Goal: Transaction & Acquisition: Book appointment/travel/reservation

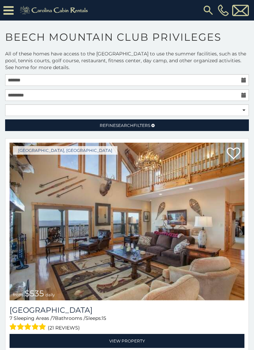
click at [249, 76] on div at bounding box center [126, 80] width 247 height 12
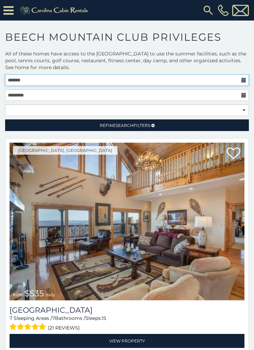
click at [247, 79] on input "text" at bounding box center [127, 80] width 244 height 12
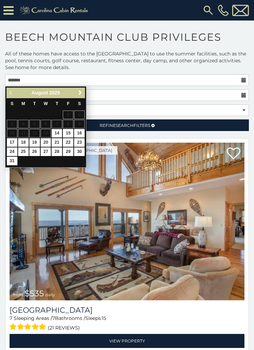
click at [84, 93] on link "Next" at bounding box center [80, 93] width 9 height 9
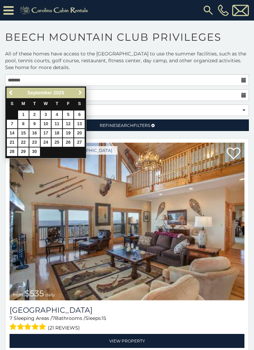
click at [84, 92] on link "Next" at bounding box center [80, 93] width 9 height 9
click at [82, 92] on span "Next" at bounding box center [80, 92] width 5 height 5
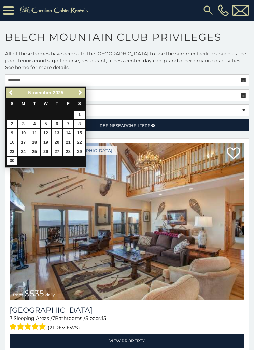
click at [82, 91] on span "Next" at bounding box center [80, 92] width 5 height 5
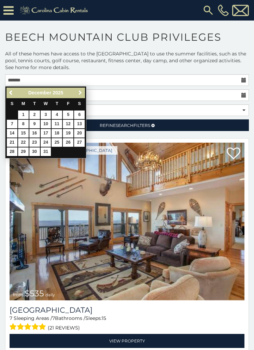
click at [84, 92] on link "Next" at bounding box center [80, 93] width 9 height 9
click at [84, 89] on link "Next" at bounding box center [80, 93] width 9 height 9
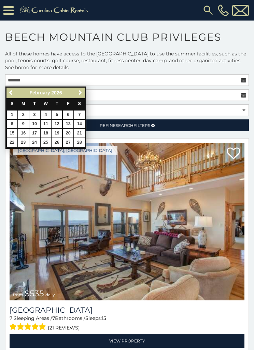
click at [83, 91] on link "Next" at bounding box center [80, 93] width 9 height 9
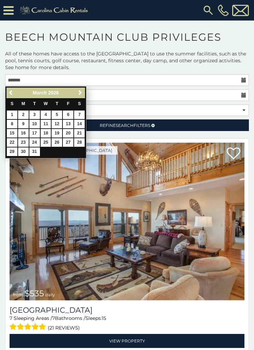
click at [85, 88] on div "Previous Next March 2026 S M T W T F S 1 2 3 4 5 6 7 8 9 10 11 12 13 14 15 16 1…" at bounding box center [45, 122] width 81 height 72
click at [84, 91] on link "Next" at bounding box center [80, 93] width 9 height 9
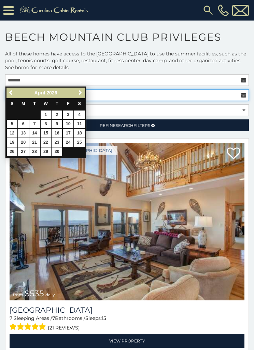
click at [89, 90] on input "text" at bounding box center [127, 95] width 244 height 12
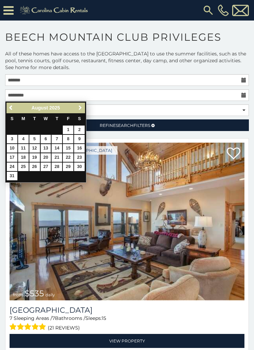
click at [83, 105] on link "Next" at bounding box center [80, 108] width 9 height 9
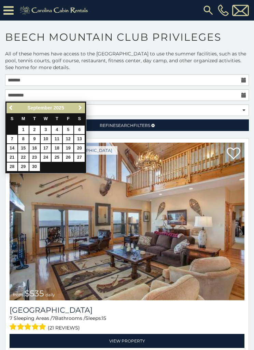
click at [83, 110] on link "Next" at bounding box center [80, 108] width 9 height 9
click at [83, 108] on link "Next" at bounding box center [80, 108] width 9 height 9
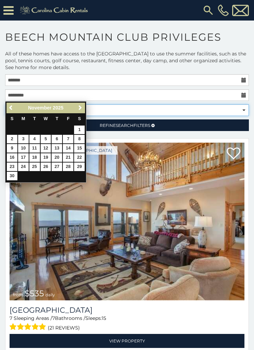
click at [87, 107] on select "**********" at bounding box center [127, 110] width 244 height 12
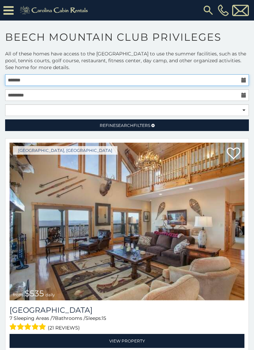
click at [100, 80] on input "text" at bounding box center [127, 80] width 244 height 12
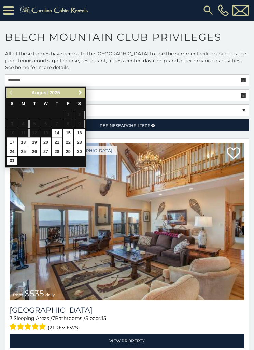
click at [83, 90] on link "Next" at bounding box center [80, 93] width 9 height 9
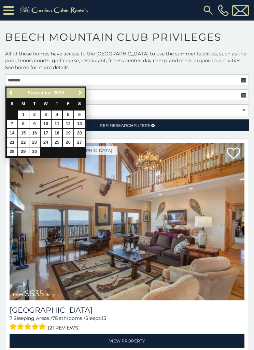
click at [84, 94] on link "Next" at bounding box center [80, 93] width 9 height 9
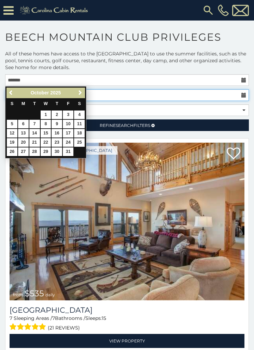
click at [87, 94] on input "text" at bounding box center [127, 95] width 244 height 12
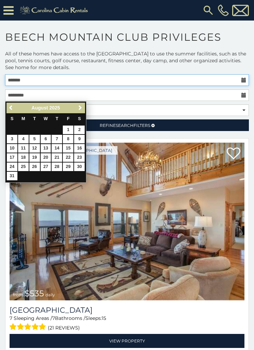
click at [99, 79] on input "text" at bounding box center [127, 80] width 244 height 12
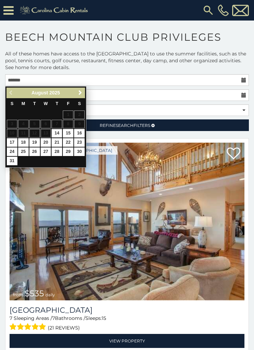
click at [82, 94] on span "Next" at bounding box center [80, 92] width 5 height 5
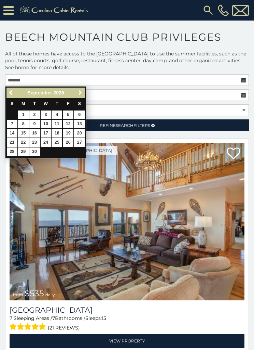
click at [84, 93] on link "Next" at bounding box center [80, 93] width 9 height 9
click at [84, 91] on link "Next" at bounding box center [80, 93] width 9 height 9
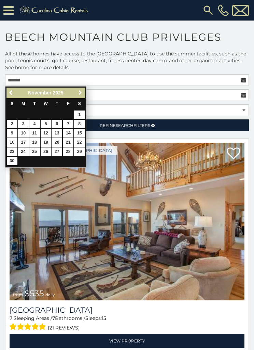
click at [82, 92] on span "Next" at bounding box center [80, 92] width 5 height 5
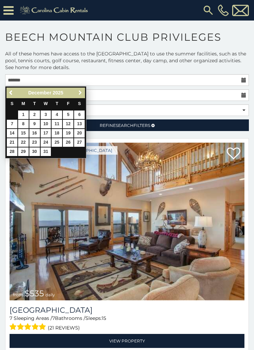
click at [84, 89] on link "Next" at bounding box center [80, 93] width 9 height 9
click at [84, 95] on link "Next" at bounding box center [80, 93] width 9 height 9
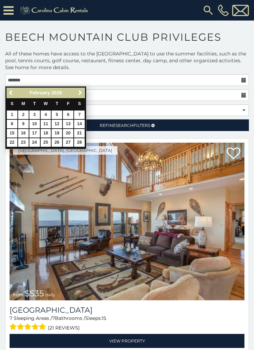
click at [84, 91] on link "Next" at bounding box center [80, 93] width 9 height 9
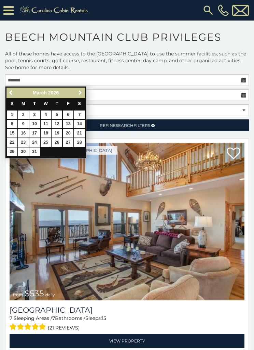
click at [83, 89] on link "Next" at bounding box center [80, 93] width 9 height 9
click at [85, 88] on div "Previous Next April 2026" at bounding box center [45, 92] width 79 height 11
click at [82, 93] on span "Next" at bounding box center [80, 92] width 5 height 5
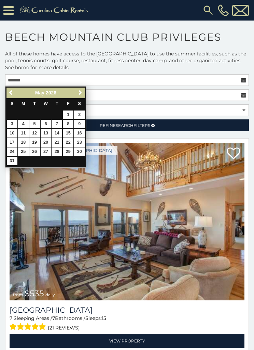
click at [83, 91] on span "Next" at bounding box center [80, 92] width 5 height 5
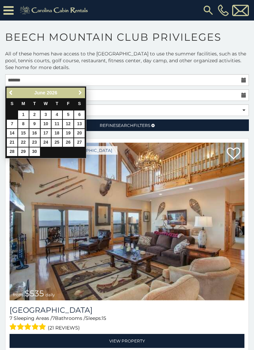
click at [83, 93] on link "Next" at bounding box center [80, 93] width 9 height 9
click at [50, 114] on link "1" at bounding box center [46, 114] width 11 height 9
type input "**********"
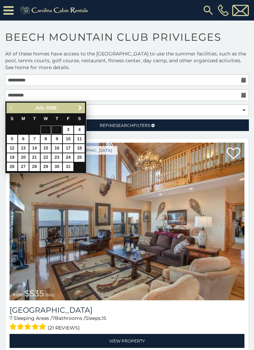
click at [84, 104] on link "Next" at bounding box center [80, 108] width 9 height 9
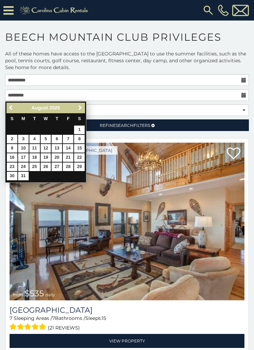
click at [28, 174] on link "31" at bounding box center [23, 176] width 11 height 9
type input "**********"
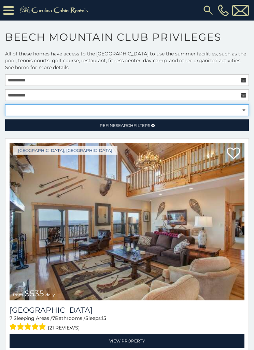
click at [247, 105] on select "**********" at bounding box center [127, 110] width 244 height 12
select select "*****"
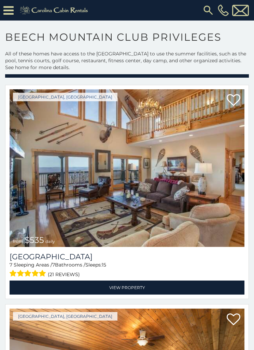
scroll to position [54, 0]
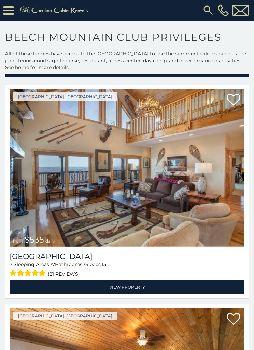
click at [207, 190] on img at bounding box center [127, 168] width 235 height 158
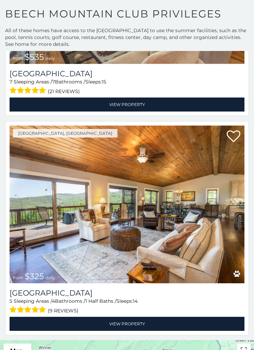
scroll to position [213, 0]
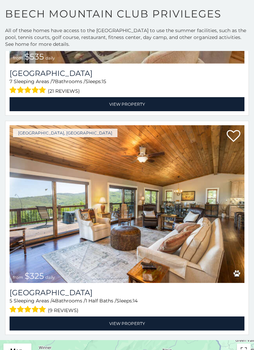
click at [205, 204] on img at bounding box center [127, 204] width 235 height 158
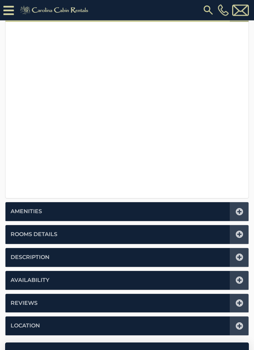
click at [240, 209] on icon at bounding box center [240, 212] width 8 height 8
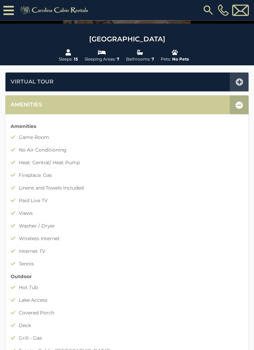
scroll to position [96, 0]
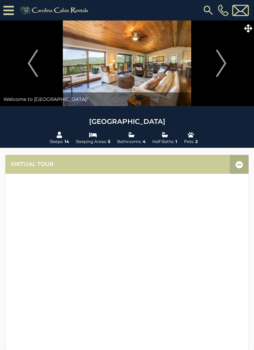
click at [227, 65] on img "Next" at bounding box center [221, 63] width 10 height 27
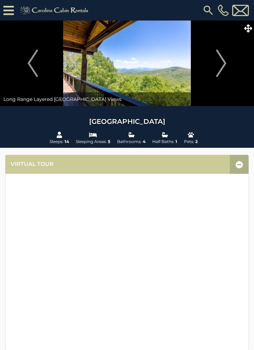
click at [222, 65] on img "Next" at bounding box center [221, 63] width 10 height 27
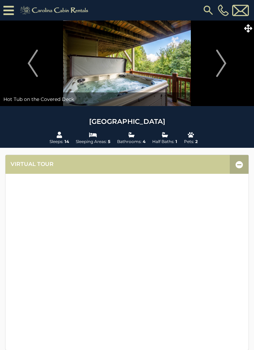
click at [224, 66] on img "Next" at bounding box center [221, 63] width 10 height 27
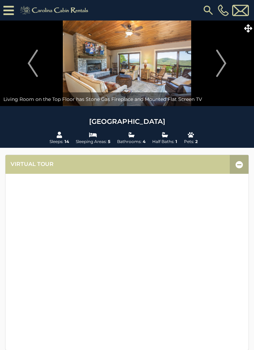
click at [219, 60] on img "Next" at bounding box center [221, 63] width 10 height 27
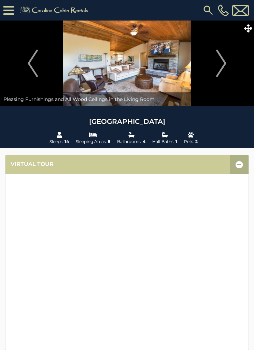
click at [226, 62] on img "Next" at bounding box center [221, 63] width 10 height 27
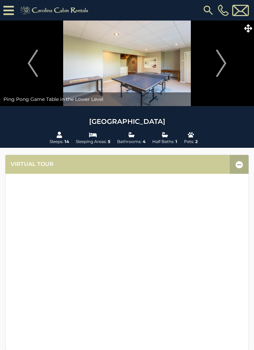
click at [220, 66] on img "Next" at bounding box center [221, 63] width 10 height 27
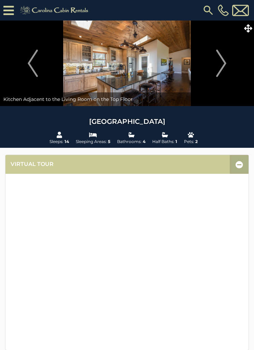
click at [221, 62] on img "Next" at bounding box center [221, 63] width 10 height 27
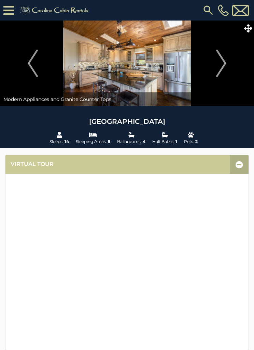
click at [220, 65] on img "Next" at bounding box center [221, 63] width 10 height 27
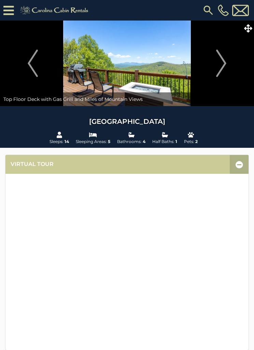
click at [222, 63] on img "Next" at bounding box center [221, 63] width 10 height 27
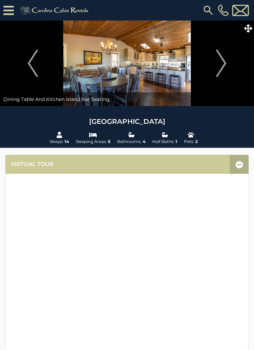
click at [221, 65] on img "Next" at bounding box center [221, 63] width 10 height 27
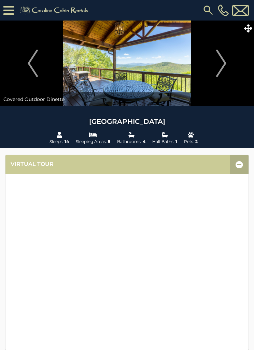
click at [221, 65] on img "Next" at bounding box center [221, 63] width 10 height 27
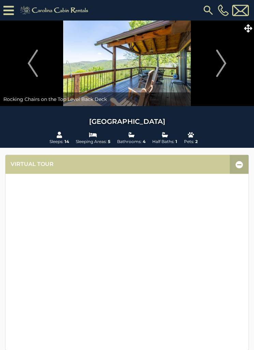
click at [218, 66] on img "Next" at bounding box center [221, 63] width 10 height 27
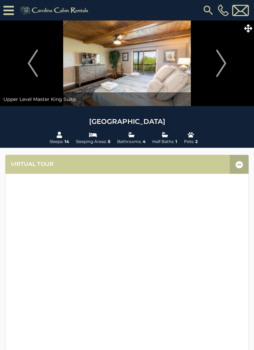
click at [220, 67] on img "Next" at bounding box center [221, 63] width 10 height 27
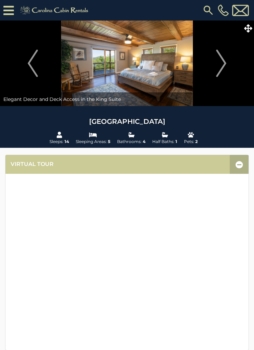
click at [219, 68] on img "Next" at bounding box center [221, 63] width 10 height 27
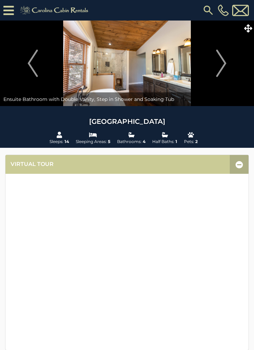
click at [221, 64] on img "Next" at bounding box center [221, 63] width 10 height 27
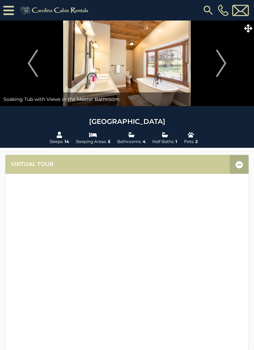
click at [223, 65] on img "Next" at bounding box center [221, 63] width 10 height 27
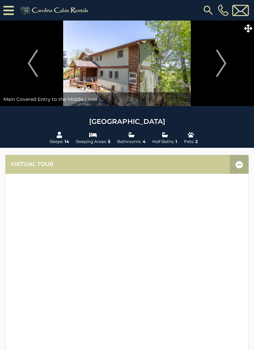
click at [221, 66] on img "Next" at bounding box center [221, 63] width 10 height 27
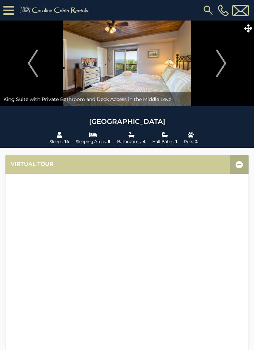
click at [218, 67] on img "Next" at bounding box center [221, 63] width 10 height 27
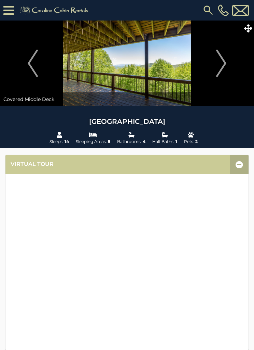
click at [221, 64] on img "Next" at bounding box center [221, 63] width 10 height 27
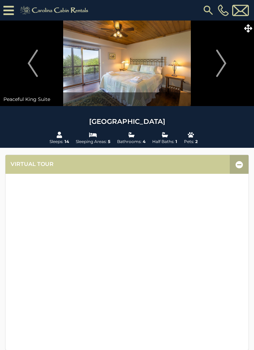
click at [220, 65] on img "Next" at bounding box center [221, 63] width 10 height 27
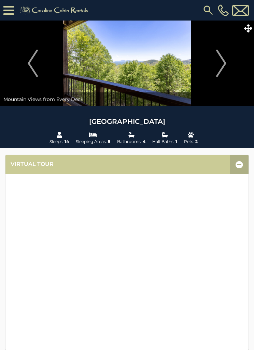
click at [223, 61] on img "Next" at bounding box center [221, 63] width 10 height 27
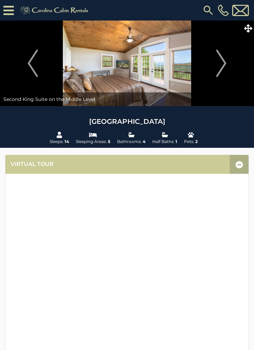
click at [224, 65] on img "Next" at bounding box center [221, 63] width 10 height 27
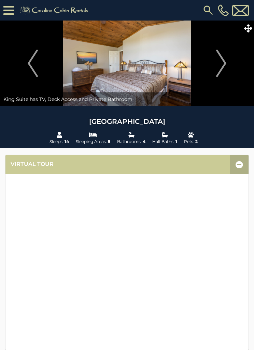
click at [220, 66] on img "Next" at bounding box center [221, 63] width 10 height 27
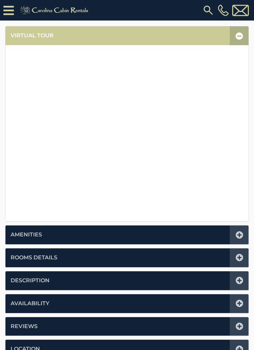
click at [240, 232] on icon at bounding box center [240, 235] width 8 height 8
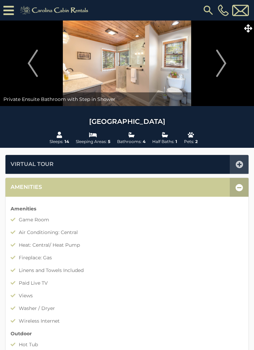
click at [227, 65] on img "Next" at bounding box center [221, 63] width 10 height 27
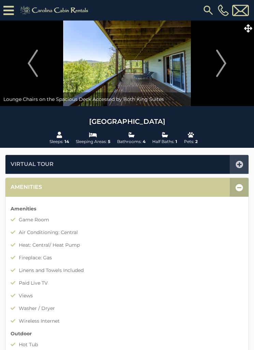
click at [220, 63] on img "Next" at bounding box center [221, 63] width 10 height 27
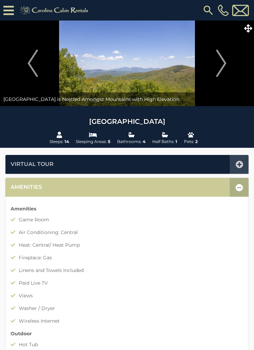
click at [218, 65] on img "Next" at bounding box center [221, 63] width 10 height 27
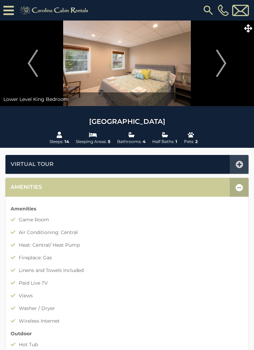
click at [218, 65] on img "Next" at bounding box center [221, 63] width 10 height 27
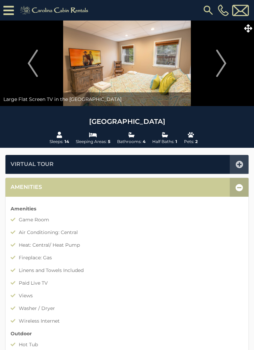
click at [221, 64] on img "Next" at bounding box center [221, 63] width 10 height 27
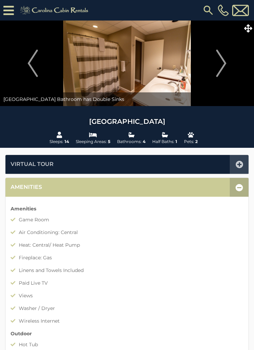
click at [218, 65] on img "Next" at bounding box center [221, 63] width 10 height 27
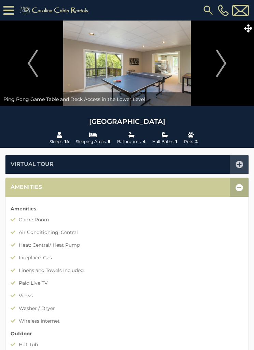
click at [218, 64] on img "Next" at bounding box center [221, 63] width 10 height 27
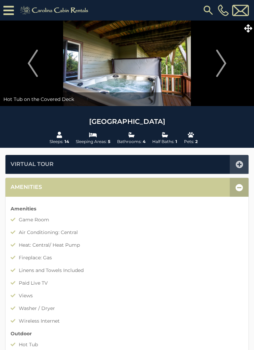
click at [219, 62] on img "Next" at bounding box center [221, 63] width 10 height 27
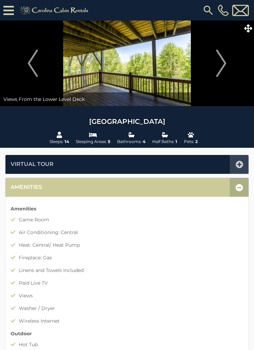
click at [219, 61] on img "Next" at bounding box center [221, 63] width 10 height 27
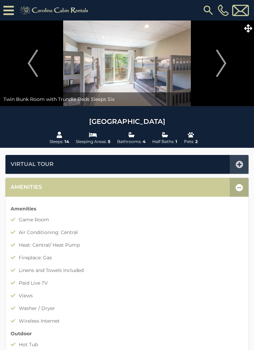
click at [217, 63] on img "Next" at bounding box center [221, 63] width 10 height 27
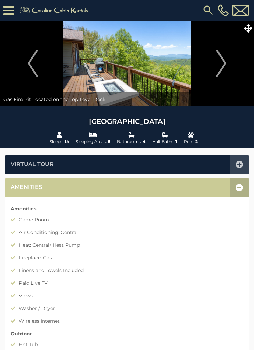
click at [216, 59] on button "Next" at bounding box center [221, 63] width 59 height 85
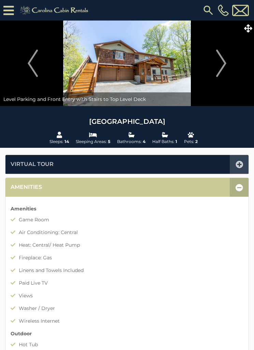
click at [222, 63] on img "Next" at bounding box center [221, 63] width 10 height 27
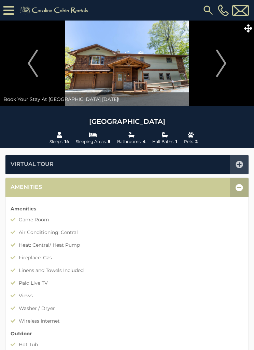
click at [222, 63] on img "Next" at bounding box center [221, 63] width 10 height 27
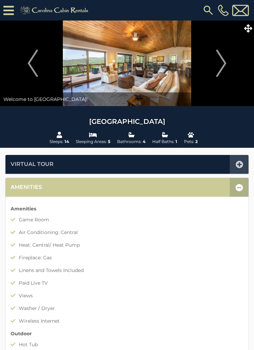
click at [223, 66] on img "Next" at bounding box center [221, 63] width 10 height 27
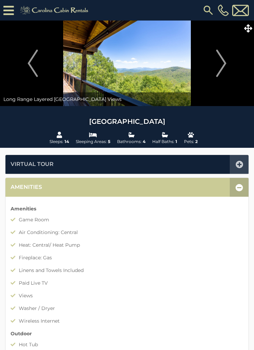
click at [220, 67] on img "Next" at bounding box center [221, 63] width 10 height 27
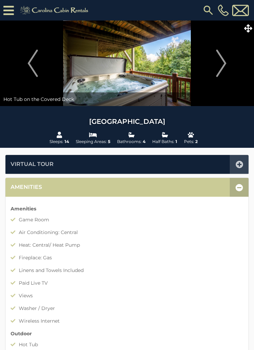
click at [221, 64] on img "Next" at bounding box center [221, 63] width 10 height 27
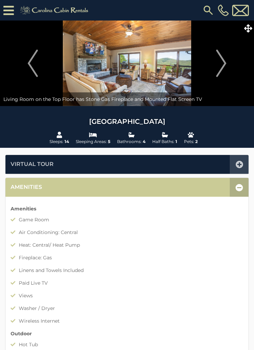
click at [220, 65] on img "Next" at bounding box center [221, 63] width 10 height 27
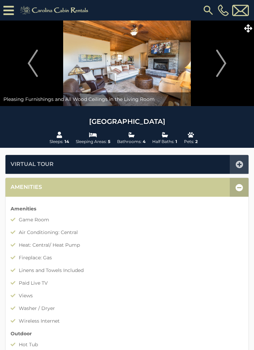
click at [221, 65] on img "Next" at bounding box center [221, 63] width 10 height 27
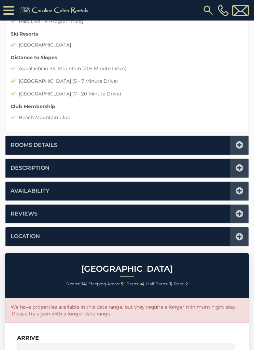
click at [237, 190] on icon at bounding box center [240, 191] width 8 height 8
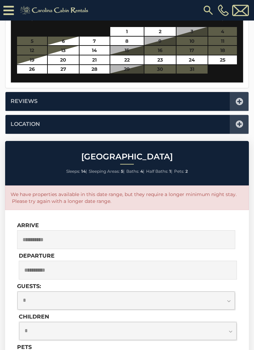
scroll to position [477, 0]
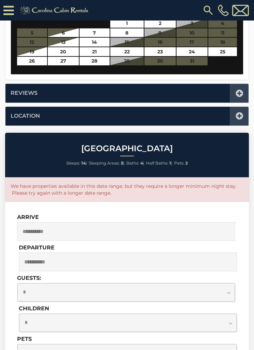
click at [131, 225] on input "**********" at bounding box center [126, 231] width 218 height 19
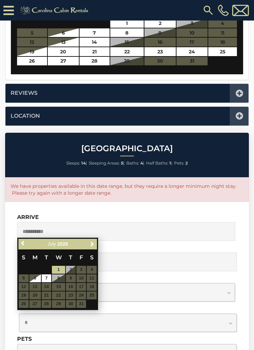
click at [86, 272] on table "S M T W T F S 1 2 3 4 5 6 7 8 9 10 11 12 13 14 15 16 17 18 19 20 21 22 23 24 25…" at bounding box center [57, 278] width 79 height 59
click at [87, 271] on table "S M T W T F S 1 2 3 4 5 6 7 8 9 10 11 12 13 14 15 16 17 18 19 20 21 22 23 24 25…" at bounding box center [57, 278] width 79 height 59
click at [86, 269] on table "S M T W T F S 1 2 3 4 5 6 7 8 9 10 11 12 13 14 15 16 17 18 19 20 21 22 23 24 25…" at bounding box center [57, 278] width 79 height 59
click at [157, 232] on input "**********" at bounding box center [126, 231] width 218 height 19
click at [130, 226] on input "**********" at bounding box center [126, 231] width 218 height 19
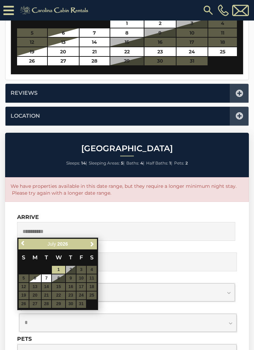
click at [69, 223] on input "**********" at bounding box center [126, 231] width 218 height 19
click at [249, 212] on div "**********" at bounding box center [127, 340] width 244 height 276
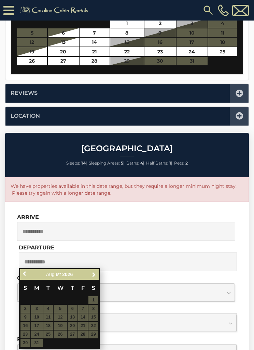
click at [99, 298] on table "S M T W T F S 1 2 3 4 5 6 7 8 9 10 11 12 13 14 15 16 17 18 19 20 21 22 23 24 25…" at bounding box center [59, 313] width 79 height 67
click at [100, 297] on select "**********" at bounding box center [126, 292] width 218 height 18
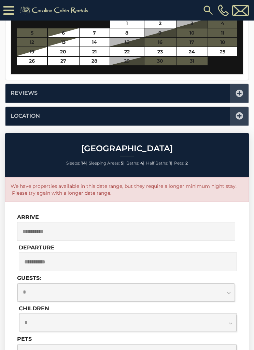
select select "*"
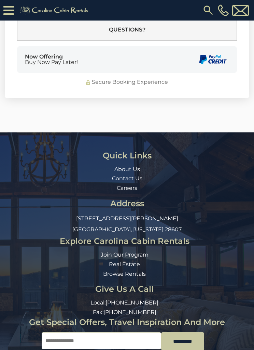
scroll to position [888, 0]
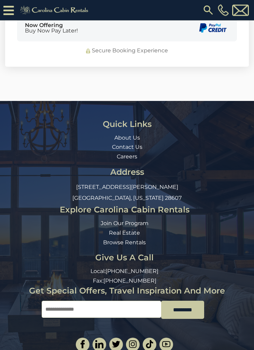
click at [136, 239] on link "Browse Rentals" at bounding box center [124, 242] width 43 height 6
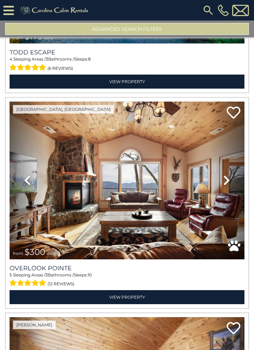
scroll to position [622, 0]
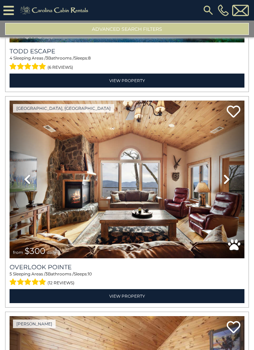
click at [191, 192] on img at bounding box center [127, 179] width 235 height 158
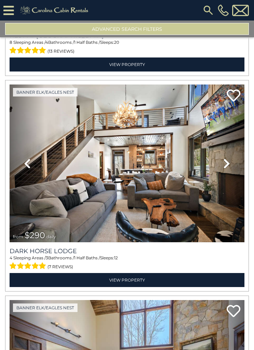
scroll to position [1069, 0]
click at [211, 192] on link "Next" at bounding box center [227, 163] width 35 height 158
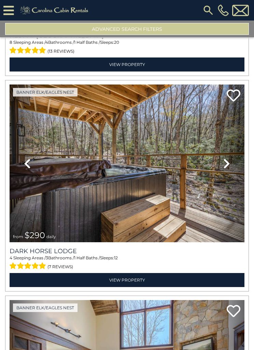
click at [210, 196] on link "Next" at bounding box center [227, 163] width 35 height 158
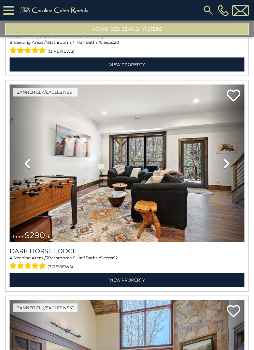
click at [219, 205] on link "Next" at bounding box center [227, 163] width 35 height 158
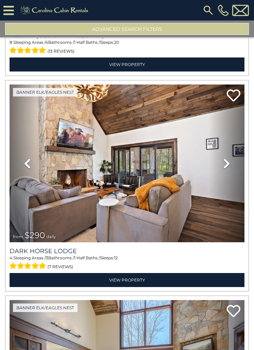
click at [225, 203] on link "Next" at bounding box center [227, 163] width 35 height 158
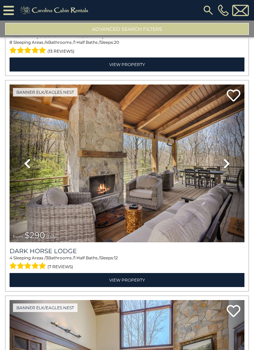
click at [224, 200] on link "Next" at bounding box center [227, 163] width 35 height 158
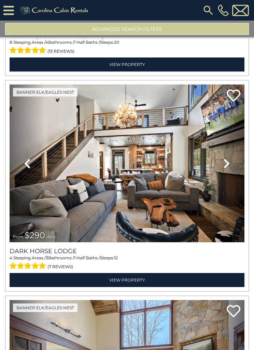
click at [216, 199] on link "Next" at bounding box center [227, 163] width 35 height 158
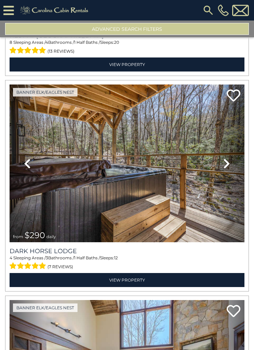
click at [220, 203] on link "Next" at bounding box center [227, 163] width 35 height 158
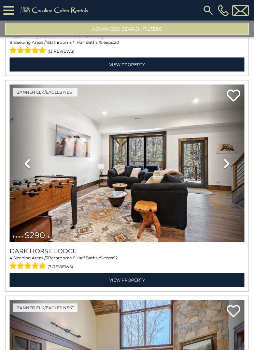
click at [220, 202] on link "Next" at bounding box center [227, 163] width 35 height 158
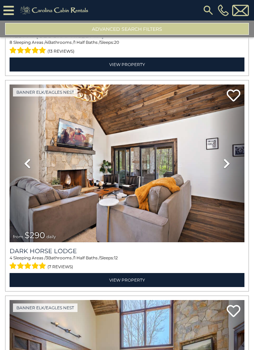
click at [222, 194] on link "Next" at bounding box center [227, 163] width 35 height 158
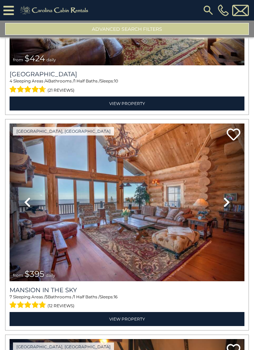
scroll to position [1462, 0]
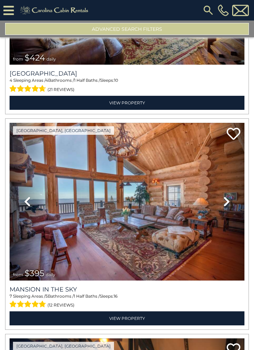
click at [198, 205] on img at bounding box center [127, 202] width 235 height 158
click at [13, 10] on icon at bounding box center [8, 10] width 11 height 12
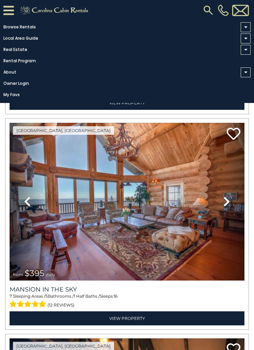
click at [39, 39] on link "Local Area Guide" at bounding box center [125, 38] width 251 height 10
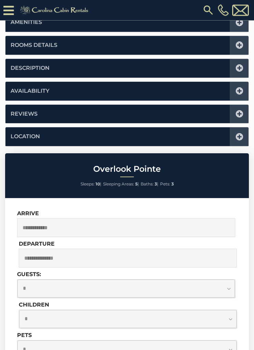
scroll to position [354, 0]
click at [95, 225] on input "text" at bounding box center [126, 227] width 218 height 19
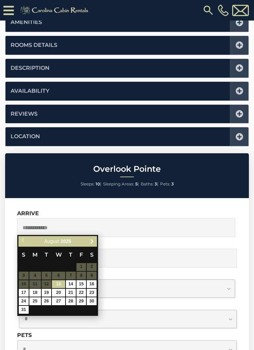
click at [95, 240] on link "Next" at bounding box center [92, 241] width 9 height 9
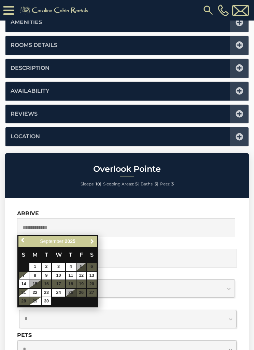
click at [95, 238] on link "Next" at bounding box center [92, 241] width 9 height 9
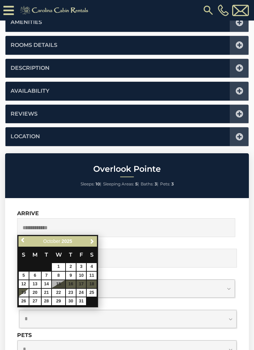
click at [97, 237] on div "Previous Next [DATE]" at bounding box center [57, 241] width 79 height 11
click at [96, 239] on link "Next" at bounding box center [92, 241] width 9 height 9
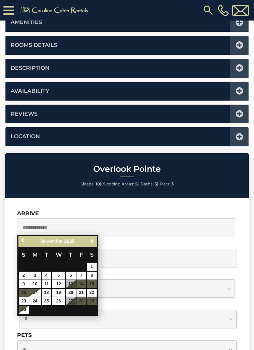
click at [96, 242] on link "Next" at bounding box center [92, 241] width 9 height 9
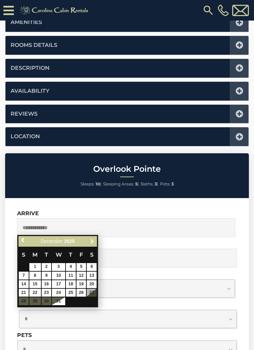
click at [96, 239] on link "Next" at bounding box center [92, 241] width 9 height 9
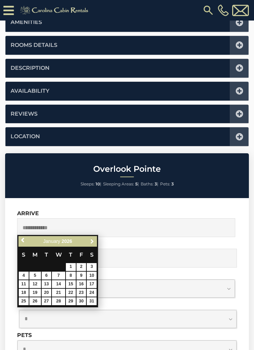
click at [95, 241] on link "Next" at bounding box center [92, 241] width 9 height 9
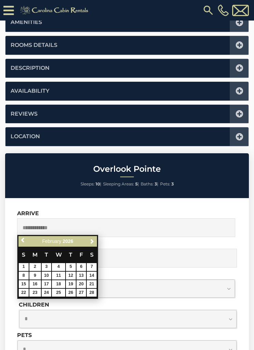
click at [98, 237] on div "Previous Next February 2026 S M T W T F S 1 2 3 4 5 6 7 8 9 10 11 12 13 14 15 1…" at bounding box center [57, 266] width 81 height 64
click at [95, 242] on link "Next" at bounding box center [92, 241] width 9 height 9
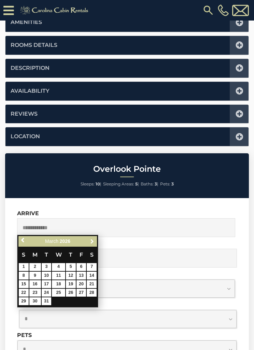
click at [96, 241] on link "Next" at bounding box center [92, 241] width 9 height 9
click at [97, 235] on div "Previous Next April 2026 S M T W T F S 1 2 3 4 5 6 7 8 9 10 11 12 13 14 15 16 1…" at bounding box center [57, 270] width 81 height 73
click at [96, 240] on link "Next" at bounding box center [92, 241] width 9 height 9
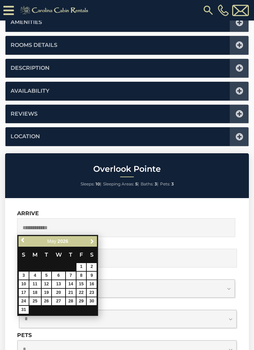
click at [96, 243] on link "Next" at bounding box center [92, 241] width 9 height 9
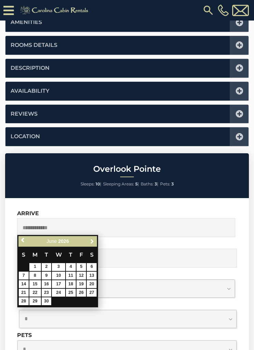
click at [95, 240] on link "Next" at bounding box center [92, 241] width 9 height 9
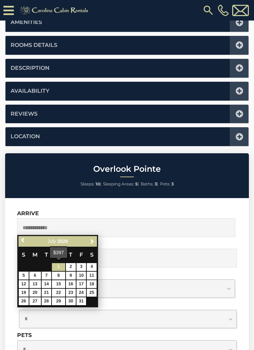
click at [65, 267] on link "1" at bounding box center [58, 267] width 13 height 8
type input "**********"
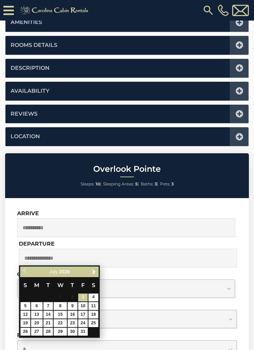
click at [71, 253] on input "text" at bounding box center [128, 257] width 218 height 19
click at [71, 256] on input "text" at bounding box center [128, 257] width 218 height 19
click at [97, 267] on link "Next" at bounding box center [94, 271] width 9 height 9
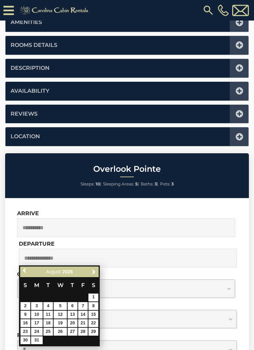
click at [43, 336] on td "31" at bounding box center [37, 340] width 12 height 9
type input "**********"
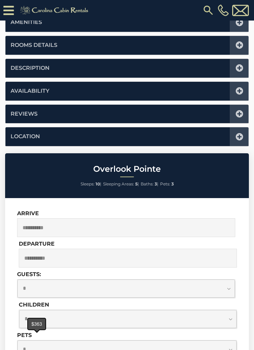
click at [231, 284] on select "**********" at bounding box center [126, 288] width 218 height 18
select select "*"
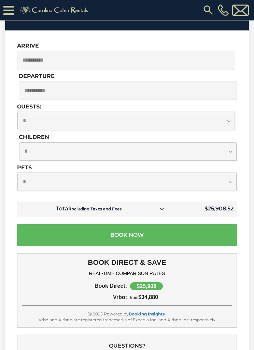
scroll to position [522, 0]
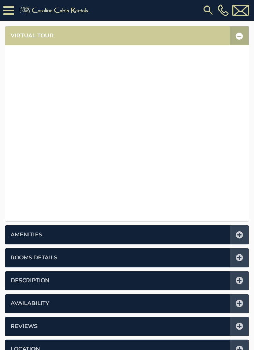
click at [239, 235] on icon at bounding box center [240, 235] width 8 height 8
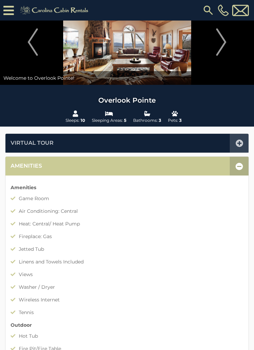
scroll to position [34, 0]
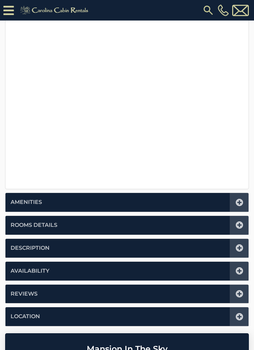
click at [238, 204] on icon at bounding box center [240, 203] width 8 height 8
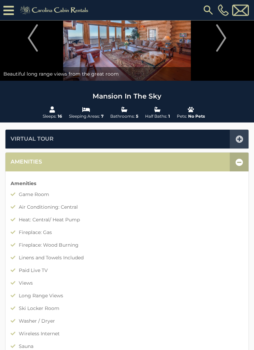
scroll to position [37, 0]
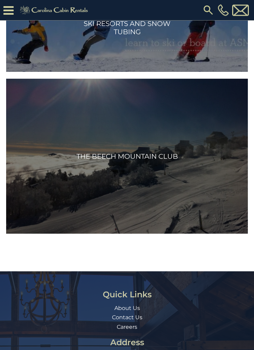
scroll to position [2003, 0]
click at [172, 154] on img at bounding box center [127, 156] width 242 height 155
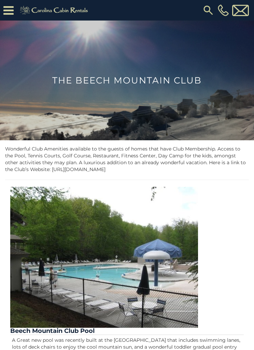
click at [13, 9] on icon at bounding box center [8, 10] width 10 height 12
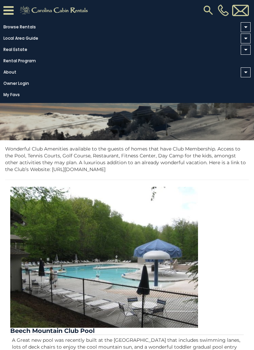
click at [35, 26] on link "Browse Rentals" at bounding box center [125, 27] width 251 height 10
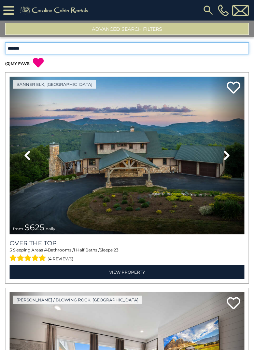
click at [243, 43] on select "**********" at bounding box center [127, 48] width 244 height 12
select select "*****"
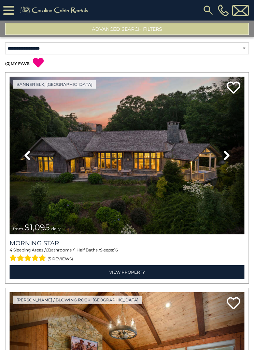
click at [158, 28] on button "Advanced Search Filters" at bounding box center [127, 29] width 244 height 12
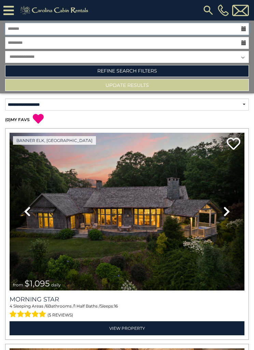
click at [248, 30] on input "text" at bounding box center [127, 29] width 244 height 12
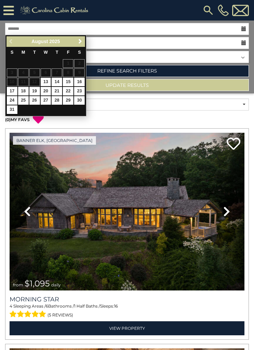
click at [84, 41] on link "Next" at bounding box center [80, 41] width 9 height 9
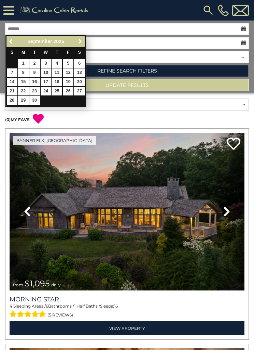
click at [83, 39] on link "Next" at bounding box center [80, 41] width 9 height 9
click at [87, 39] on input "text" at bounding box center [127, 43] width 244 height 12
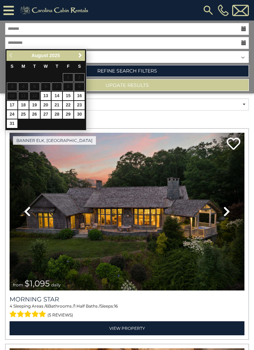
click at [83, 54] on link "Next" at bounding box center [80, 55] width 9 height 9
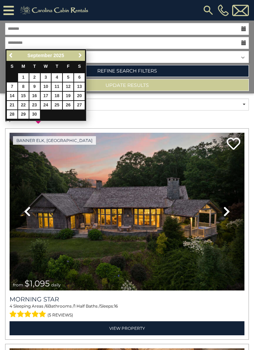
click at [82, 54] on span "Next" at bounding box center [80, 55] width 5 height 5
click at [87, 52] on select "**********" at bounding box center [127, 57] width 244 height 12
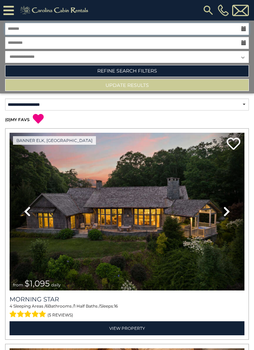
click at [35, 25] on input "text" at bounding box center [127, 29] width 244 height 12
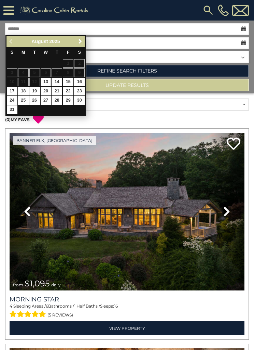
click at [84, 43] on link "Next" at bounding box center [80, 41] width 9 height 9
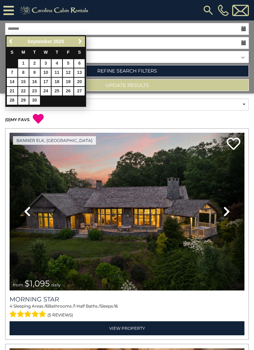
click at [82, 42] on span "Next" at bounding box center [80, 41] width 5 height 5
click at [83, 39] on link "Next" at bounding box center [80, 41] width 9 height 9
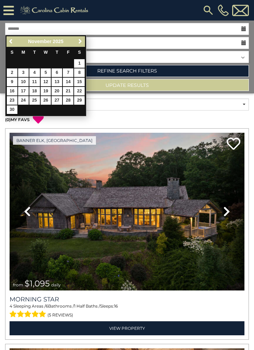
click at [84, 41] on link "Next" at bounding box center [80, 41] width 9 height 9
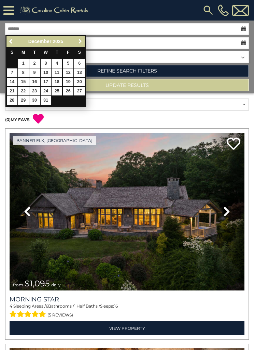
click at [84, 39] on link "Next" at bounding box center [80, 41] width 9 height 9
click at [87, 38] on input "text" at bounding box center [127, 43] width 244 height 12
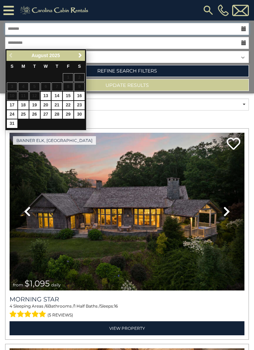
click at [80, 24] on input "text" at bounding box center [127, 29] width 244 height 12
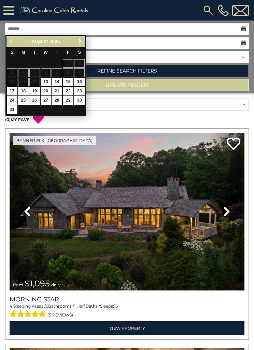
click at [87, 42] on input "text" at bounding box center [127, 43] width 244 height 12
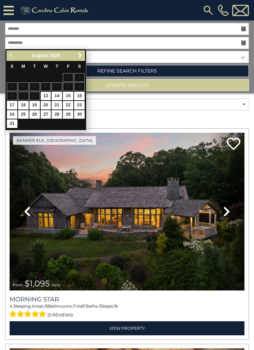
click at [88, 54] on select "**********" at bounding box center [127, 57] width 244 height 12
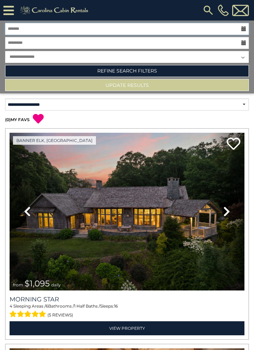
click at [247, 24] on input "text" at bounding box center [127, 29] width 244 height 12
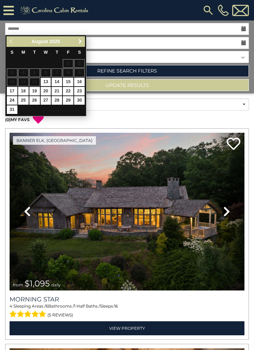
click at [84, 42] on link "Next" at bounding box center [80, 41] width 9 height 9
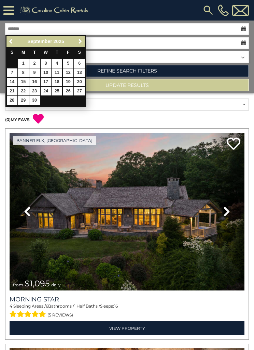
click at [84, 40] on link "Next" at bounding box center [80, 41] width 9 height 9
click at [84, 42] on link "Next" at bounding box center [80, 41] width 9 height 9
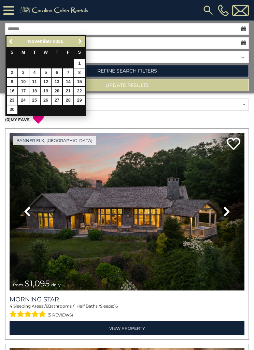
click at [84, 40] on link "Next" at bounding box center [80, 41] width 9 height 9
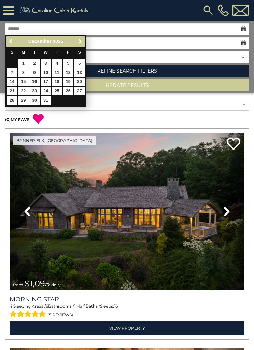
click at [86, 39] on div "Previous Next December 2025 S M T W T F S 1 2 3 4 5 6 7 8 9 10 11 12 13 14 15 1…" at bounding box center [45, 71] width 81 height 72
click at [79, 39] on span "Next" at bounding box center [80, 41] width 5 height 5
click at [84, 38] on link "Next" at bounding box center [80, 41] width 9 height 9
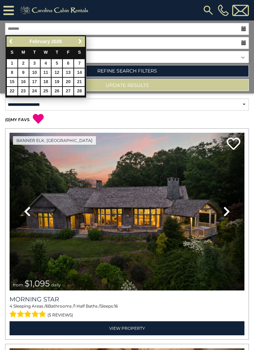
click at [82, 39] on span "Next" at bounding box center [80, 41] width 5 height 5
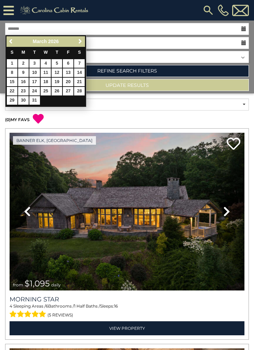
click at [84, 38] on link "Next" at bounding box center [80, 41] width 9 height 9
click at [84, 40] on link "Next" at bounding box center [80, 41] width 9 height 9
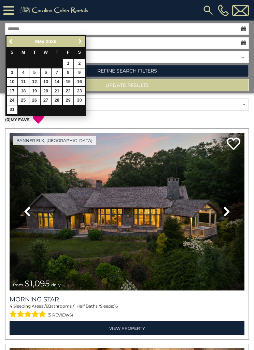
click at [84, 42] on link "Next" at bounding box center [80, 41] width 9 height 9
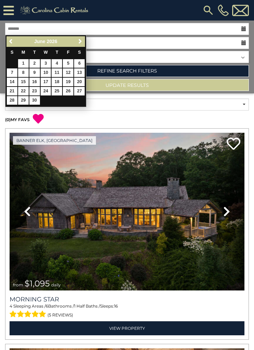
click at [84, 39] on link "Next" at bounding box center [80, 41] width 9 height 9
click at [50, 65] on link "1" at bounding box center [46, 63] width 11 height 9
type input "******"
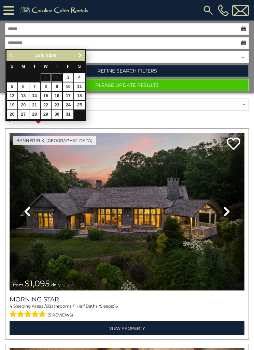
click at [84, 53] on link "Next" at bounding box center [80, 55] width 9 height 9
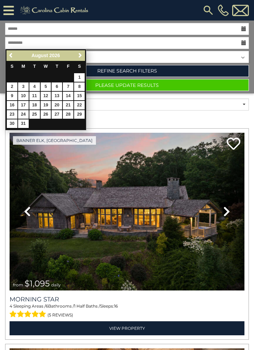
click at [27, 120] on link "31" at bounding box center [23, 123] width 11 height 9
type input "*******"
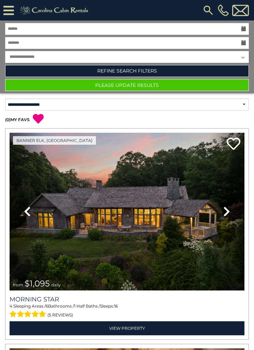
click at [242, 58] on select "**********" at bounding box center [127, 57] width 244 height 12
select select "*"
click at [155, 68] on link "Refine Search Filters" at bounding box center [127, 71] width 244 height 12
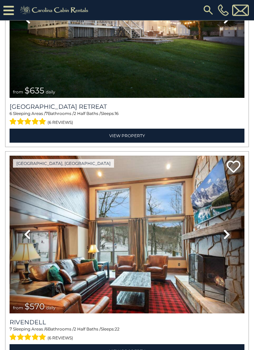
scroll to position [2057, 0]
click at [195, 212] on img at bounding box center [127, 235] width 235 height 158
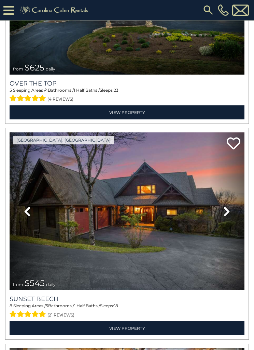
scroll to position [2510, 0]
click at [203, 222] on img at bounding box center [127, 211] width 235 height 158
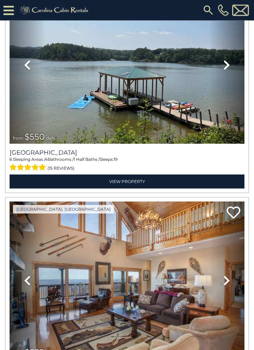
scroll to position [3303, 0]
click at [205, 251] on img at bounding box center [127, 280] width 235 height 158
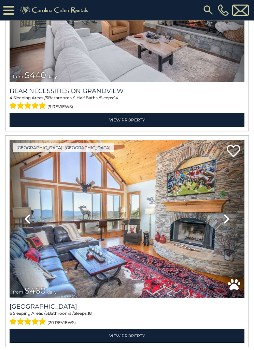
scroll to position [5304, 0]
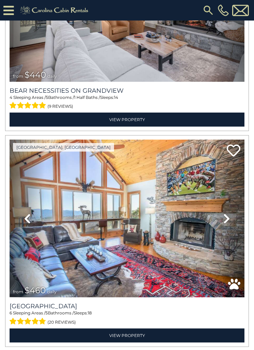
click at [179, 213] on img at bounding box center [127, 218] width 235 height 158
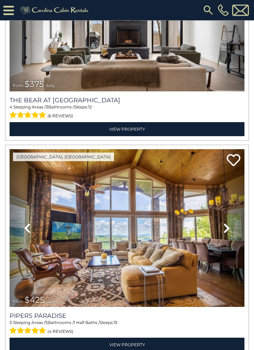
scroll to position [5940, 0]
click at [189, 229] on img at bounding box center [127, 228] width 235 height 158
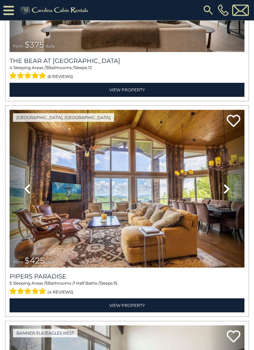
scroll to position [5986, 0]
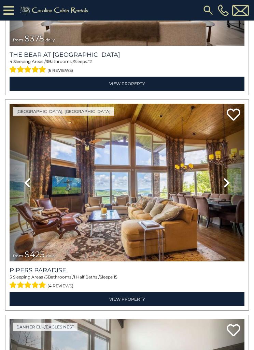
click at [147, 292] on link "View Property" at bounding box center [127, 299] width 235 height 14
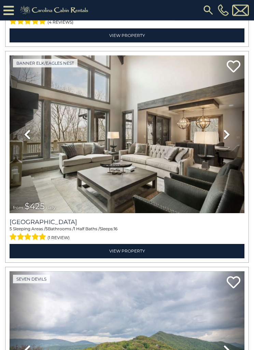
scroll to position [6249, 0]
click at [201, 153] on img at bounding box center [127, 134] width 235 height 158
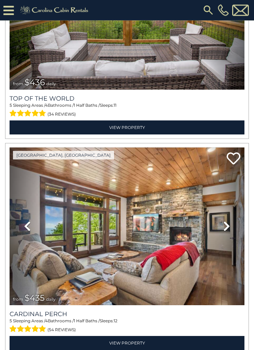
scroll to position [6596, 0]
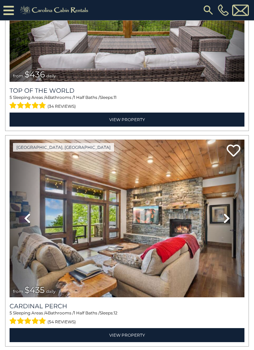
click at [199, 222] on img at bounding box center [127, 219] width 235 height 158
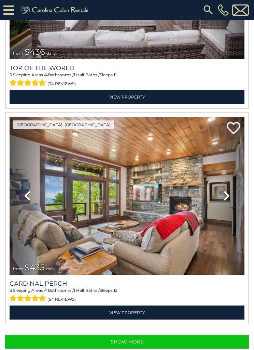
click at [142, 335] on button "Show More" at bounding box center [127, 342] width 244 height 14
click at [146, 335] on button "Show More" at bounding box center [127, 342] width 244 height 14
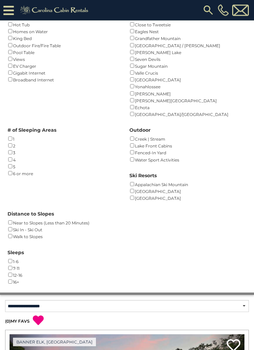
scroll to position [153, 0]
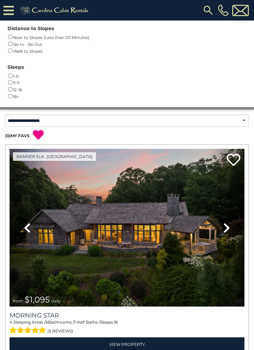
click at [217, 152] on link "Next" at bounding box center [227, 228] width 35 height 158
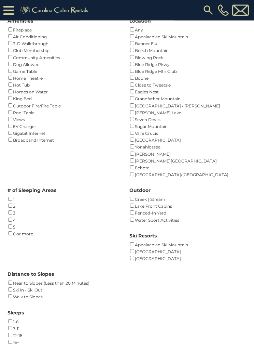
scroll to position [0, 0]
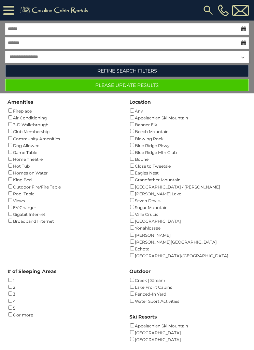
click at [157, 82] on button "Please Update Results" at bounding box center [127, 85] width 244 height 12
click at [159, 81] on button "Please Update Results" at bounding box center [127, 85] width 244 height 12
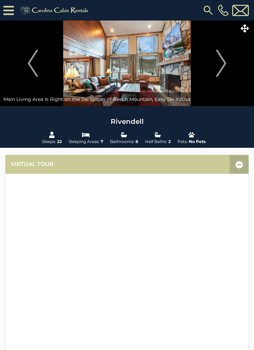
click at [222, 64] on img "Next" at bounding box center [221, 63] width 10 height 27
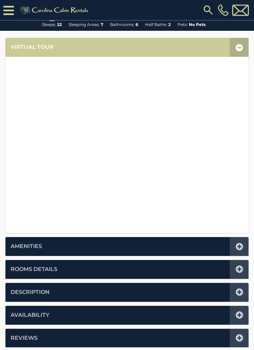
scroll to position [131, 0]
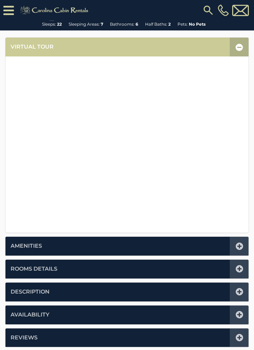
click at [241, 245] on icon at bounding box center [240, 246] width 8 height 8
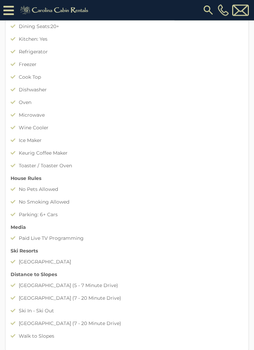
scroll to position [442, 0]
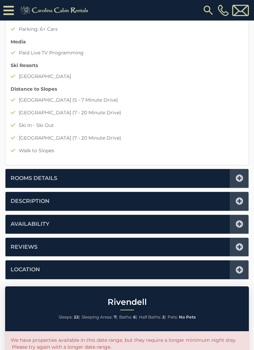
click at [240, 200] on icon at bounding box center [240, 201] width 8 height 8
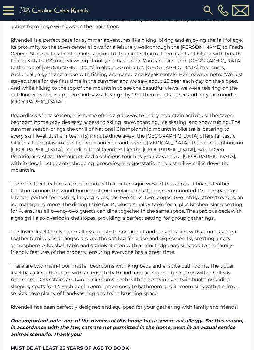
scroll to position [299, 0]
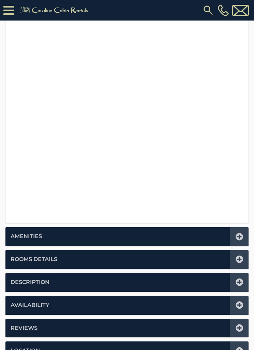
click at [240, 233] on icon at bounding box center [240, 237] width 8 height 8
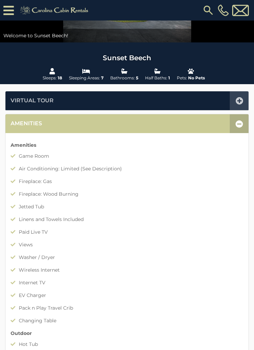
scroll to position [77, 0]
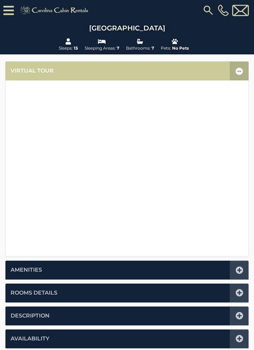
scroll to position [110, 0]
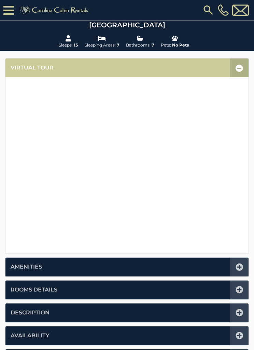
click at [241, 265] on icon at bounding box center [240, 268] width 8 height 8
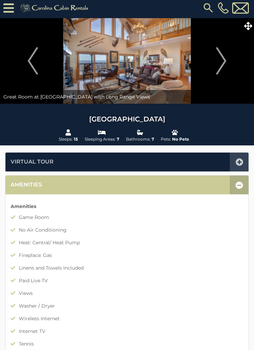
scroll to position [0, 0]
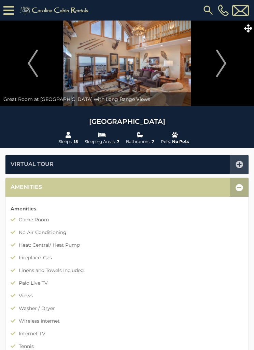
click at [226, 63] on img "Next" at bounding box center [221, 63] width 10 height 27
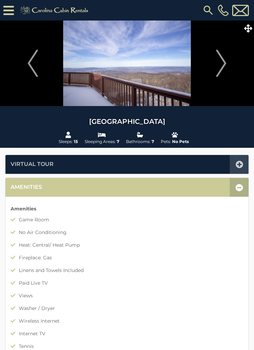
click at [223, 68] on img "Next" at bounding box center [221, 63] width 10 height 27
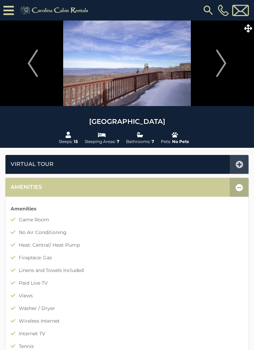
click at [224, 63] on img "Next" at bounding box center [221, 63] width 10 height 27
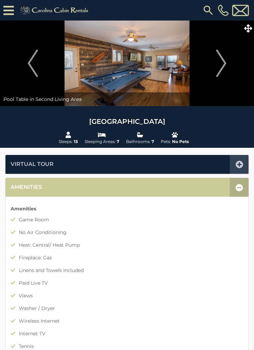
click at [226, 66] on img "Next" at bounding box center [221, 63] width 10 height 27
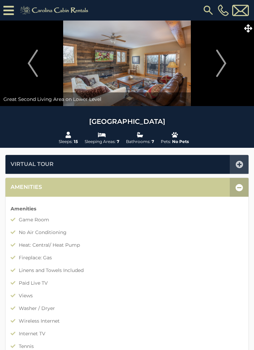
click at [227, 65] on img "Next" at bounding box center [221, 63] width 10 height 27
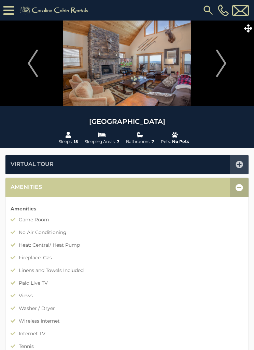
click at [221, 62] on img "Next" at bounding box center [221, 63] width 10 height 27
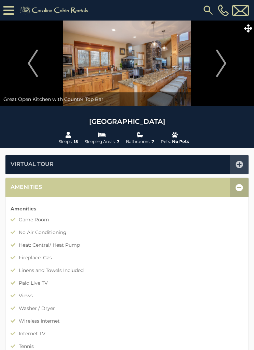
click at [219, 63] on img "Next" at bounding box center [221, 63] width 10 height 27
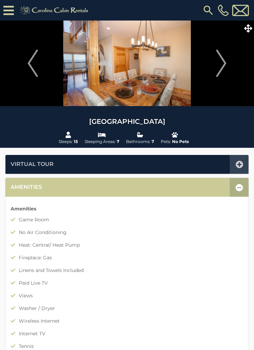
click at [224, 63] on img "Next" at bounding box center [221, 63] width 10 height 27
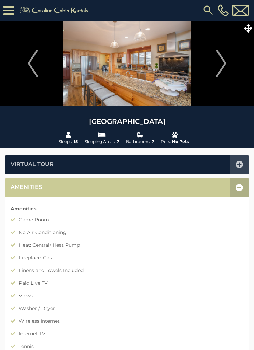
click at [225, 64] on img "Next" at bounding box center [221, 63] width 10 height 27
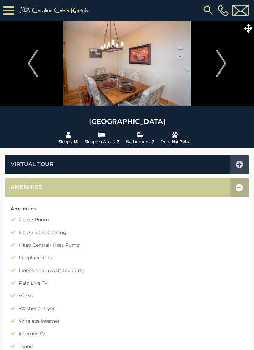
click at [223, 63] on img "Next" at bounding box center [221, 63] width 10 height 27
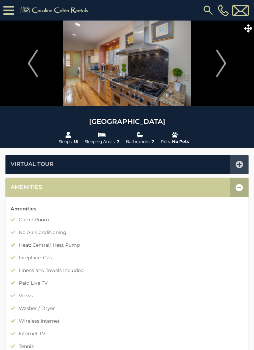
click at [223, 65] on img "Next" at bounding box center [221, 63] width 10 height 27
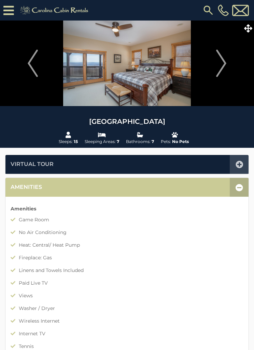
click at [221, 67] on img "Next" at bounding box center [221, 63] width 10 height 27
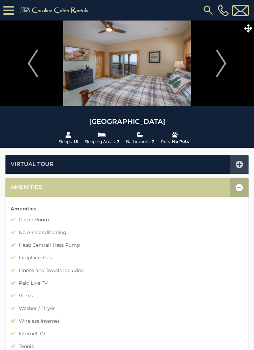
click at [222, 65] on img "Next" at bounding box center [221, 63] width 10 height 27
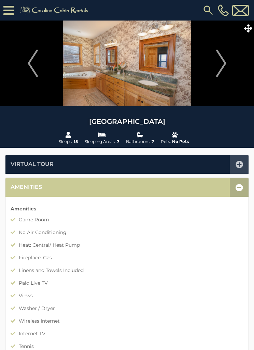
click at [220, 63] on img "Next" at bounding box center [221, 63] width 10 height 27
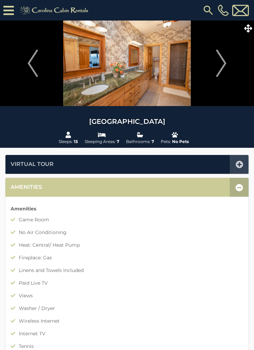
click at [220, 65] on img "Next" at bounding box center [221, 63] width 10 height 27
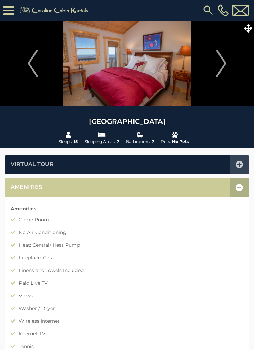
click at [216, 63] on img "Next" at bounding box center [221, 63] width 10 height 27
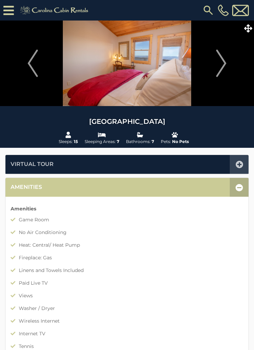
click at [217, 62] on img "Next" at bounding box center [221, 63] width 10 height 27
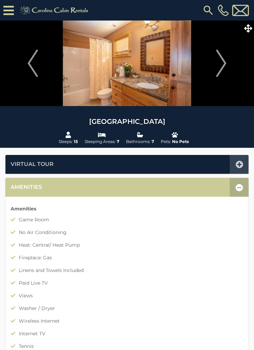
click at [221, 61] on img "Next" at bounding box center [221, 63] width 10 height 27
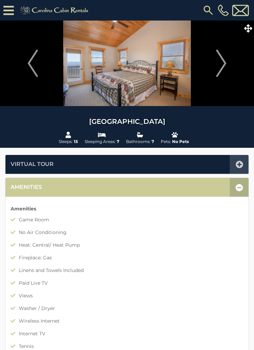
click at [220, 60] on img "Next" at bounding box center [221, 63] width 10 height 27
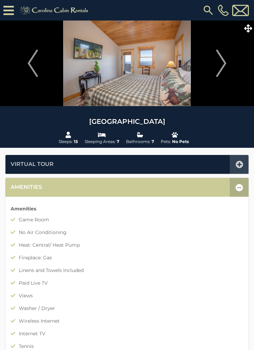
click at [221, 60] on img "Next" at bounding box center [221, 63] width 10 height 27
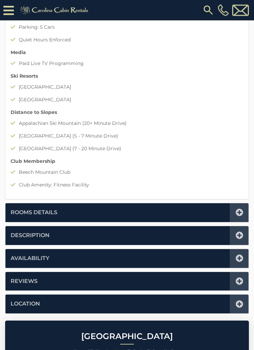
scroll to position [660, 0]
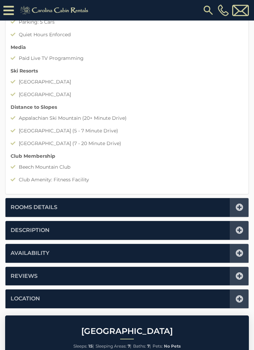
click at [241, 250] on icon at bounding box center [240, 253] width 8 height 8
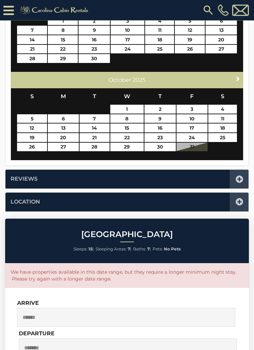
scroll to position [392, 0]
click at [241, 75] on link "Next" at bounding box center [238, 79] width 9 height 9
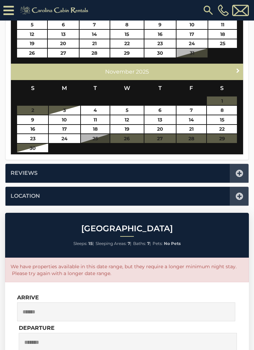
click at [236, 68] on span "Next" at bounding box center [237, 70] width 5 height 5
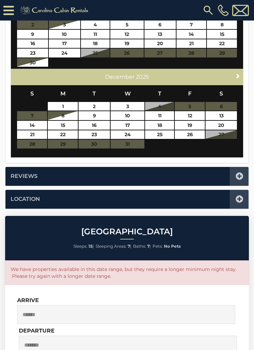
click at [237, 73] on span "Next" at bounding box center [237, 75] width 5 height 5
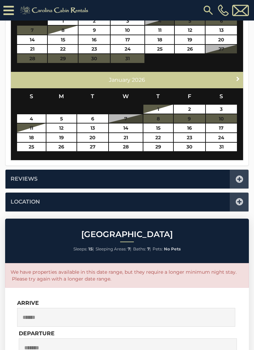
click at [238, 76] on span "Next" at bounding box center [237, 78] width 5 height 5
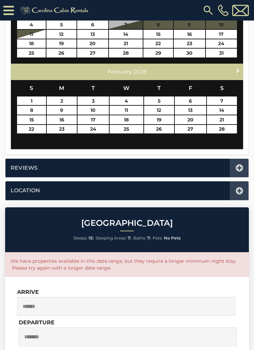
click at [237, 68] on span "Next" at bounding box center [237, 70] width 5 height 5
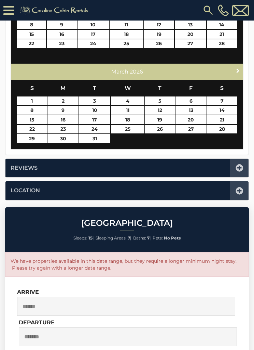
click at [240, 66] on link "Next" at bounding box center [238, 70] width 9 height 9
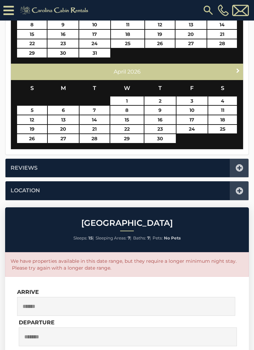
click at [238, 68] on span "Next" at bounding box center [237, 70] width 5 height 5
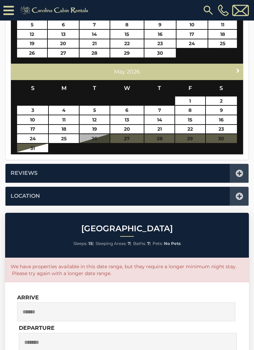
click at [238, 68] on span "Next" at bounding box center [237, 70] width 5 height 5
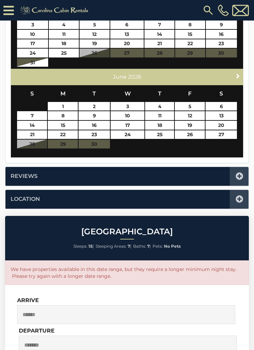
click at [241, 69] on div "Next June 2026" at bounding box center [127, 77] width 232 height 16
click at [236, 73] on span "Next" at bounding box center [237, 75] width 5 height 5
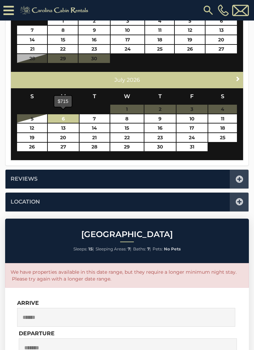
click at [68, 118] on link "6" at bounding box center [63, 118] width 31 height 9
type input "**********"
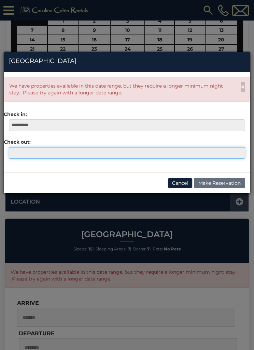
click at [126, 150] on input "text" at bounding box center [127, 153] width 237 height 12
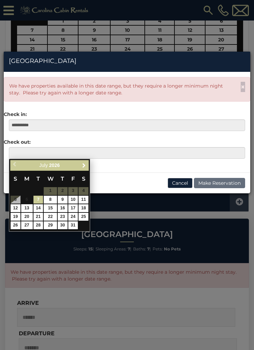
click at [88, 164] on link "Next" at bounding box center [84, 165] width 9 height 9
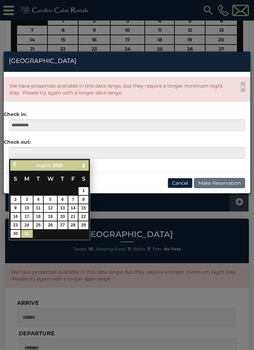
click at [32, 232] on link "31" at bounding box center [27, 234] width 12 height 8
type input "**********"
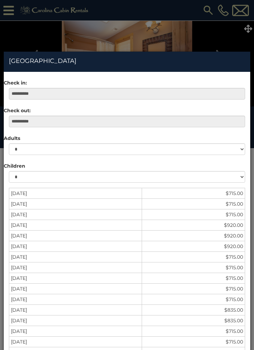
scroll to position [0, 0]
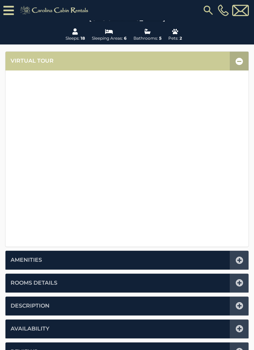
scroll to position [118, 0]
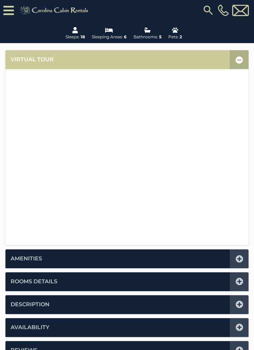
click at [239, 258] on icon at bounding box center [240, 259] width 8 height 8
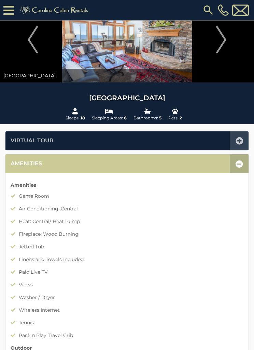
scroll to position [0, 0]
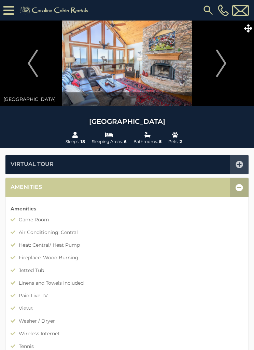
click at [224, 65] on img "Next" at bounding box center [221, 63] width 10 height 27
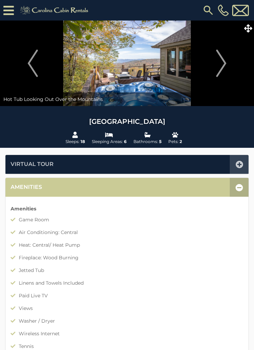
click at [225, 64] on img "Next" at bounding box center [221, 63] width 10 height 27
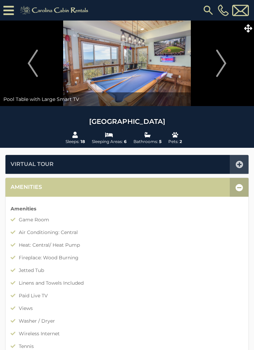
click at [224, 63] on img "Next" at bounding box center [221, 63] width 10 height 27
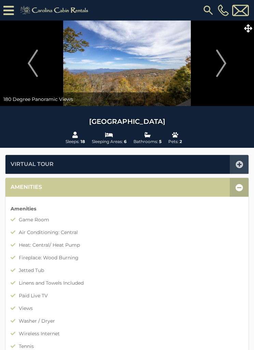
click at [220, 62] on img "Next" at bounding box center [221, 63] width 10 height 27
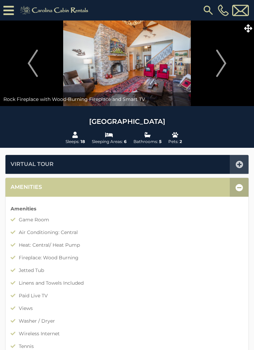
click at [224, 64] on img "Next" at bounding box center [221, 63] width 10 height 27
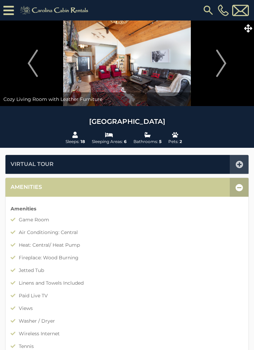
click at [218, 59] on img "Next" at bounding box center [221, 63] width 10 height 27
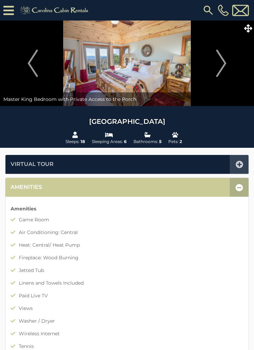
click at [218, 61] on img "Next" at bounding box center [221, 63] width 10 height 27
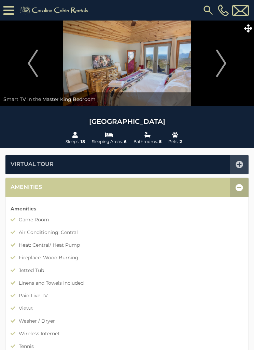
click at [222, 62] on img "Next" at bounding box center [221, 63] width 10 height 27
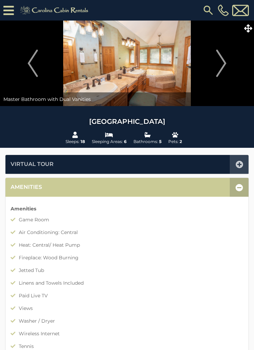
click at [224, 61] on img "Next" at bounding box center [221, 63] width 10 height 27
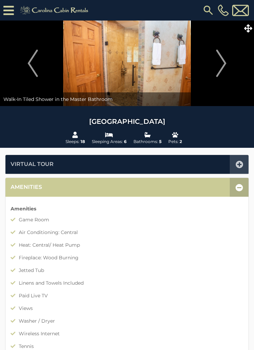
click at [223, 64] on img "Next" at bounding box center [221, 63] width 10 height 27
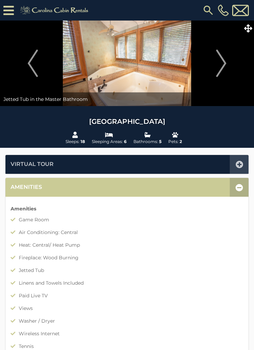
click at [221, 61] on img "Next" at bounding box center [221, 63] width 10 height 27
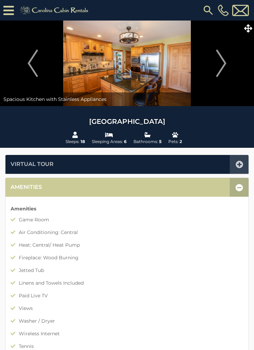
click at [223, 65] on img "Next" at bounding box center [221, 63] width 10 height 27
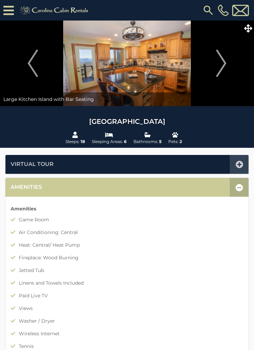
click at [225, 63] on img "Next" at bounding box center [221, 63] width 10 height 27
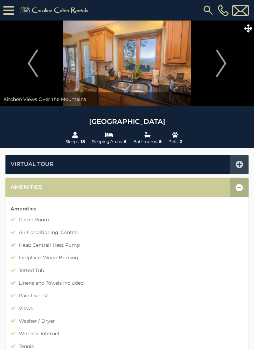
click at [221, 66] on img "Next" at bounding box center [221, 63] width 10 height 27
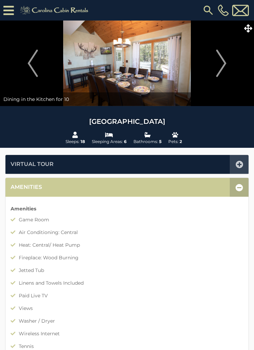
click at [219, 65] on img "Next" at bounding box center [221, 63] width 10 height 27
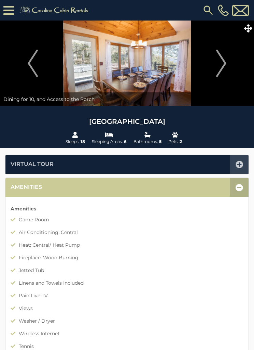
click at [221, 68] on img "Next" at bounding box center [221, 63] width 10 height 27
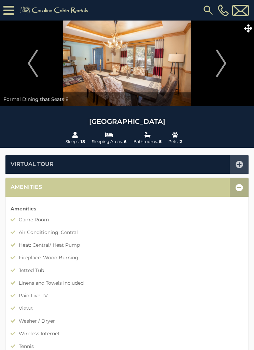
click at [223, 61] on img "Next" at bounding box center [221, 63] width 10 height 27
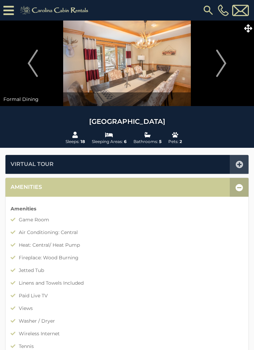
click at [222, 63] on img "Next" at bounding box center [221, 63] width 10 height 27
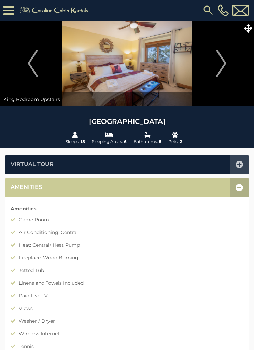
click at [219, 61] on img "Next" at bounding box center [221, 63] width 10 height 27
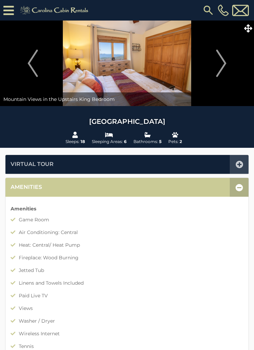
click at [220, 63] on img "Next" at bounding box center [221, 63] width 10 height 27
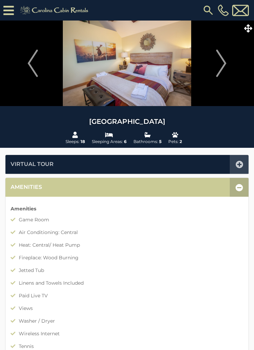
click at [218, 64] on img "Next" at bounding box center [221, 63] width 10 height 27
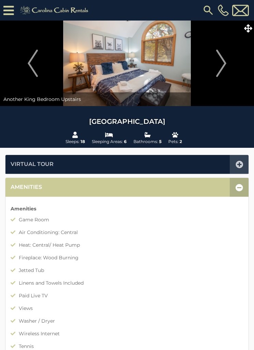
click at [223, 64] on img "Next" at bounding box center [221, 63] width 10 height 27
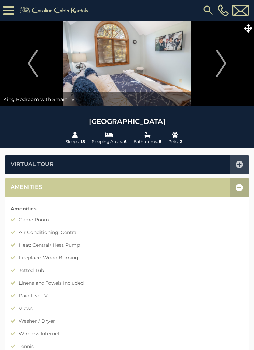
click at [220, 64] on img "Next" at bounding box center [221, 63] width 10 height 27
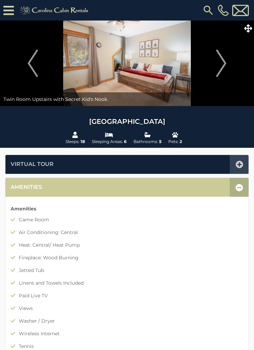
click at [223, 66] on img "Next" at bounding box center [221, 63] width 10 height 27
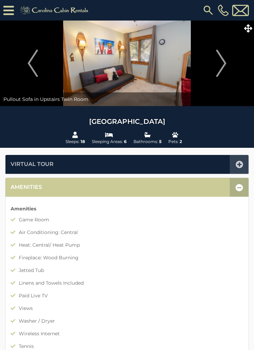
click at [218, 68] on img "Next" at bounding box center [221, 63] width 10 height 27
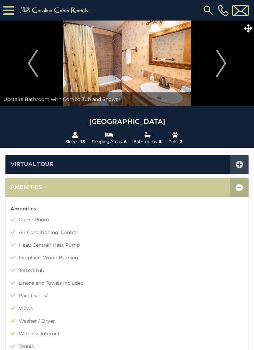
click at [219, 66] on img "Next" at bounding box center [221, 63] width 10 height 27
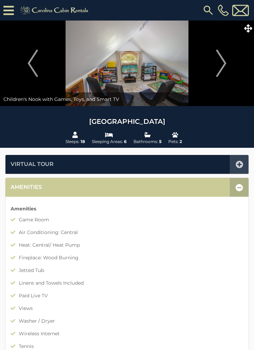
click at [218, 63] on img "Next" at bounding box center [221, 63] width 10 height 27
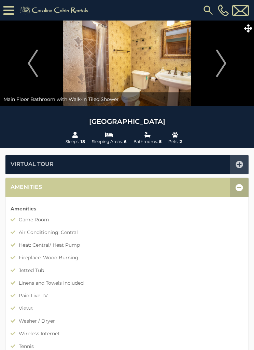
click at [219, 65] on img "Next" at bounding box center [221, 63] width 10 height 27
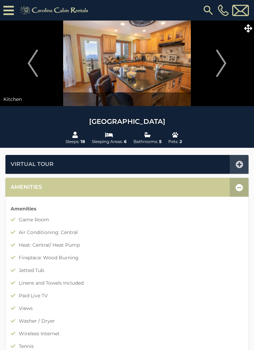
click at [218, 63] on img "Next" at bounding box center [221, 63] width 10 height 27
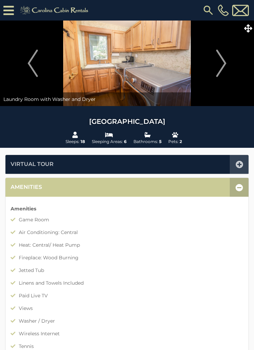
click at [218, 66] on img "Next" at bounding box center [221, 63] width 10 height 27
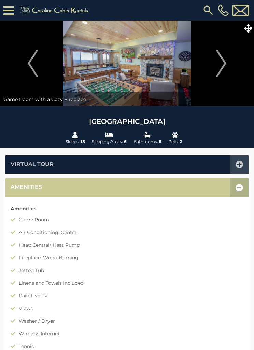
click at [221, 63] on img "Next" at bounding box center [221, 63] width 10 height 27
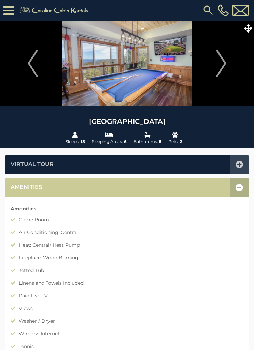
click at [221, 68] on img "Next" at bounding box center [221, 63] width 10 height 27
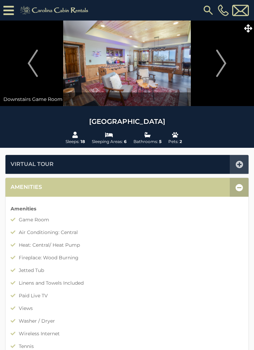
click at [223, 64] on img "Next" at bounding box center [221, 63] width 10 height 27
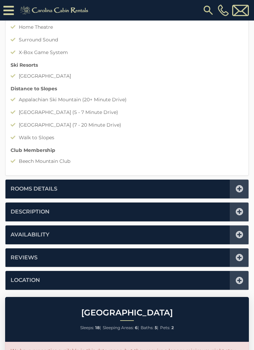
click at [239, 232] on icon at bounding box center [240, 235] width 8 height 8
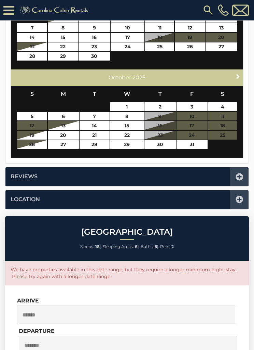
scroll to position [394, 0]
click at [236, 75] on span "Next" at bounding box center [237, 75] width 5 height 5
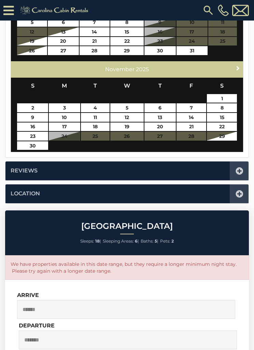
click at [239, 64] on link "Next" at bounding box center [238, 68] width 9 height 9
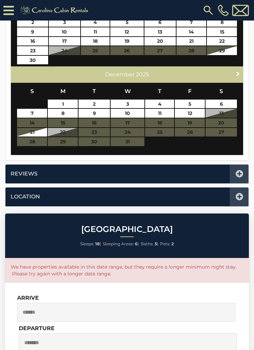
click at [239, 72] on span "Next" at bounding box center [237, 73] width 5 height 5
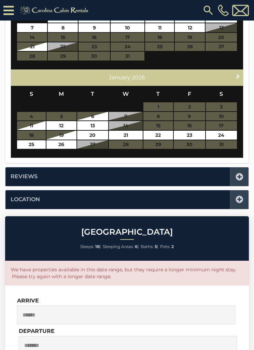
click at [241, 75] on span "Next" at bounding box center [237, 75] width 5 height 5
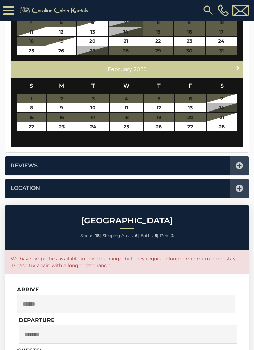
click at [239, 66] on span "Next" at bounding box center [237, 67] width 5 height 5
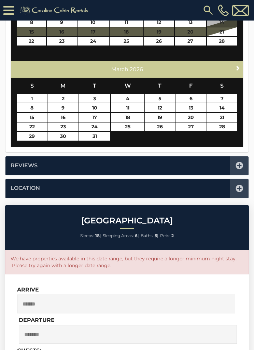
click at [239, 65] on span "Next" at bounding box center [237, 67] width 5 height 5
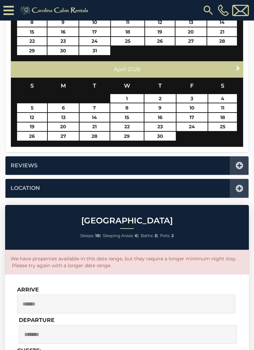
click at [240, 65] on span "Next" at bounding box center [237, 67] width 5 height 5
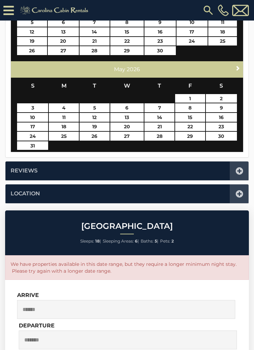
click at [235, 69] on link "Next" at bounding box center [238, 68] width 9 height 9
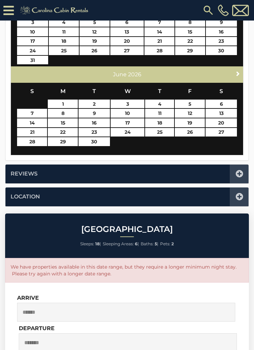
click at [235, 69] on link "Next" at bounding box center [238, 73] width 9 height 9
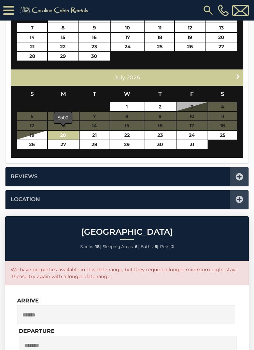
click at [71, 135] on link "20" at bounding box center [63, 135] width 31 height 9
type input "**********"
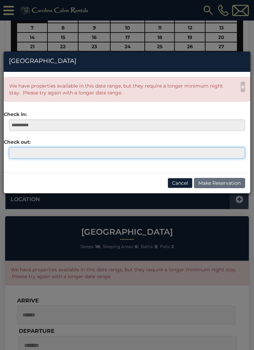
click at [133, 153] on input "text" at bounding box center [127, 153] width 237 height 12
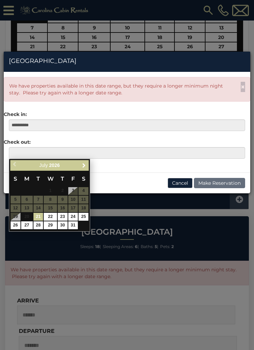
click at [87, 162] on link "Next" at bounding box center [84, 165] width 9 height 9
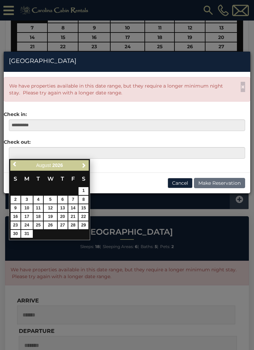
click at [31, 233] on link "31" at bounding box center [27, 234] width 12 height 8
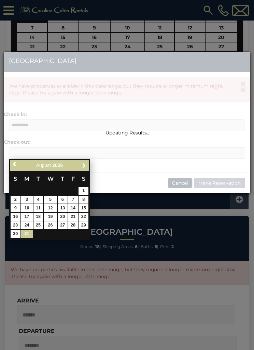
type input "**********"
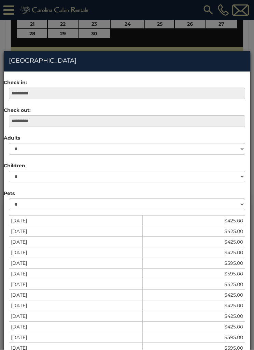
scroll to position [417, 0]
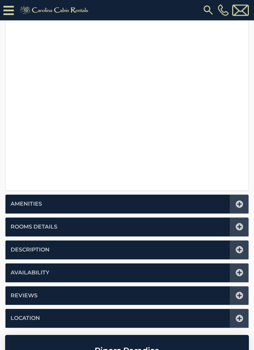
scroll to position [173, 0]
click at [241, 270] on icon at bounding box center [240, 273] width 8 height 8
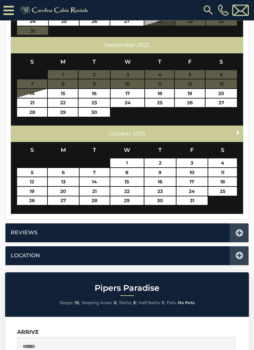
scroll to position [338, 0]
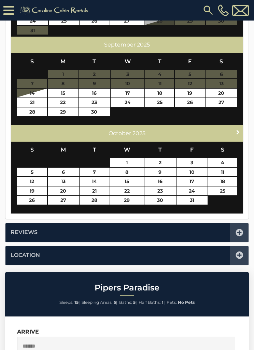
click at [237, 132] on span "Next" at bounding box center [237, 131] width 5 height 5
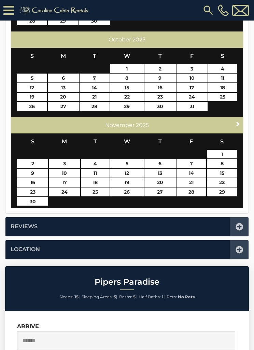
click at [238, 122] on span "Next" at bounding box center [237, 123] width 5 height 5
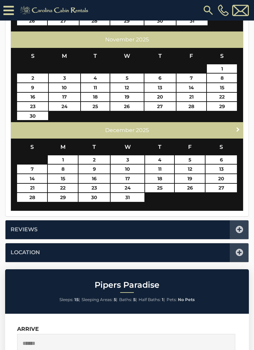
click at [237, 125] on link "Next" at bounding box center [238, 129] width 9 height 9
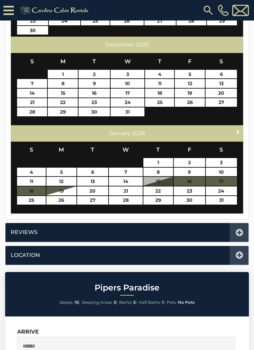
click at [238, 129] on span "Next" at bounding box center [237, 131] width 5 height 5
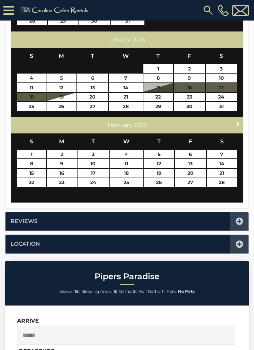
click at [238, 121] on span "Next" at bounding box center [237, 123] width 5 height 5
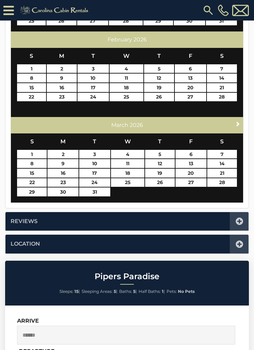
click at [238, 120] on link "Next" at bounding box center [238, 124] width 9 height 9
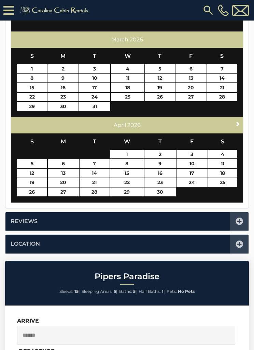
click at [239, 121] on span "Next" at bounding box center [237, 123] width 5 height 5
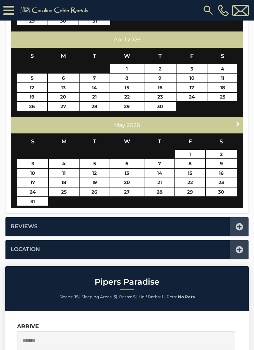
click at [238, 121] on span "Next" at bounding box center [237, 123] width 5 height 5
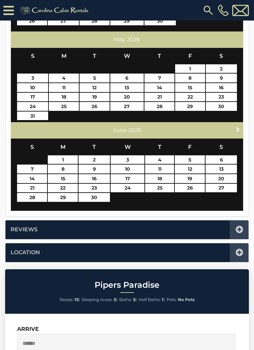
click at [239, 125] on link "Next" at bounding box center [238, 129] width 9 height 9
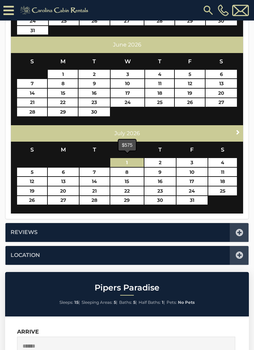
click at [135, 162] on link "1" at bounding box center [127, 162] width 34 height 9
type input "**********"
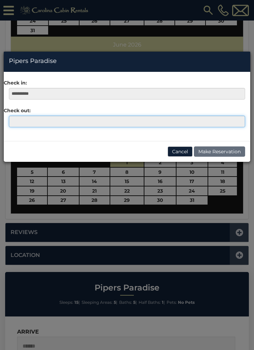
click at [155, 121] on input "text" at bounding box center [127, 122] width 237 height 12
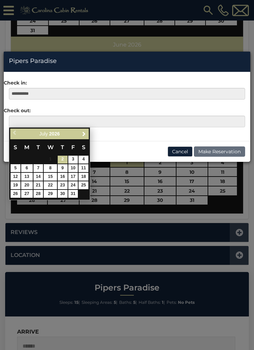
click at [88, 134] on link "Next" at bounding box center [84, 134] width 9 height 9
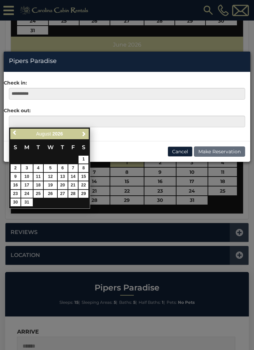
click at [32, 198] on link "31" at bounding box center [27, 202] width 12 height 8
type input "**********"
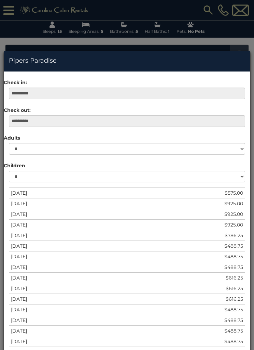
scroll to position [124, 0]
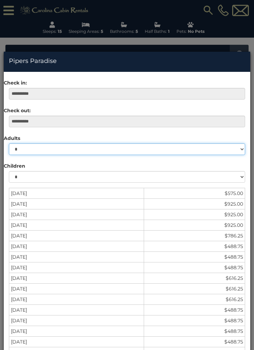
click at [243, 146] on select "* * * * * * * * * ** ** ** ** ** **" at bounding box center [127, 149] width 237 height 12
select select "*"
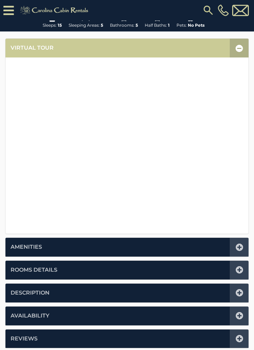
click at [242, 245] on icon at bounding box center [240, 247] width 8 height 8
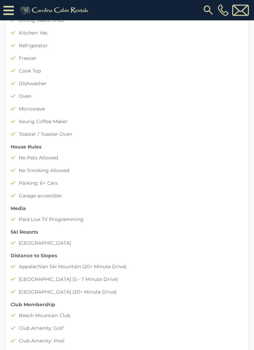
scroll to position [537, 0]
click at [234, 247] on div "[GEOGRAPHIC_DATA]" at bounding box center [127, 243] width 233 height 9
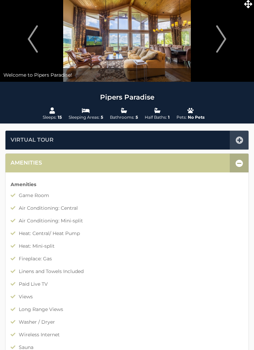
scroll to position [0, 0]
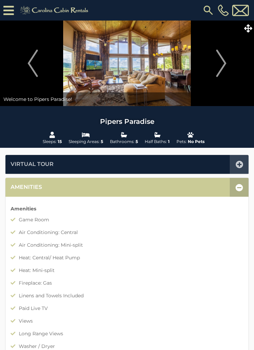
click at [224, 66] on img "Next" at bounding box center [221, 63] width 10 height 27
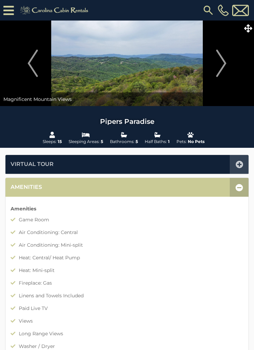
click at [223, 63] on img "Next" at bounding box center [221, 63] width 10 height 27
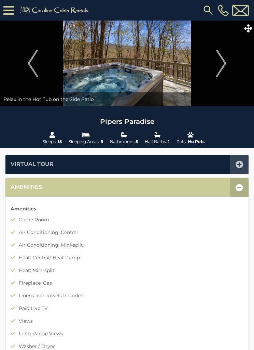
click at [222, 63] on img "Next" at bounding box center [221, 63] width 10 height 27
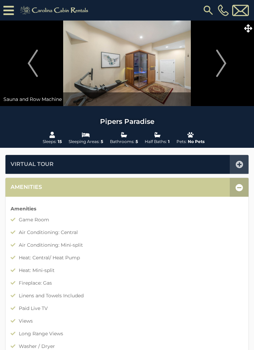
click at [218, 65] on img "Next" at bounding box center [221, 63] width 10 height 27
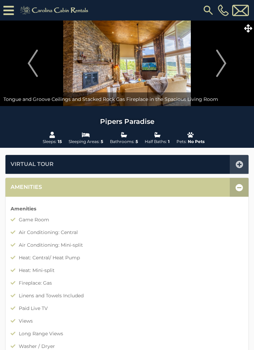
click at [224, 63] on img "Next" at bounding box center [221, 63] width 10 height 27
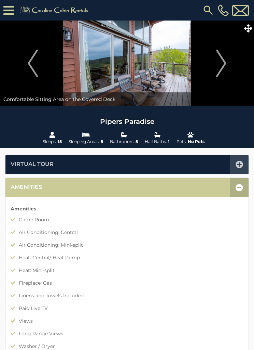
click at [218, 63] on img "Next" at bounding box center [221, 63] width 10 height 27
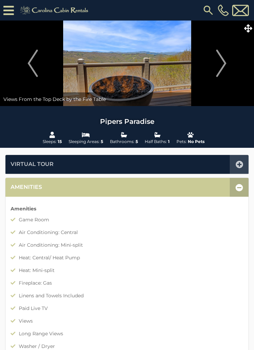
click at [223, 65] on img "Next" at bounding box center [221, 63] width 10 height 27
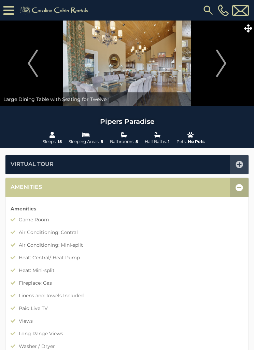
click at [223, 64] on img "Next" at bounding box center [221, 63] width 10 height 27
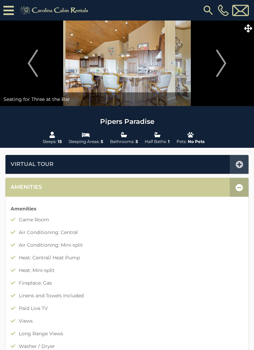
click at [222, 64] on img "Next" at bounding box center [221, 63] width 10 height 27
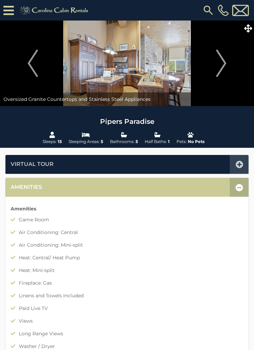
click at [221, 62] on img "Next" at bounding box center [221, 63] width 10 height 27
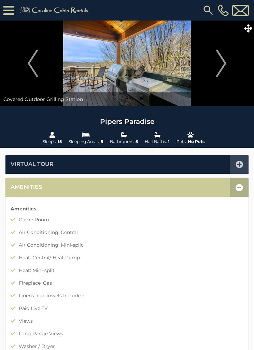
click at [223, 64] on img "Next" at bounding box center [221, 63] width 10 height 27
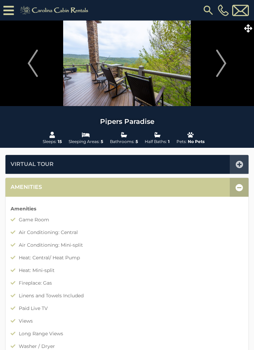
click at [218, 62] on img "Next" at bounding box center [221, 63] width 10 height 27
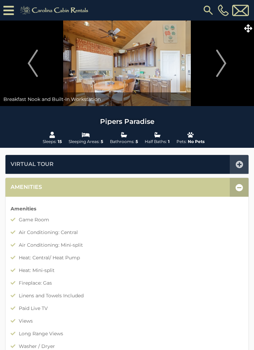
click at [217, 63] on img "Next" at bounding box center [221, 63] width 10 height 27
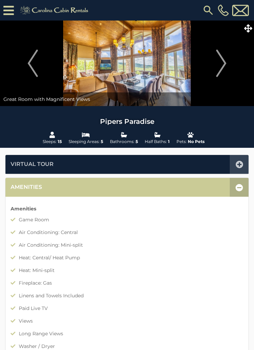
click at [218, 63] on img "Next" at bounding box center [221, 63] width 10 height 27
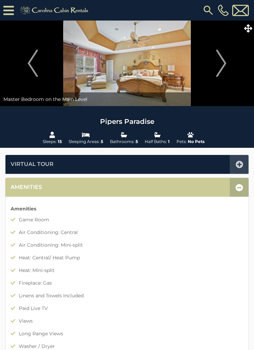
click at [220, 60] on img "Next" at bounding box center [221, 63] width 10 height 27
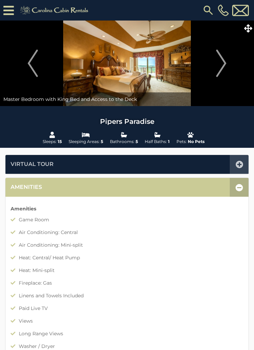
click at [219, 60] on img "Next" at bounding box center [221, 63] width 10 height 27
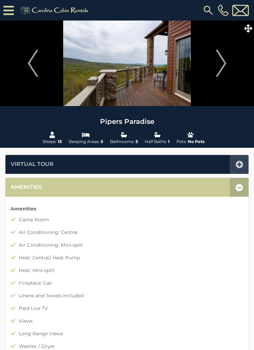
click at [223, 62] on img "Next" at bounding box center [221, 63] width 10 height 27
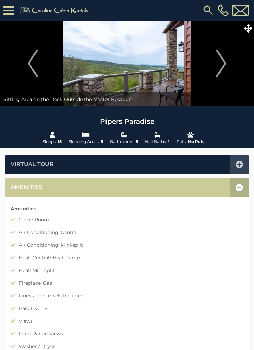
click at [223, 62] on img "Next" at bounding box center [221, 63] width 10 height 27
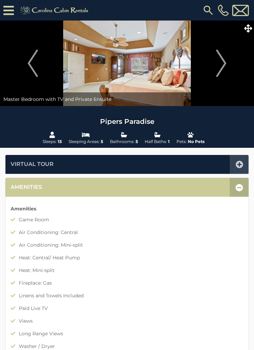
click at [220, 60] on img "Next" at bounding box center [221, 63] width 10 height 27
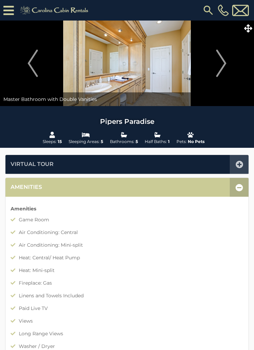
click at [221, 62] on img "Next" at bounding box center [221, 63] width 10 height 27
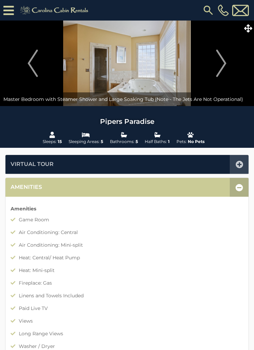
click at [224, 66] on img "Next" at bounding box center [221, 63] width 10 height 27
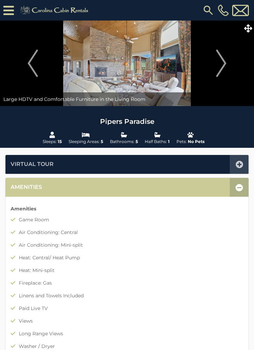
click at [221, 63] on img "Next" at bounding box center [221, 63] width 10 height 27
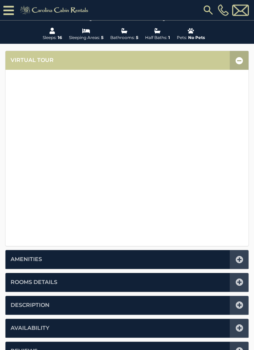
scroll to position [118, 0]
click at [238, 258] on icon at bounding box center [240, 260] width 8 height 8
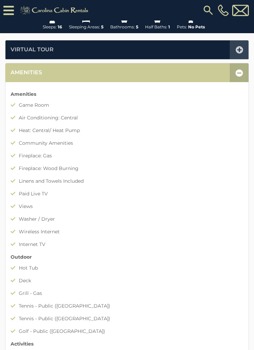
scroll to position [118, 0]
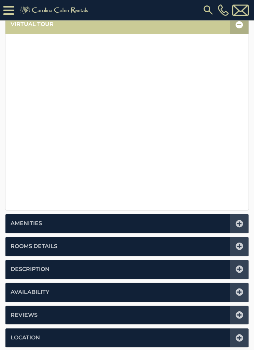
scroll to position [154, 0]
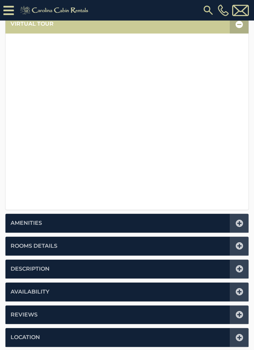
click at [240, 221] on icon at bounding box center [240, 223] width 8 height 8
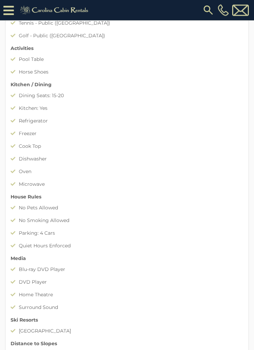
scroll to position [434, 0]
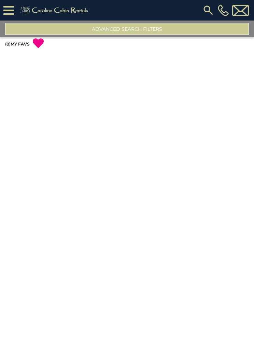
click at [166, 30] on button "Advanced Search Filters" at bounding box center [127, 29] width 244 height 12
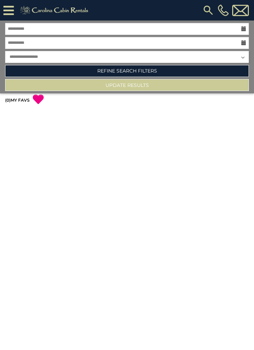
click at [157, 85] on button "Update Results" at bounding box center [127, 85] width 244 height 12
click at [25, 98] on link "( 0 ) MY FAVS" at bounding box center [17, 99] width 25 height 5
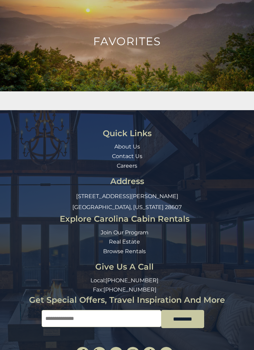
scroll to position [55, 0]
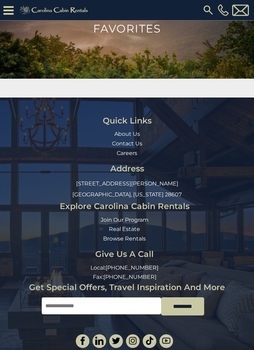
click at [178, 46] on img at bounding box center [127, 29] width 254 height 100
click at [159, 38] on img at bounding box center [127, 29] width 254 height 100
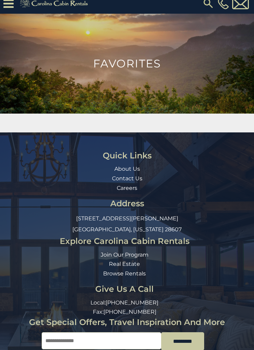
scroll to position [0, 0]
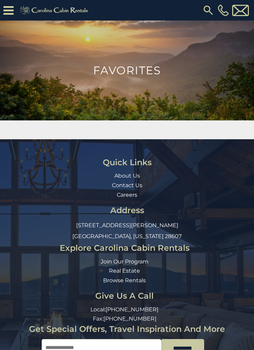
click at [13, 7] on icon at bounding box center [8, 10] width 10 height 12
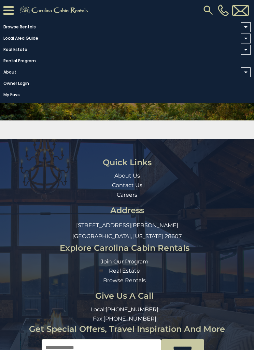
click at [33, 25] on link "Browse Rentals" at bounding box center [125, 27] width 251 height 10
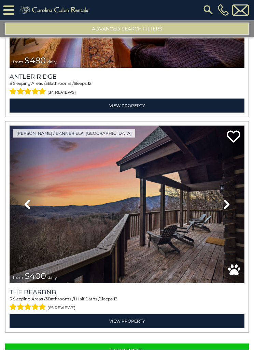
click at [148, 343] on button "Show More" at bounding box center [127, 350] width 244 height 14
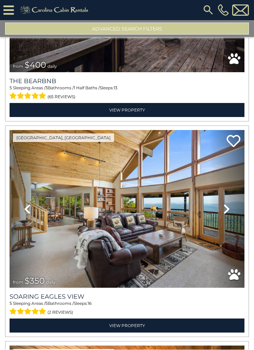
scroll to position [6420, 0]
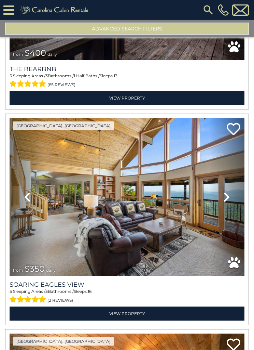
click at [151, 311] on link "View Property" at bounding box center [127, 314] width 235 height 14
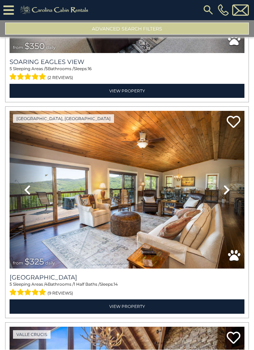
scroll to position [6643, 0]
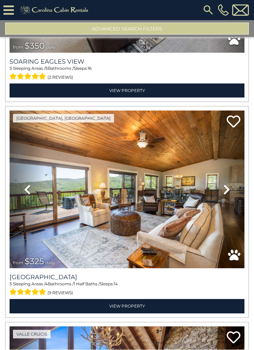
click at [210, 211] on link "Next" at bounding box center [227, 190] width 35 height 158
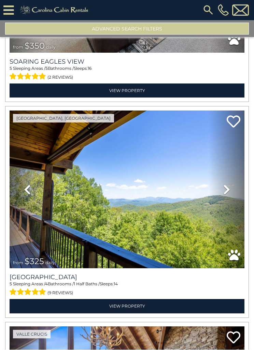
click at [147, 299] on link "View Property" at bounding box center [127, 306] width 235 height 14
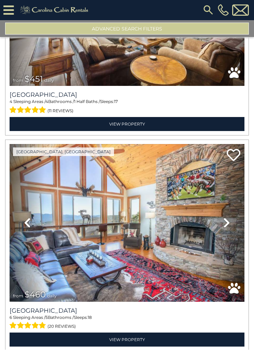
scroll to position [7041, 0]
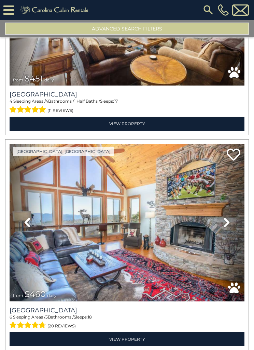
click at [208, 246] on img at bounding box center [127, 223] width 235 height 158
click at [151, 332] on link "View Property" at bounding box center [127, 339] width 235 height 14
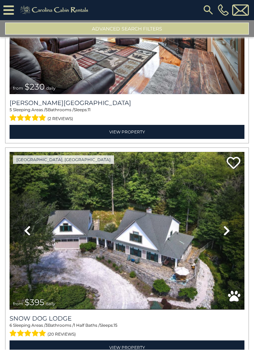
scroll to position [8972, 0]
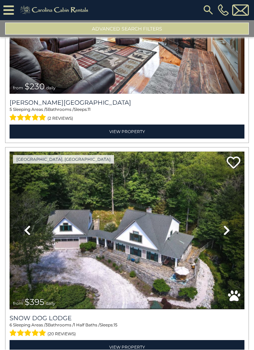
click at [149, 340] on link "View Property" at bounding box center [127, 347] width 235 height 14
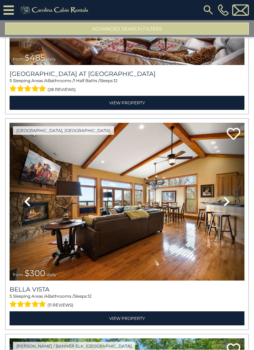
scroll to position [9863, 0]
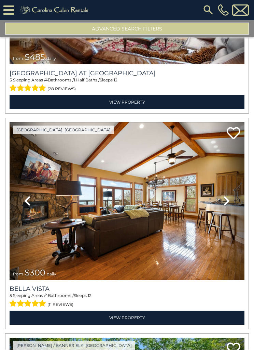
click at [144, 311] on link "View Property" at bounding box center [127, 318] width 235 height 14
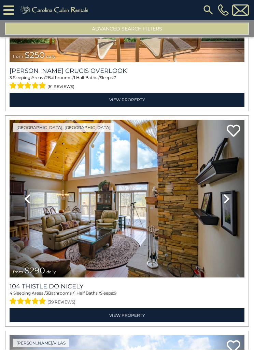
scroll to position [10299, 0]
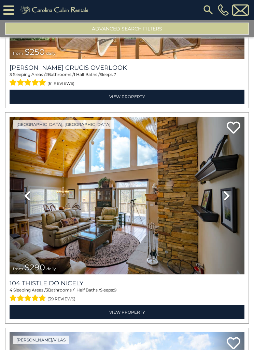
click at [153, 305] on link "View Property" at bounding box center [127, 312] width 235 height 14
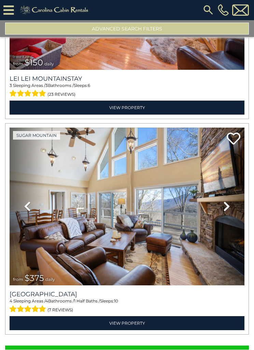
scroll to position [12657, 0]
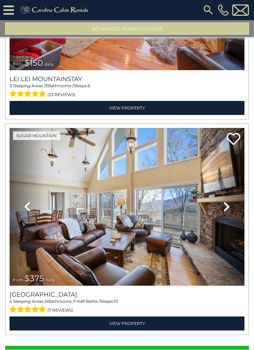
click at [144, 346] on button "Show More" at bounding box center [127, 353] width 244 height 14
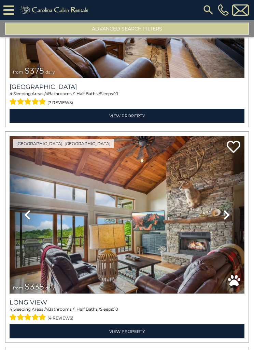
scroll to position [12866, 0]
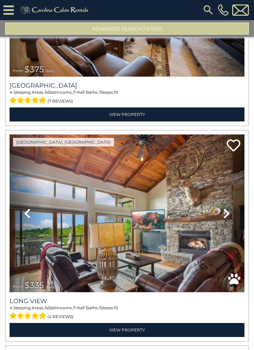
click at [147, 323] on link "View Property" at bounding box center [127, 330] width 235 height 14
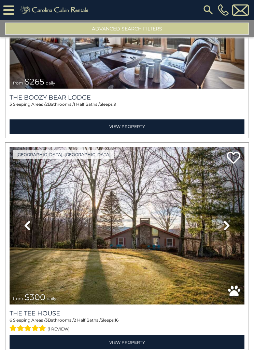
scroll to position [16091, 0]
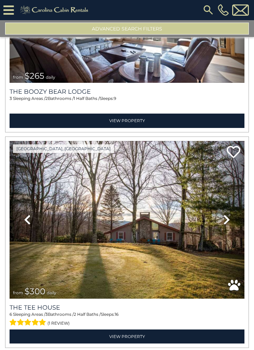
click at [157, 329] on link "View Property" at bounding box center [127, 336] width 235 height 14
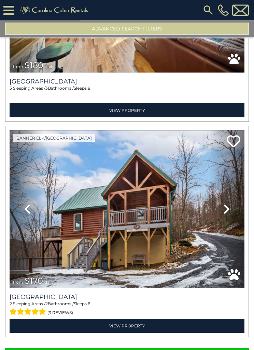
scroll to position [36, 0]
click at [143, 348] on button "Show More" at bounding box center [127, 355] width 244 height 14
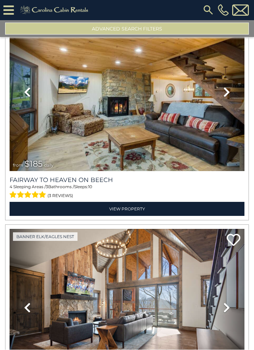
scroll to position [23539, 0]
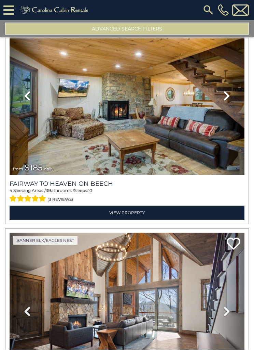
click at [197, 127] on img at bounding box center [127, 96] width 235 height 158
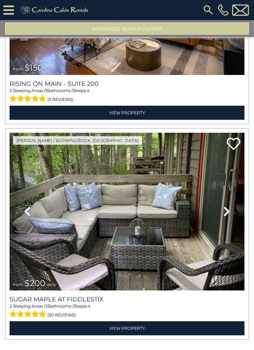
scroll to position [25577, 0]
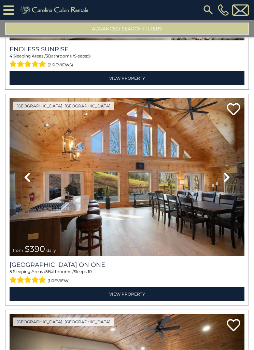
scroll to position [27978, 0]
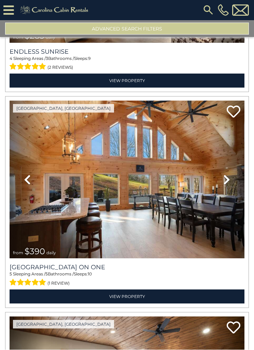
click at [176, 289] on link "View Property" at bounding box center [127, 296] width 235 height 14
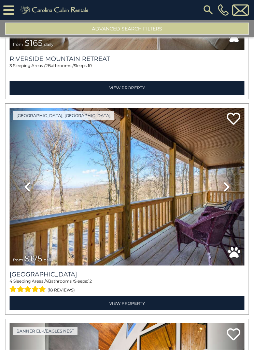
scroll to position [31418, 0]
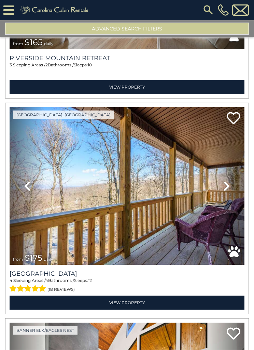
click at [160, 296] on link "View Property" at bounding box center [127, 303] width 235 height 14
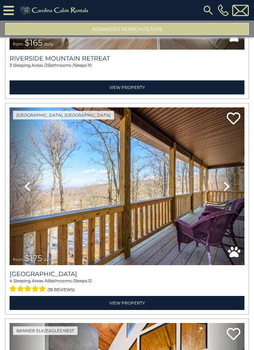
scroll to position [23, 0]
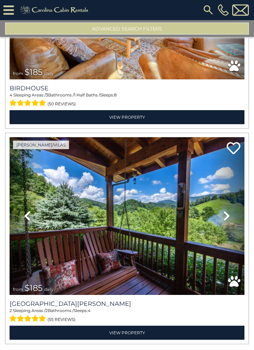
scroll to position [38497, 0]
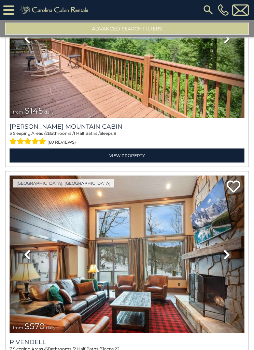
scroll to position [42354, 0]
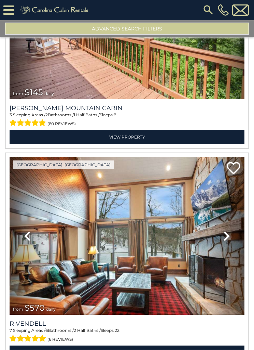
click at [165, 346] on link "View Property" at bounding box center [127, 353] width 235 height 14
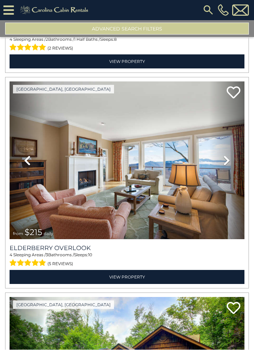
scroll to position [44153, 0]
click at [158, 270] on link "View Property" at bounding box center [127, 277] width 235 height 14
click at [163, 270] on link "View Property" at bounding box center [127, 277] width 235 height 14
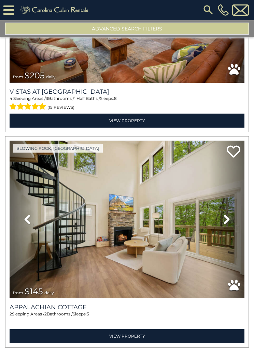
scroll to position [44956, 0]
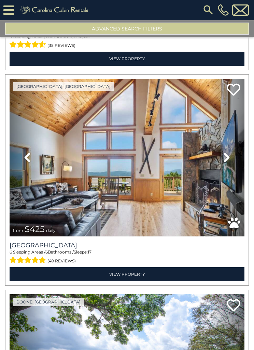
scroll to position [51265, 0]
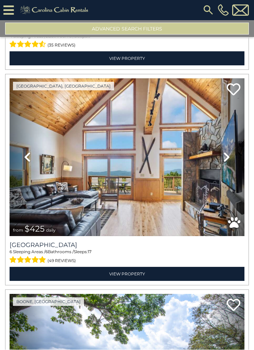
click at [160, 267] on link "View Property" at bounding box center [127, 274] width 235 height 14
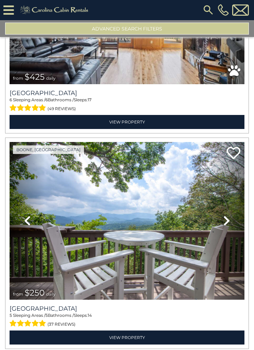
scroll to position [51416, 0]
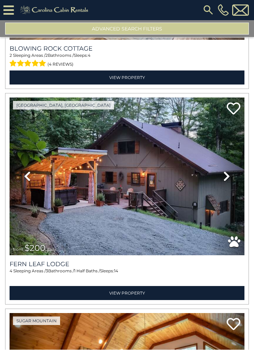
scroll to position [54046, 0]
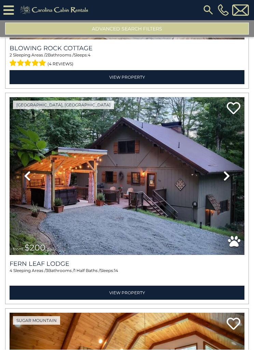
click at [156, 286] on link "View Property" at bounding box center [127, 293] width 235 height 14
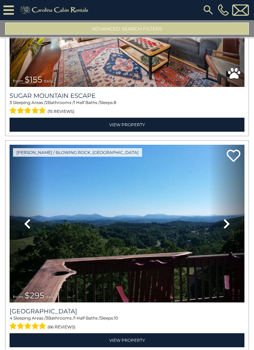
scroll to position [23, 0]
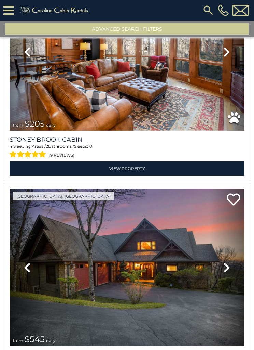
scroll to position [61728, 0]
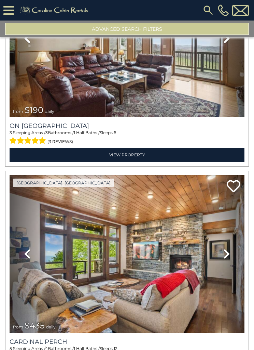
scroll to position [63878, 0]
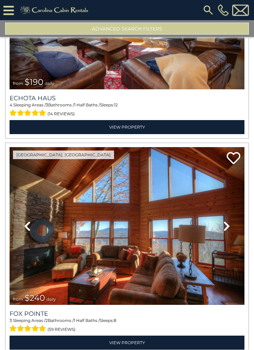
scroll to position [23, 0]
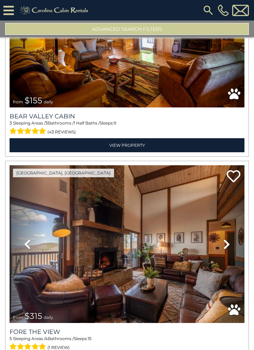
scroll to position [66258, 0]
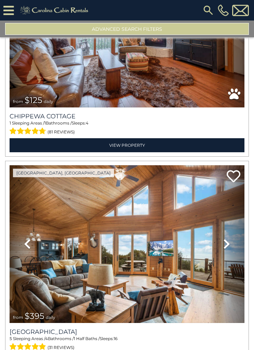
scroll to position [69704, 0]
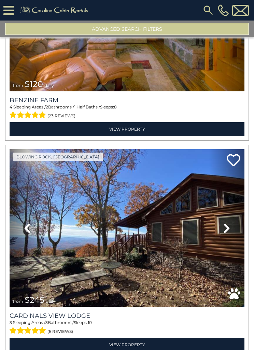
scroll to position [70795, 0]
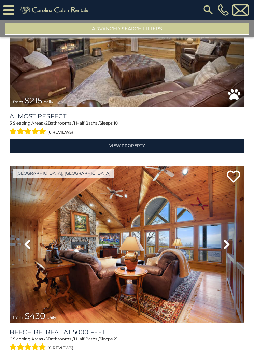
scroll to position [75949, 0]
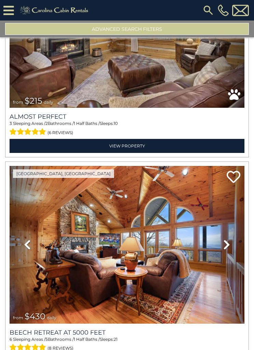
scroll to position [23, 0]
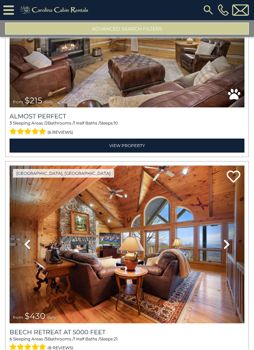
click at [209, 236] on img at bounding box center [127, 245] width 235 height 158
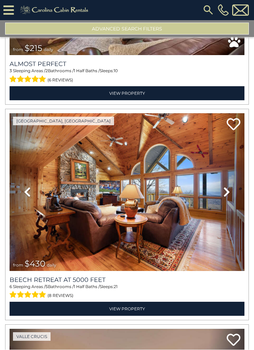
scroll to position [76008, 0]
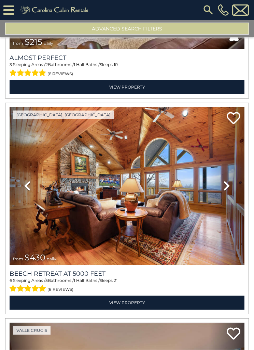
click at [227, 180] on icon at bounding box center [227, 185] width 7 height 11
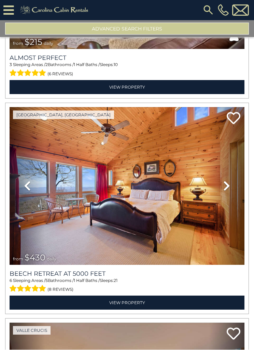
click at [226, 180] on icon at bounding box center [227, 185] width 7 height 11
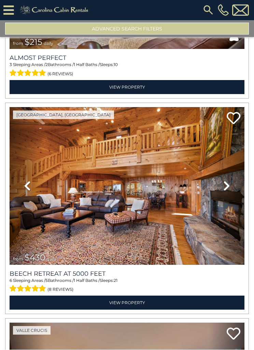
click at [228, 180] on icon at bounding box center [227, 185] width 7 height 11
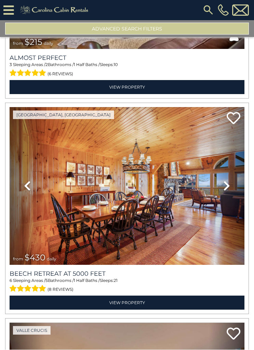
click at [225, 180] on icon at bounding box center [227, 185] width 7 height 11
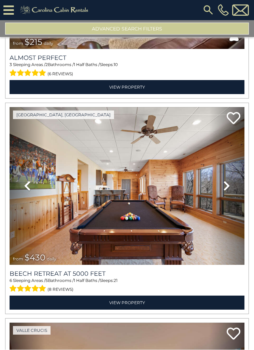
click at [229, 180] on icon at bounding box center [227, 185] width 7 height 11
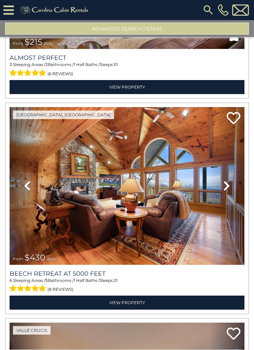
click at [227, 180] on icon at bounding box center [227, 185] width 7 height 11
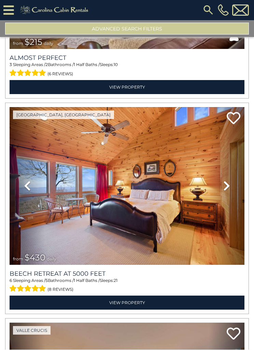
click at [227, 180] on icon at bounding box center [227, 185] width 7 height 11
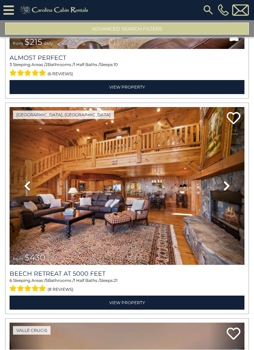
click at [64, 285] on span "(8 reviews)" at bounding box center [61, 289] width 26 height 9
click at [66, 285] on span "(8 reviews)" at bounding box center [61, 289] width 26 height 9
click at [71, 285] on span "(8 reviews)" at bounding box center [61, 289] width 26 height 9
click at [148, 296] on link "View Property" at bounding box center [127, 303] width 235 height 14
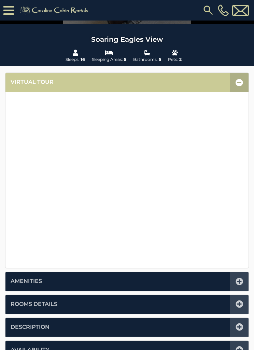
click at [239, 279] on icon at bounding box center [240, 282] width 8 height 8
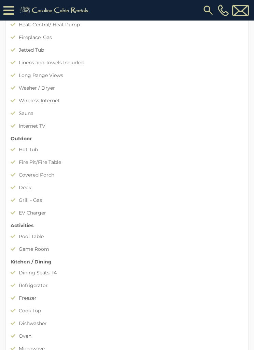
scroll to position [245, 0]
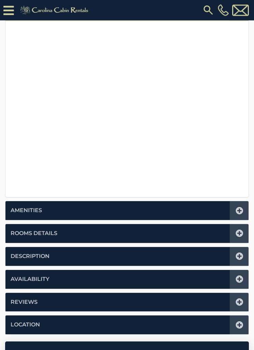
scroll to position [167, 0]
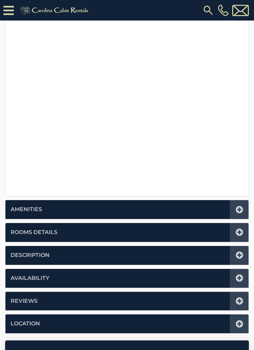
click at [247, 208] on div at bounding box center [239, 209] width 19 height 19
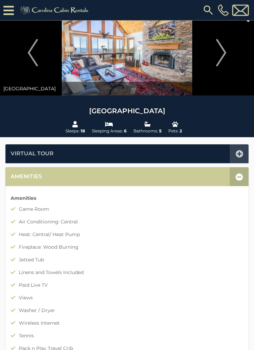
scroll to position [0, 0]
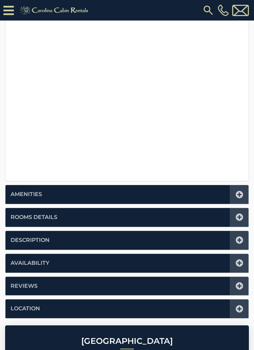
click at [239, 261] on icon at bounding box center [240, 263] width 8 height 8
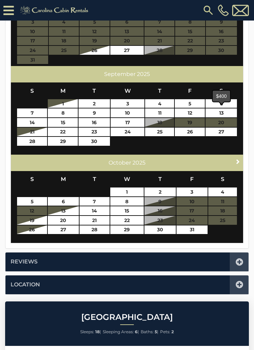
scroll to position [299, 0]
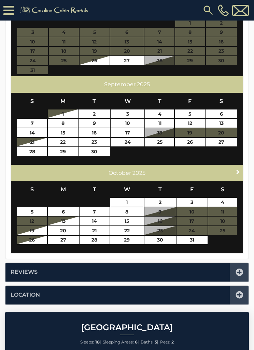
click at [240, 170] on span "Next" at bounding box center [237, 171] width 5 height 5
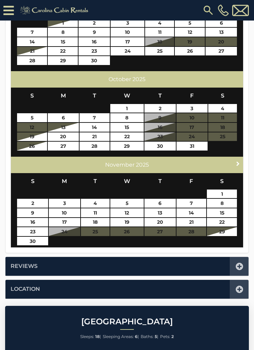
click at [237, 162] on span "Next" at bounding box center [237, 163] width 5 height 5
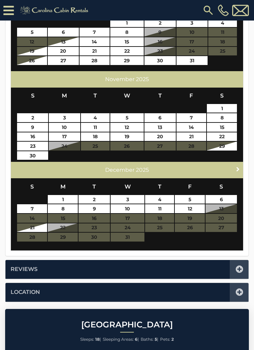
click at [237, 166] on span "Next" at bounding box center [237, 168] width 5 height 5
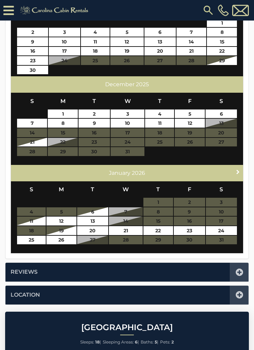
click at [239, 169] on span "Next" at bounding box center [237, 171] width 5 height 5
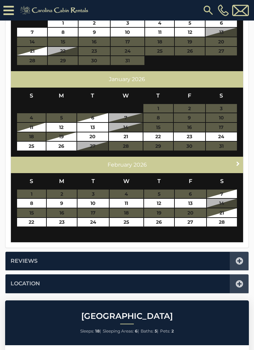
click at [239, 161] on span "Next" at bounding box center [237, 163] width 5 height 5
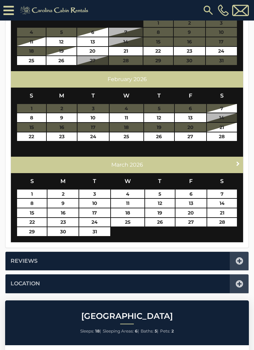
click at [237, 164] on span "Next" at bounding box center [237, 163] width 5 height 5
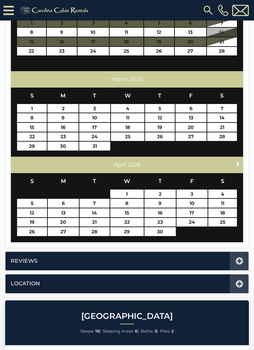
click at [237, 161] on span "Next" at bounding box center [237, 163] width 5 height 5
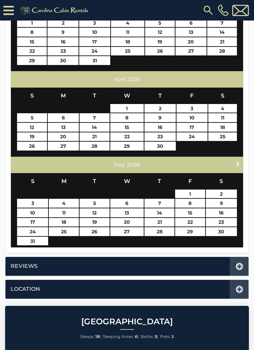
click at [239, 159] on link "Next" at bounding box center [238, 163] width 9 height 9
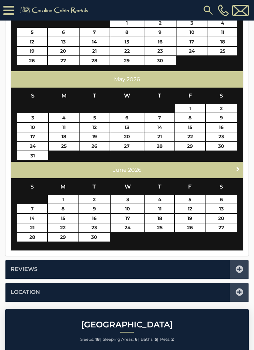
click at [241, 166] on span "Next" at bounding box center [237, 168] width 5 height 5
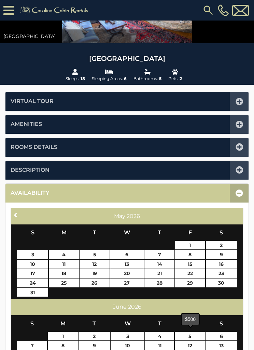
scroll to position [76, 0]
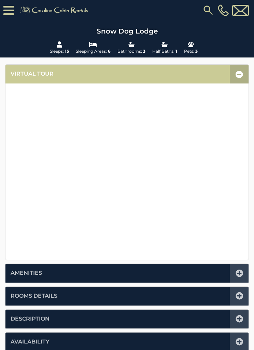
click at [240, 271] on icon at bounding box center [240, 273] width 8 height 8
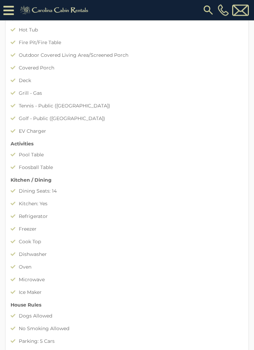
scroll to position [352, 0]
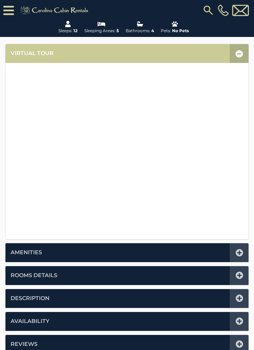
scroll to position [128, 0]
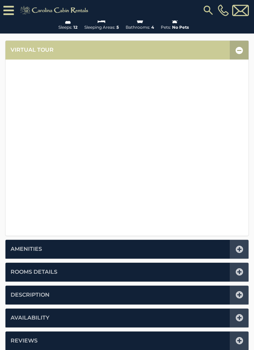
click at [236, 245] on icon at bounding box center [240, 249] width 8 height 8
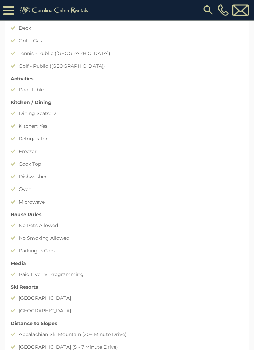
scroll to position [355, 0]
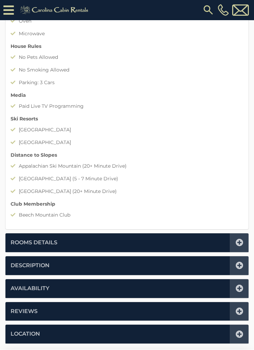
click at [237, 285] on icon at bounding box center [240, 289] width 8 height 8
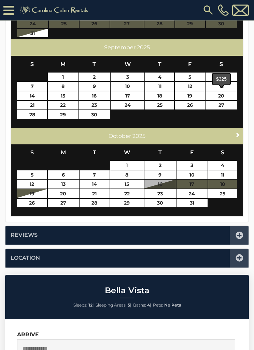
scroll to position [336, 0]
click at [239, 133] on span "Next" at bounding box center [237, 134] width 5 height 5
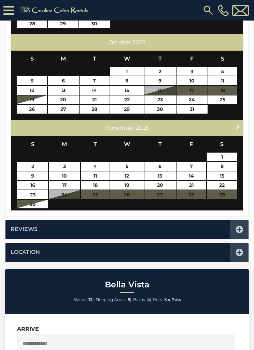
click at [239, 125] on span "Next" at bounding box center [237, 126] width 5 height 5
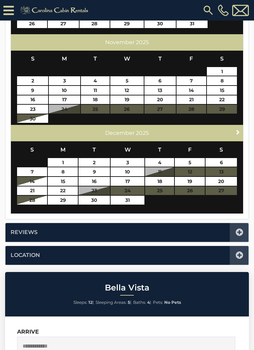
click at [240, 129] on span "Next" at bounding box center [237, 131] width 5 height 5
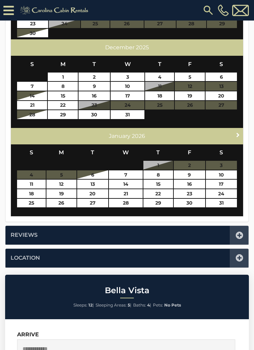
click at [239, 132] on span "Next" at bounding box center [237, 134] width 5 height 5
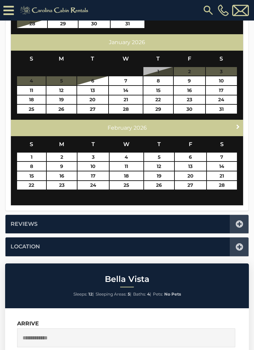
click at [240, 124] on span "Next" at bounding box center [237, 126] width 5 height 5
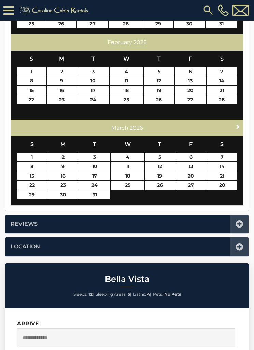
click at [239, 124] on span "Next" at bounding box center [237, 126] width 5 height 5
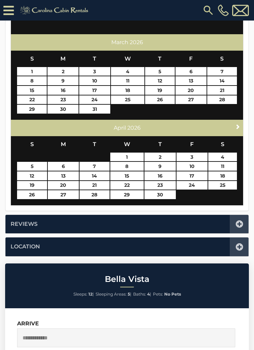
click at [242, 120] on div "Next April 2026" at bounding box center [127, 128] width 232 height 16
click at [234, 124] on link "Next" at bounding box center [238, 126] width 9 height 9
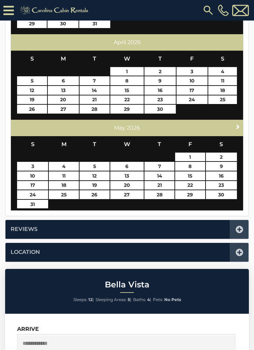
click at [235, 124] on span "Next" at bounding box center [237, 126] width 5 height 5
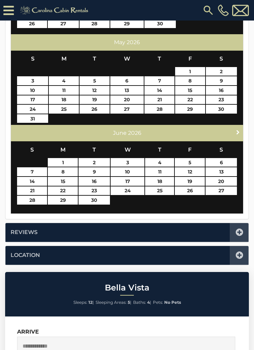
click at [236, 127] on link "Next" at bounding box center [238, 131] width 9 height 9
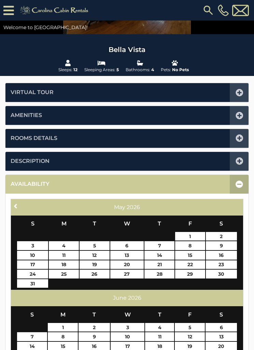
scroll to position [83, 0]
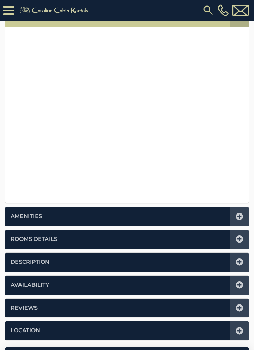
click at [240, 216] on icon at bounding box center [240, 217] width 8 height 8
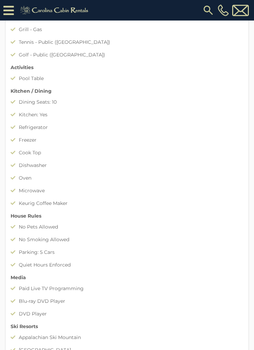
scroll to position [386, 0]
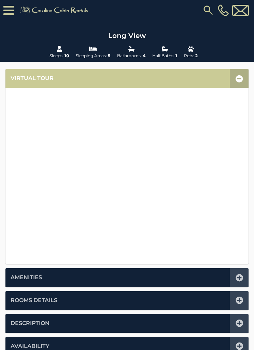
click at [241, 274] on icon at bounding box center [240, 278] width 8 height 8
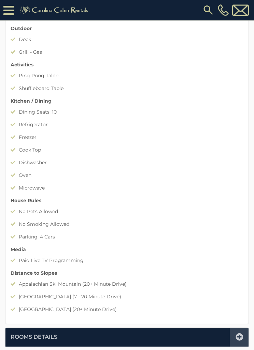
scroll to position [370, 0]
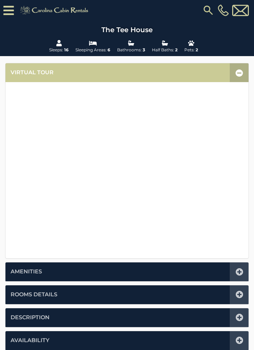
click at [240, 270] on icon at bounding box center [240, 272] width 8 height 8
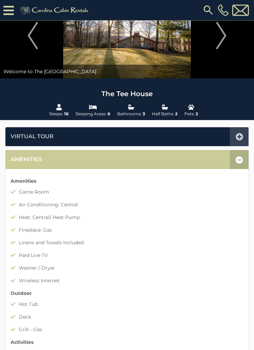
scroll to position [40, 0]
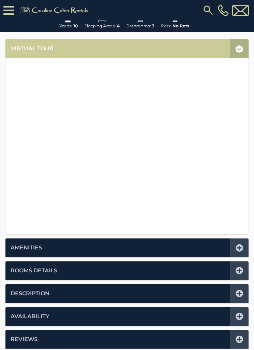
click at [239, 245] on icon at bounding box center [240, 248] width 8 height 8
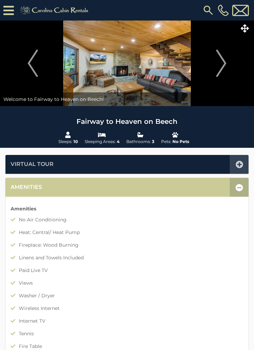
click at [221, 64] on img "Next" at bounding box center [221, 63] width 10 height 27
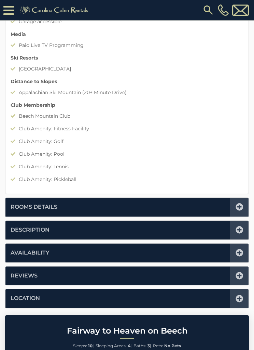
scroll to position [631, 0]
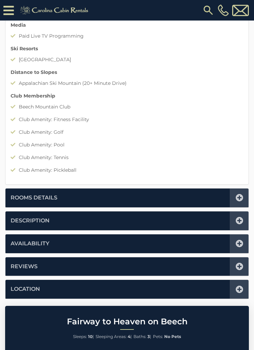
click at [246, 242] on div at bounding box center [239, 243] width 19 height 19
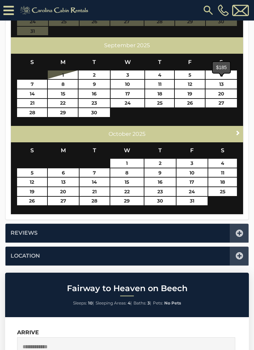
scroll to position [338, 0]
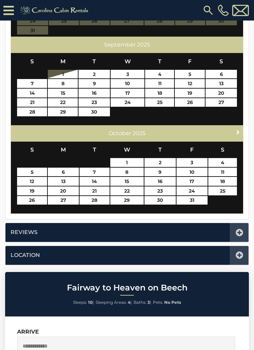
click at [236, 130] on span "Next" at bounding box center [237, 131] width 5 height 5
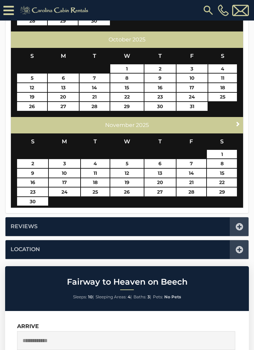
click at [240, 123] on span "Next" at bounding box center [237, 123] width 5 height 5
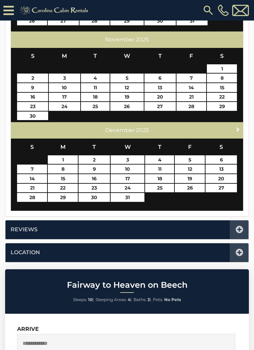
click at [238, 128] on span "Next" at bounding box center [237, 128] width 5 height 5
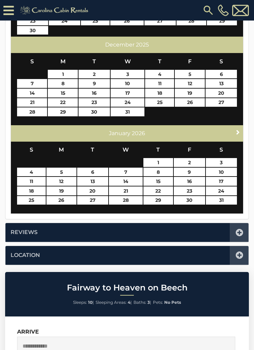
click at [239, 130] on span "Next" at bounding box center [237, 131] width 5 height 5
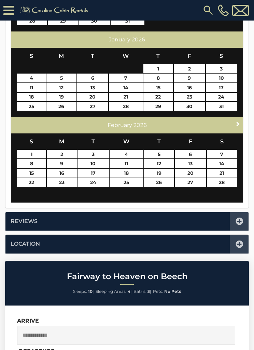
click at [239, 121] on span "Next" at bounding box center [237, 123] width 5 height 5
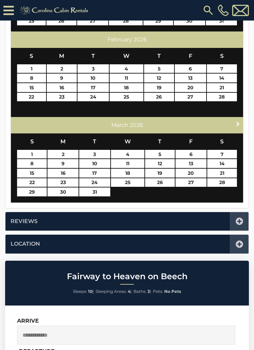
click at [238, 120] on link "Next" at bounding box center [238, 124] width 9 height 9
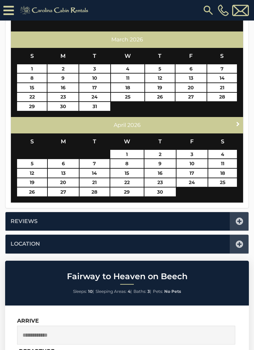
click at [237, 121] on span "Next" at bounding box center [237, 123] width 5 height 5
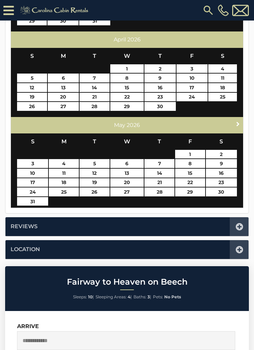
click at [239, 121] on span "Next" at bounding box center [237, 123] width 5 height 5
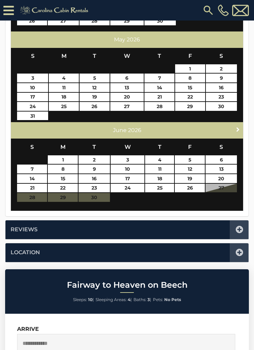
click at [240, 127] on span "Next" at bounding box center [237, 128] width 5 height 5
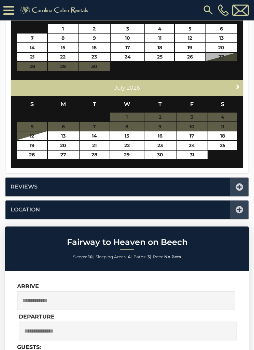
scroll to position [383, 0]
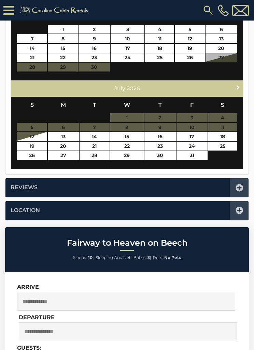
click at [238, 83] on link "Next" at bounding box center [238, 87] width 9 height 9
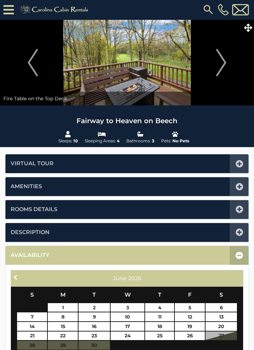
scroll to position [0, 0]
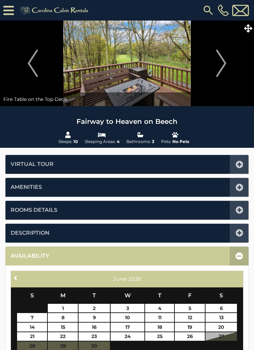
click at [225, 64] on img "Next" at bounding box center [221, 63] width 10 height 27
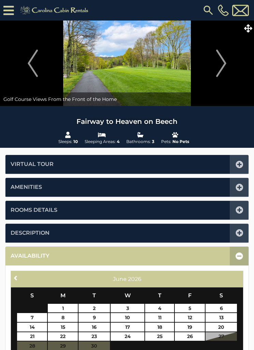
click at [224, 64] on img "Next" at bounding box center [221, 63] width 10 height 27
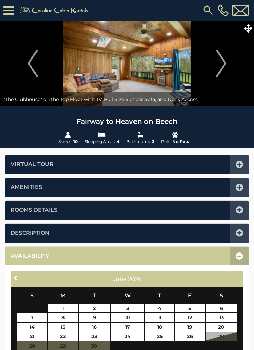
click at [223, 62] on img "Next" at bounding box center [221, 63] width 10 height 27
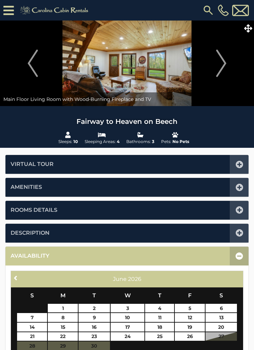
click at [225, 62] on img "Next" at bounding box center [221, 63] width 10 height 27
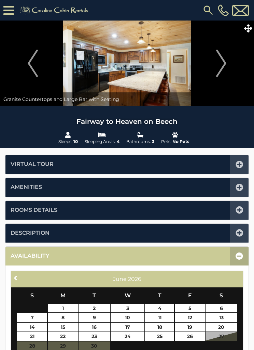
click at [225, 63] on img "Next" at bounding box center [221, 63] width 10 height 27
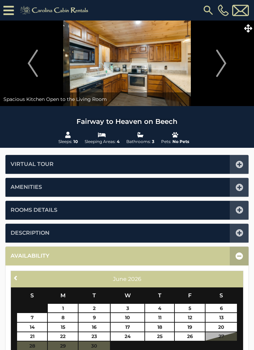
click at [225, 60] on img "Next" at bounding box center [221, 63] width 10 height 27
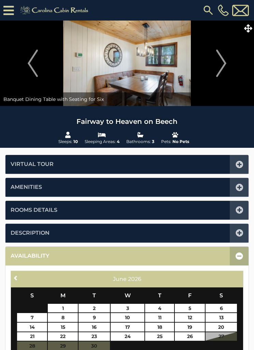
click at [221, 63] on img "Next" at bounding box center [221, 63] width 10 height 27
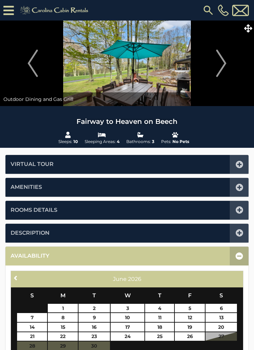
click at [225, 62] on img "Next" at bounding box center [221, 63] width 10 height 27
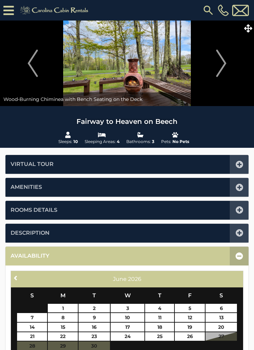
click at [221, 63] on img "Next" at bounding box center [221, 63] width 10 height 27
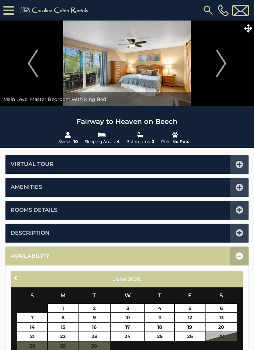
click at [221, 62] on img "Next" at bounding box center [221, 63] width 10 height 27
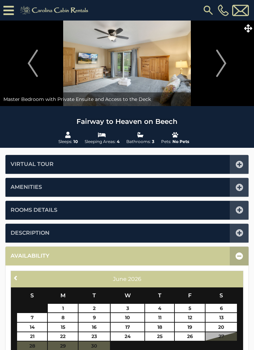
click at [219, 60] on img "Next" at bounding box center [221, 63] width 10 height 27
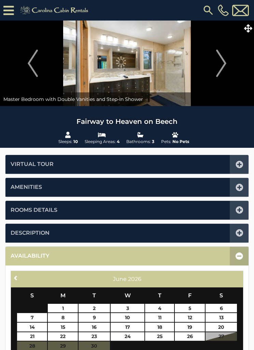
click at [223, 61] on img "Next" at bounding box center [221, 63] width 10 height 27
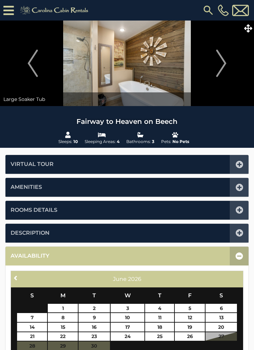
click at [220, 63] on img "Next" at bounding box center [221, 63] width 10 height 27
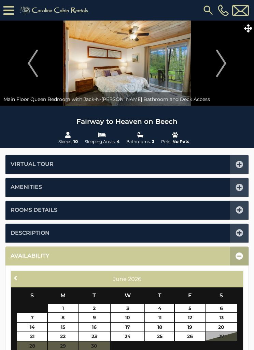
click at [223, 62] on img "Next" at bounding box center [221, 63] width 10 height 27
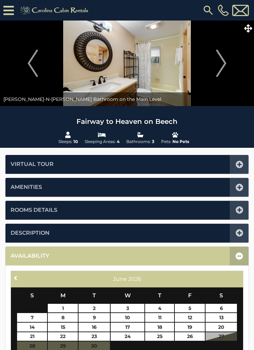
click at [220, 62] on img "Next" at bounding box center [221, 63] width 10 height 27
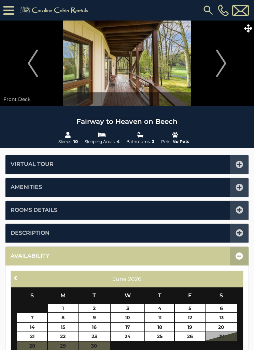
click at [218, 63] on img "Next" at bounding box center [221, 63] width 10 height 27
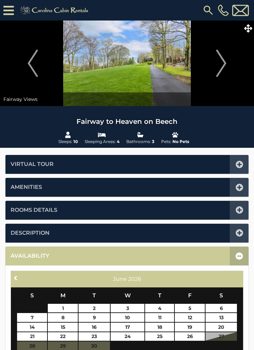
click at [219, 63] on img "Next" at bounding box center [221, 63] width 10 height 27
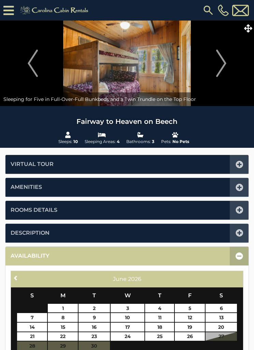
click at [221, 61] on img "Next" at bounding box center [221, 63] width 10 height 27
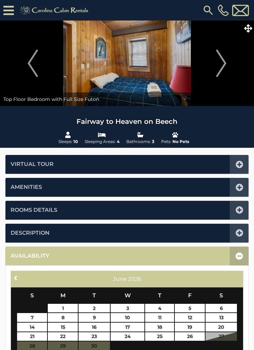
click at [222, 62] on img "Next" at bounding box center [221, 63] width 10 height 27
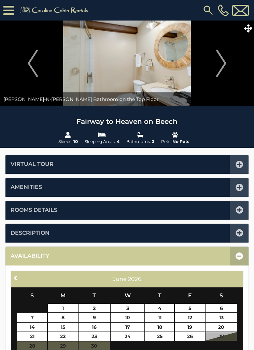
click at [220, 60] on img "Next" at bounding box center [221, 63] width 10 height 27
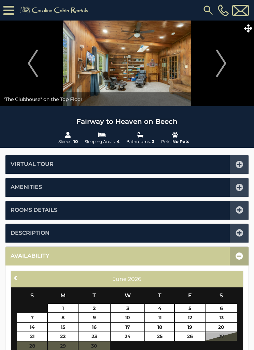
click at [228, 63] on button "Next" at bounding box center [221, 63] width 59 height 85
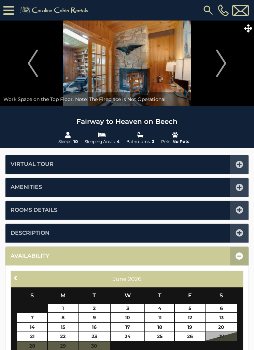
click at [224, 64] on img "Next" at bounding box center [221, 63] width 10 height 27
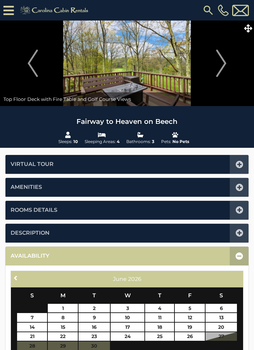
click at [223, 61] on img "Next" at bounding box center [221, 63] width 10 height 27
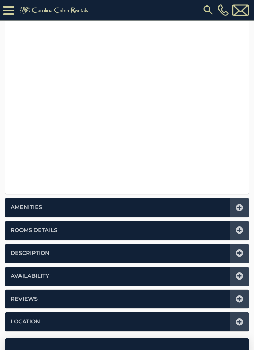
scroll to position [170, 0]
click at [242, 275] on icon at bounding box center [240, 276] width 8 height 8
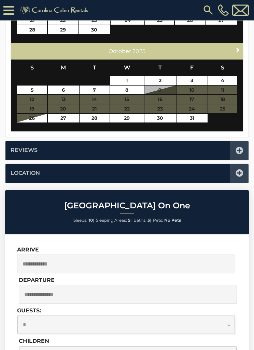
scroll to position [420, 0]
click at [202, 260] on input "text" at bounding box center [126, 263] width 218 height 19
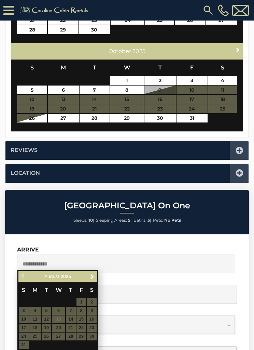
click at [96, 274] on link "Next" at bounding box center [92, 276] width 9 height 9
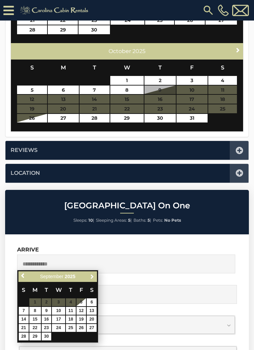
click at [96, 276] on link "Next" at bounding box center [92, 276] width 9 height 9
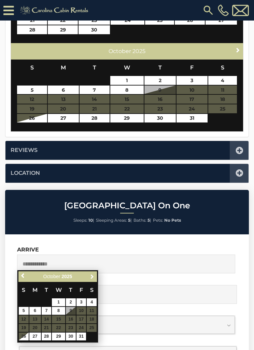
click at [94, 278] on span "Next" at bounding box center [92, 276] width 5 height 5
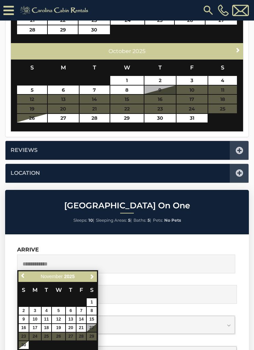
click at [95, 276] on link "Next" at bounding box center [92, 276] width 9 height 9
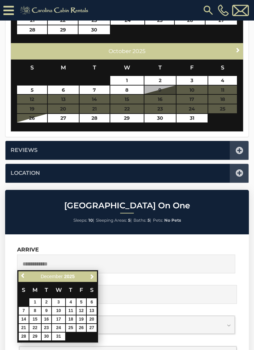
click at [97, 272] on div "Previous Next [DATE] S M T W T F S 1 2 3 4 5 6 7 8 9 10 11 12 13 14 15 16 17 18…" at bounding box center [57, 306] width 81 height 73
click at [96, 275] on link "Next" at bounding box center [92, 276] width 9 height 9
click at [96, 273] on link "Next" at bounding box center [92, 276] width 9 height 9
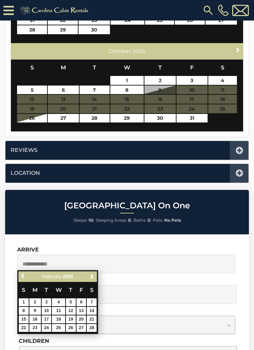
click at [95, 275] on link "Next" at bounding box center [92, 276] width 9 height 9
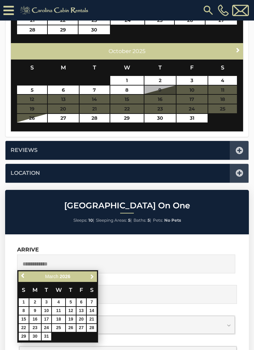
click at [96, 278] on link "Next" at bounding box center [92, 276] width 9 height 9
click at [95, 272] on link "Next" at bounding box center [92, 276] width 9 height 9
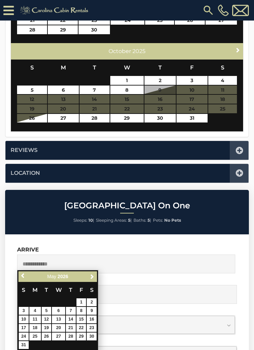
click at [96, 273] on link "Next" at bounding box center [92, 276] width 9 height 9
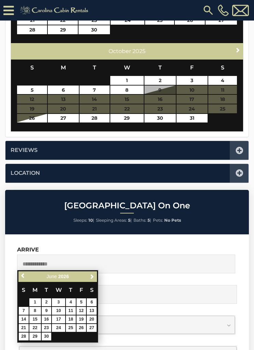
click at [95, 277] on link "Next" at bounding box center [92, 276] width 9 height 9
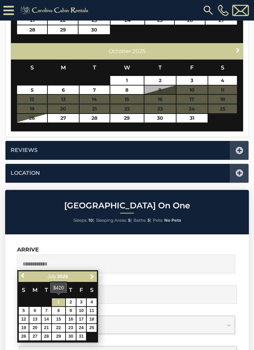
click at [65, 301] on link "1" at bounding box center [58, 302] width 13 height 8
type input "**********"
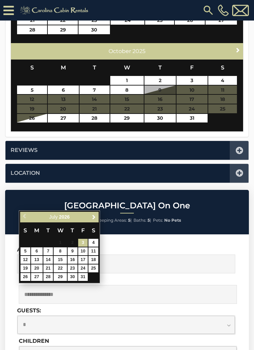
click at [98, 214] on link "Next" at bounding box center [94, 217] width 9 height 9
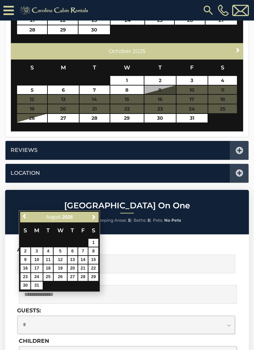
click at [43, 281] on td "31" at bounding box center [37, 285] width 12 height 9
type input "**********"
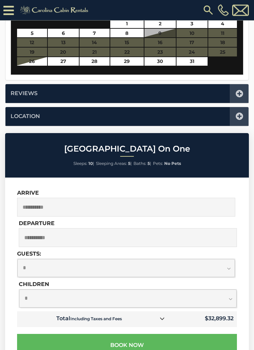
scroll to position [477, 0]
click at [233, 265] on select "**********" at bounding box center [126, 268] width 218 height 18
select select "*"
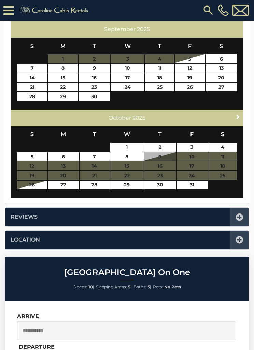
scroll to position [353, 0]
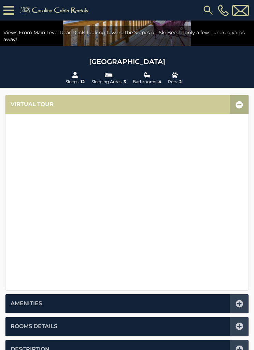
click at [240, 303] on icon at bounding box center [240, 304] width 8 height 8
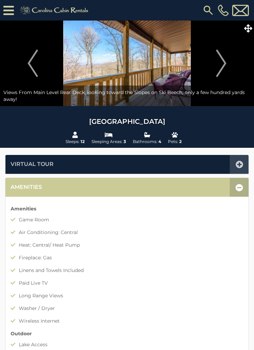
click at [221, 66] on img "Next" at bounding box center [221, 63] width 10 height 27
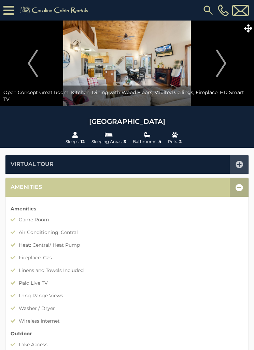
click at [224, 65] on img "Next" at bounding box center [221, 63] width 10 height 27
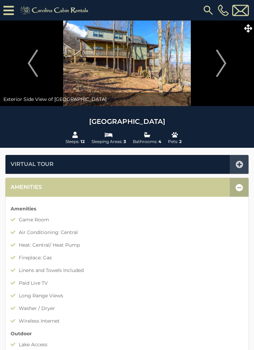
click at [223, 66] on img "Next" at bounding box center [221, 63] width 10 height 27
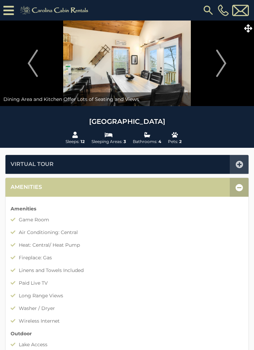
click at [225, 69] on img "Next" at bounding box center [221, 63] width 10 height 27
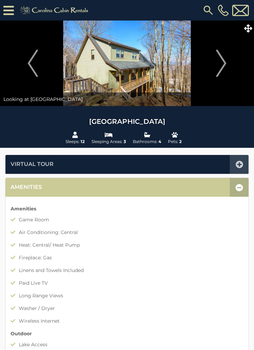
click at [222, 65] on img "Next" at bounding box center [221, 63] width 10 height 27
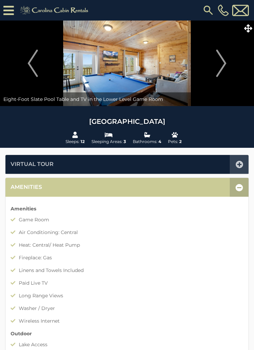
click at [225, 66] on img "Next" at bounding box center [221, 63] width 10 height 27
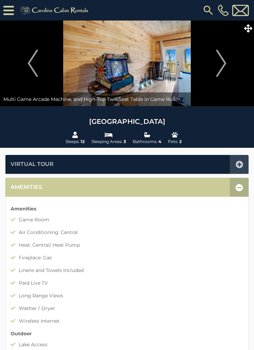
click at [224, 67] on img "Next" at bounding box center [221, 63] width 10 height 27
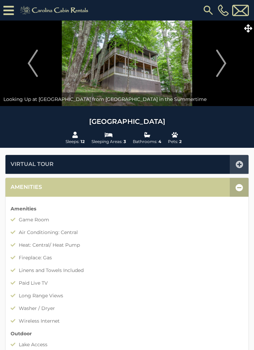
click at [224, 64] on img "Next" at bounding box center [221, 63] width 10 height 27
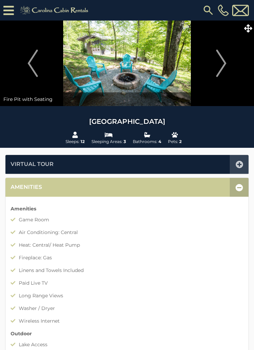
click at [220, 67] on img "Next" at bounding box center [221, 63] width 10 height 27
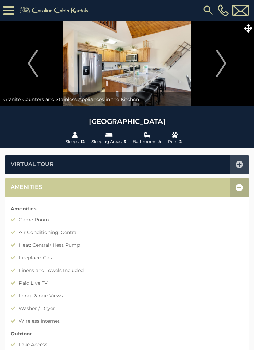
click at [223, 69] on img "Next" at bounding box center [221, 63] width 10 height 27
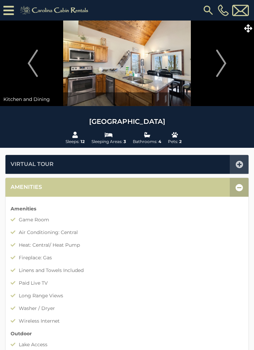
click at [224, 68] on img "Next" at bounding box center [221, 63] width 10 height 27
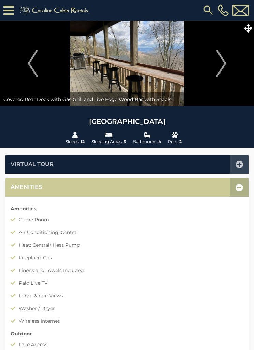
click at [224, 67] on img "Next" at bounding box center [221, 63] width 10 height 27
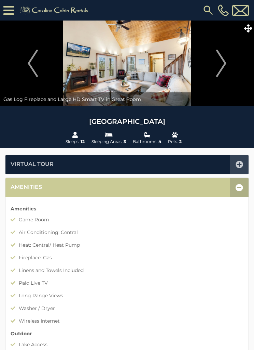
click at [218, 66] on img "Next" at bounding box center [221, 63] width 10 height 27
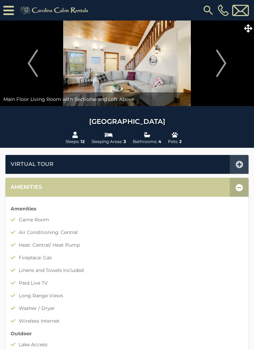
click at [221, 66] on img "Next" at bounding box center [221, 63] width 10 height 27
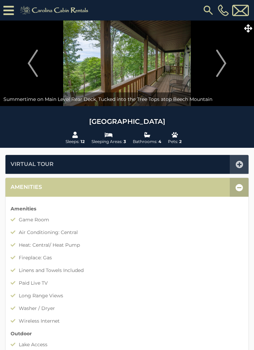
click at [225, 64] on img "Next" at bounding box center [221, 63] width 10 height 27
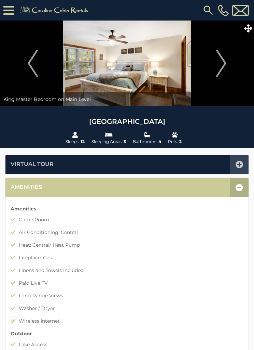
click at [223, 63] on img "Next" at bounding box center [221, 63] width 10 height 27
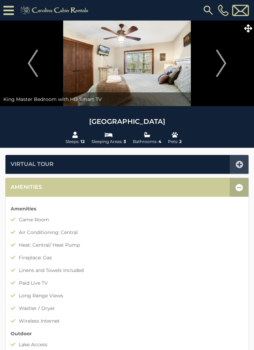
click at [223, 64] on img "Next" at bounding box center [221, 63] width 10 height 27
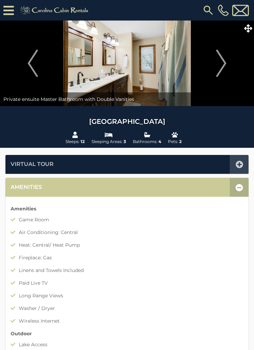
click at [219, 63] on img "Next" at bounding box center [221, 63] width 10 height 27
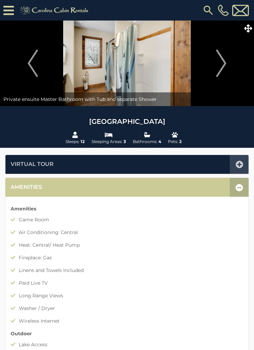
click at [218, 62] on img "Next" at bounding box center [221, 63] width 10 height 27
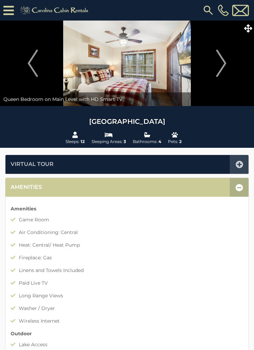
click at [220, 64] on img "Next" at bounding box center [221, 63] width 10 height 27
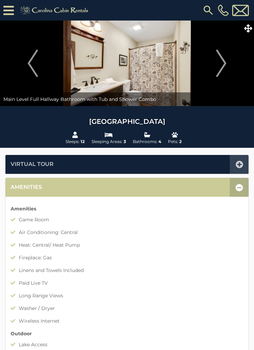
click at [220, 63] on img "Next" at bounding box center [221, 63] width 10 height 27
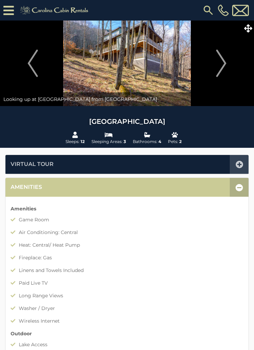
click at [226, 64] on img "Next" at bounding box center [221, 63] width 10 height 27
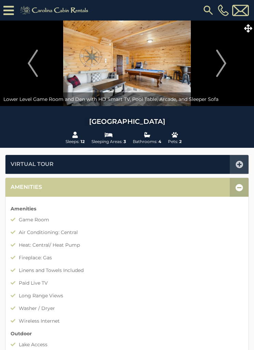
click at [225, 64] on img "Next" at bounding box center [221, 63] width 10 height 27
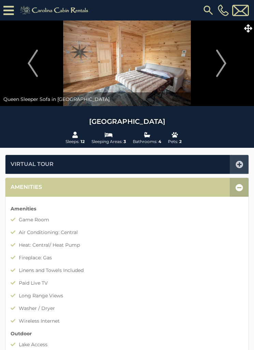
click at [225, 66] on img "Next" at bounding box center [221, 63] width 10 height 27
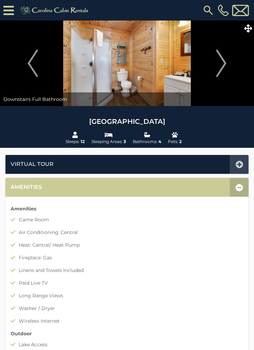
click at [223, 65] on img "Next" at bounding box center [221, 63] width 10 height 27
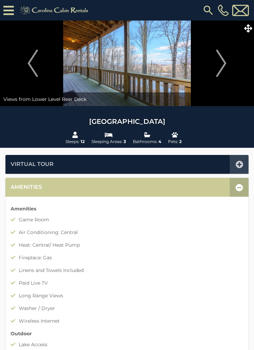
click at [223, 68] on img "Next" at bounding box center [221, 63] width 10 height 27
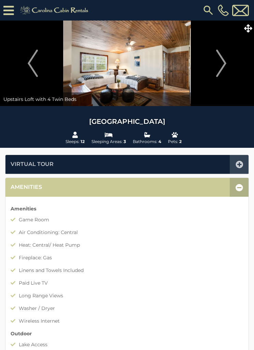
click at [225, 64] on img "Next" at bounding box center [221, 63] width 10 height 27
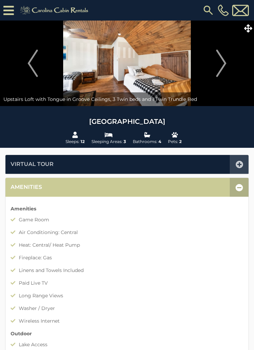
click at [224, 62] on img "Next" at bounding box center [221, 63] width 10 height 27
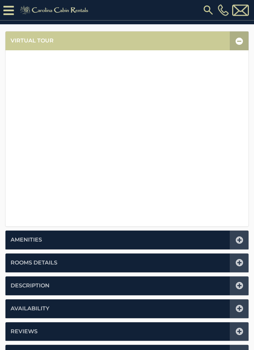
click at [240, 237] on icon at bounding box center [240, 241] width 8 height 8
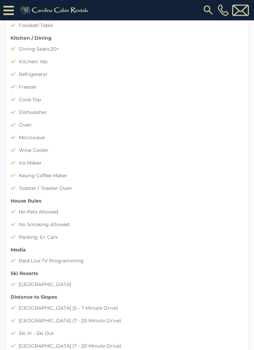
scroll to position [441, 0]
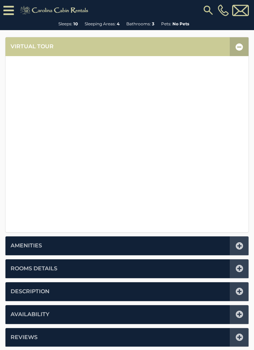
click at [239, 243] on icon at bounding box center [240, 246] width 8 height 8
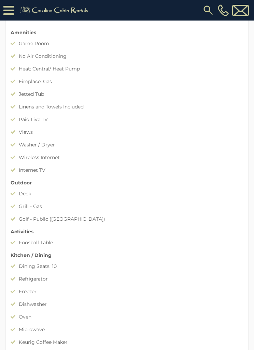
scroll to position [189, 0]
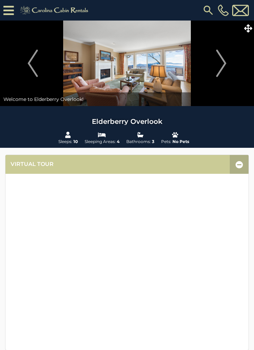
click at [224, 64] on img "Next" at bounding box center [221, 63] width 10 height 27
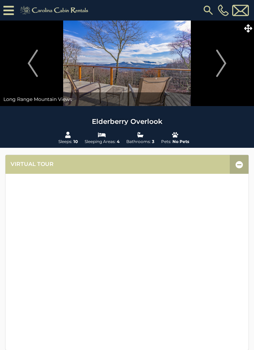
click at [225, 64] on img "Next" at bounding box center [221, 63] width 10 height 27
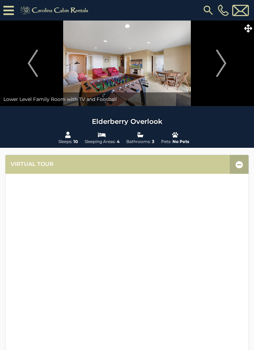
click at [223, 65] on img "Next" at bounding box center [221, 63] width 10 height 27
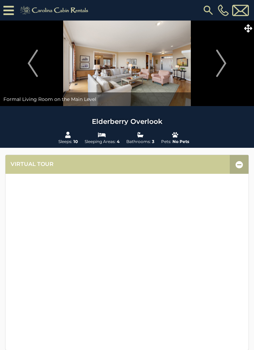
click at [223, 65] on img "Next" at bounding box center [221, 63] width 10 height 27
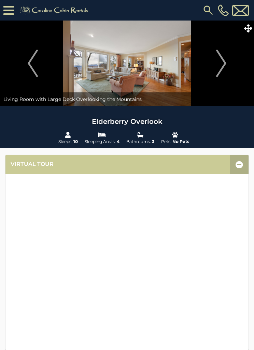
click at [223, 67] on img "Next" at bounding box center [221, 63] width 10 height 27
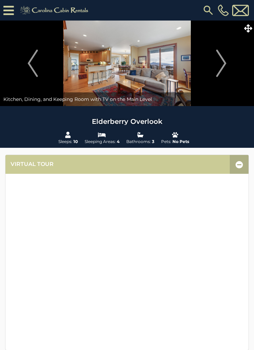
click at [222, 62] on img "Next" at bounding box center [221, 63] width 10 height 27
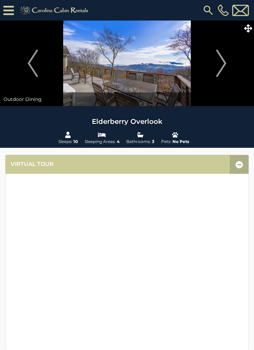
click at [224, 62] on img "Next" at bounding box center [221, 63] width 10 height 27
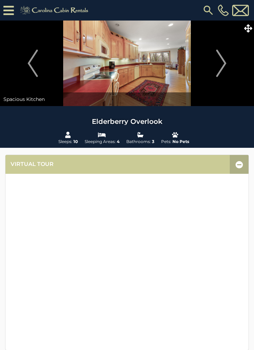
click at [221, 63] on img "Next" at bounding box center [221, 63] width 10 height 27
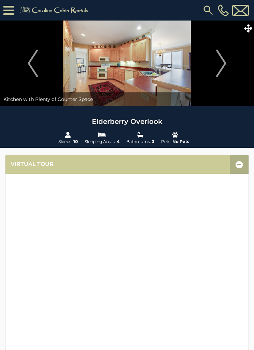
click at [223, 65] on img "Next" at bounding box center [221, 63] width 10 height 27
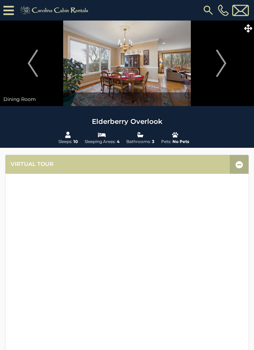
click at [224, 66] on img "Next" at bounding box center [221, 63] width 10 height 27
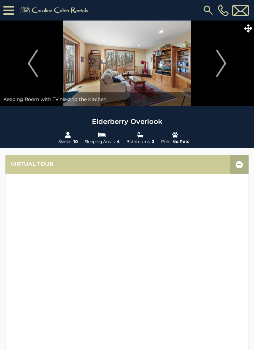
click at [223, 64] on img "Next" at bounding box center [221, 63] width 10 height 27
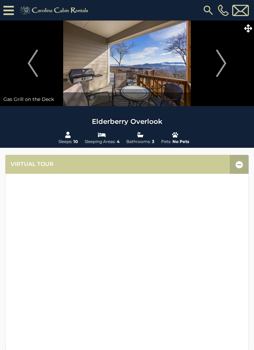
click at [223, 64] on img "Next" at bounding box center [221, 63] width 10 height 27
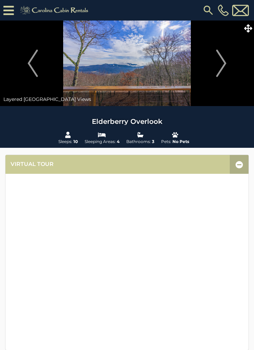
click at [223, 64] on img "Next" at bounding box center [221, 63] width 10 height 27
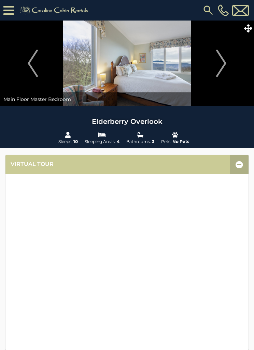
click at [223, 62] on img "Next" at bounding box center [221, 63] width 10 height 27
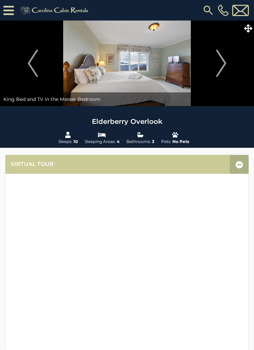
click at [220, 60] on img "Next" at bounding box center [221, 63] width 10 height 27
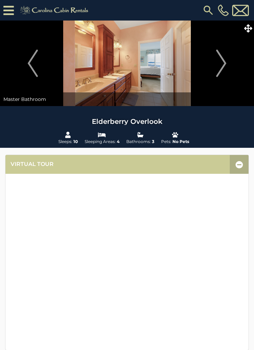
click at [219, 64] on img "Next" at bounding box center [221, 63] width 10 height 27
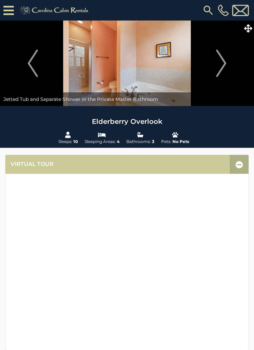
click at [223, 63] on img "Next" at bounding box center [221, 63] width 10 height 27
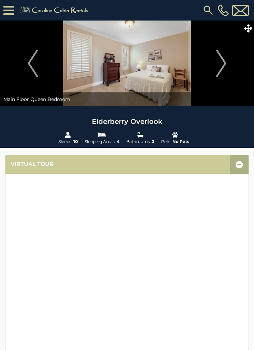
click at [221, 66] on img "Next" at bounding box center [221, 63] width 10 height 27
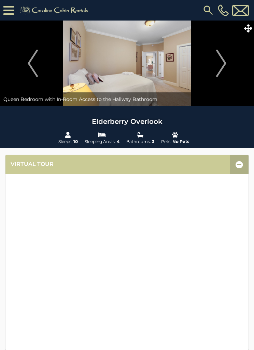
click at [223, 63] on img "Next" at bounding box center [221, 63] width 10 height 27
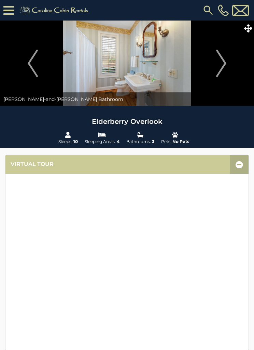
click at [223, 63] on img "Next" at bounding box center [221, 63] width 10 height 27
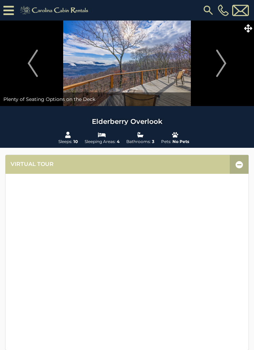
click at [221, 63] on img "Next" at bounding box center [221, 63] width 10 height 27
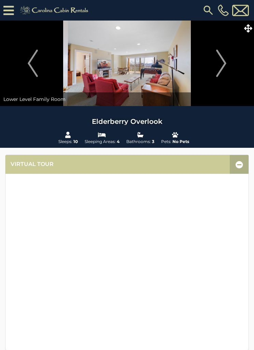
click at [222, 63] on img "Next" at bounding box center [221, 63] width 10 height 27
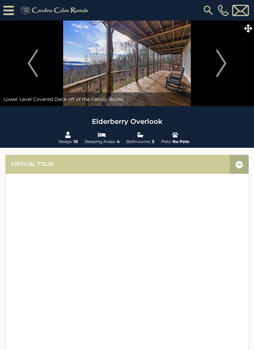
click at [219, 65] on img "Next" at bounding box center [221, 63] width 10 height 27
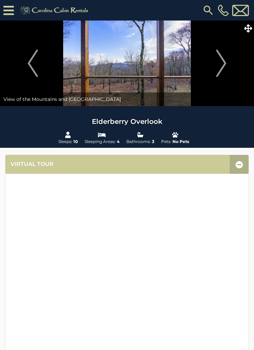
click at [219, 63] on img "Next" at bounding box center [221, 63] width 10 height 27
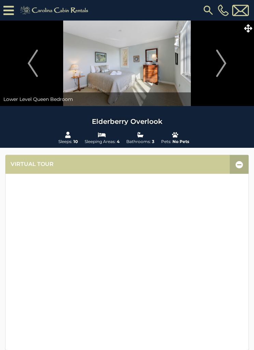
click at [221, 61] on img "Next" at bounding box center [221, 63] width 10 height 27
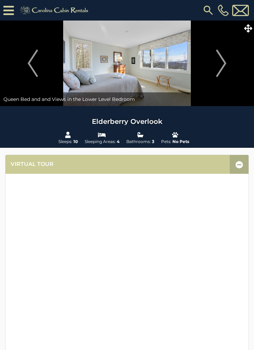
click at [221, 64] on img "Next" at bounding box center [221, 63] width 10 height 27
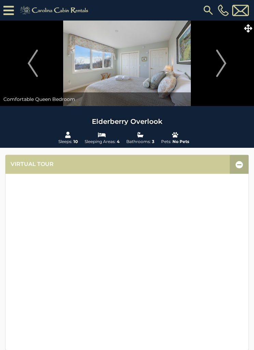
click at [218, 63] on img "Next" at bounding box center [221, 63] width 10 height 27
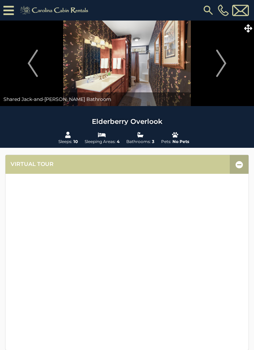
click at [220, 62] on img "Next" at bounding box center [221, 63] width 10 height 27
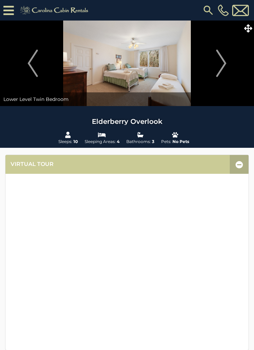
click at [221, 60] on img "Next" at bounding box center [221, 63] width 10 height 27
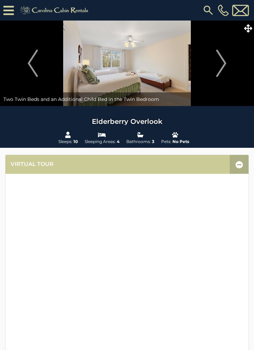
click at [220, 58] on img "Next" at bounding box center [221, 63] width 10 height 27
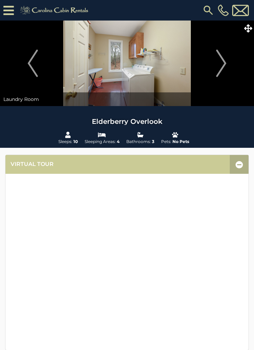
click at [218, 60] on img "Next" at bounding box center [221, 63] width 10 height 27
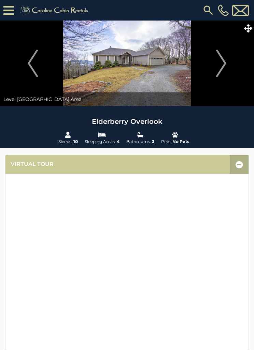
click at [222, 63] on img "Next" at bounding box center [221, 63] width 10 height 27
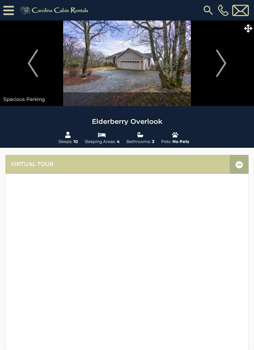
click at [220, 62] on img "Next" at bounding box center [221, 63] width 10 height 27
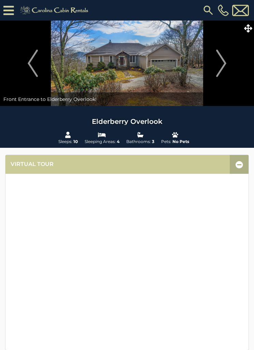
click at [221, 63] on img "Next" at bounding box center [221, 63] width 10 height 27
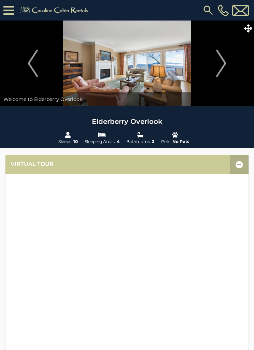
click at [218, 65] on img "Next" at bounding box center [221, 63] width 10 height 27
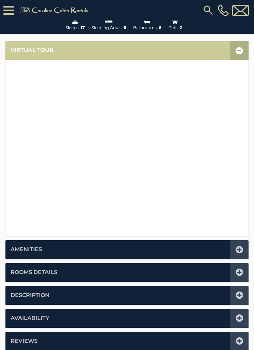
click at [242, 248] on icon at bounding box center [240, 250] width 8 height 8
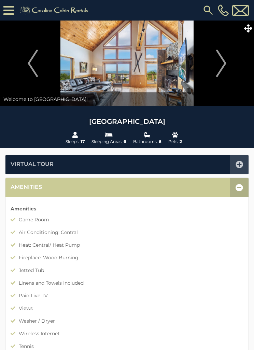
click at [226, 68] on img "Next" at bounding box center [221, 63] width 10 height 27
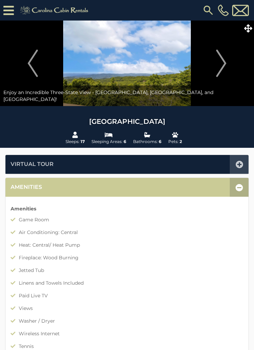
click at [227, 67] on img "Next" at bounding box center [221, 63] width 10 height 27
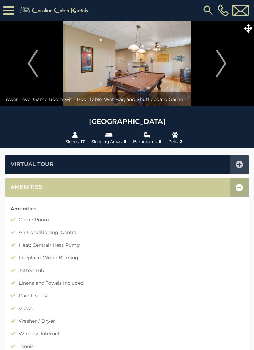
click at [226, 63] on img "Next" at bounding box center [221, 63] width 10 height 27
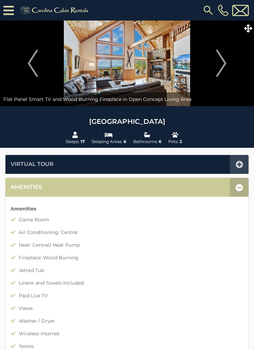
click at [225, 63] on img "Next" at bounding box center [221, 63] width 10 height 27
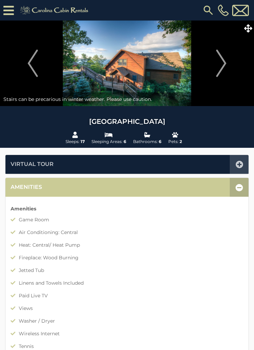
click at [225, 62] on img "Next" at bounding box center [221, 63] width 10 height 27
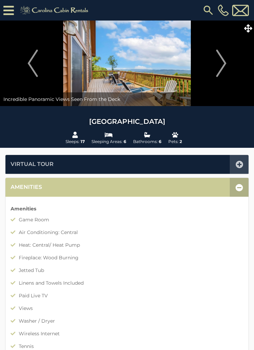
click at [224, 60] on img "Next" at bounding box center [221, 63] width 10 height 27
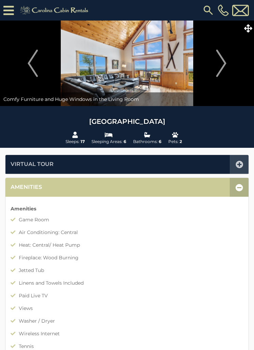
click at [224, 62] on img "Next" at bounding box center [221, 63] width 10 height 27
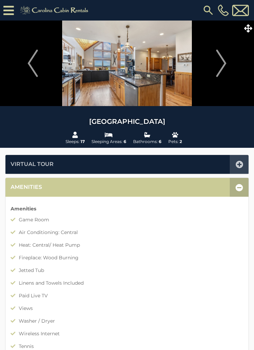
click at [224, 62] on img "Next" at bounding box center [221, 63] width 10 height 27
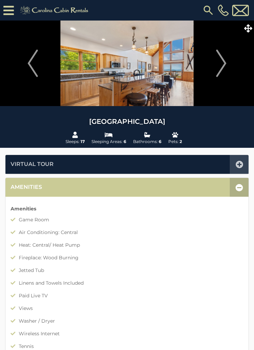
click at [224, 64] on img "Next" at bounding box center [221, 63] width 10 height 27
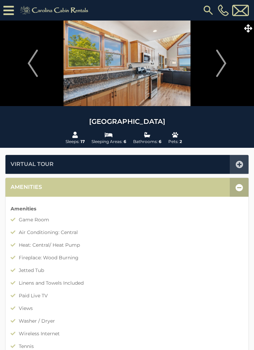
click at [223, 67] on img "Next" at bounding box center [221, 63] width 10 height 27
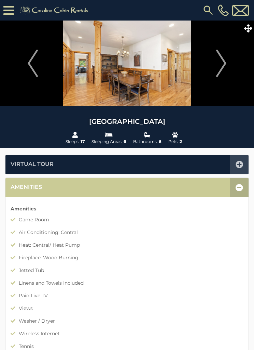
click at [225, 63] on img "Next" at bounding box center [221, 63] width 10 height 27
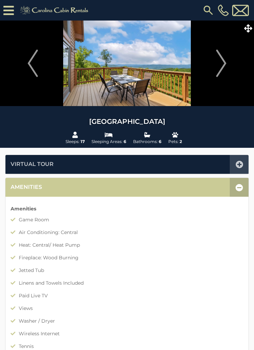
click at [227, 62] on img "Next" at bounding box center [221, 63] width 10 height 27
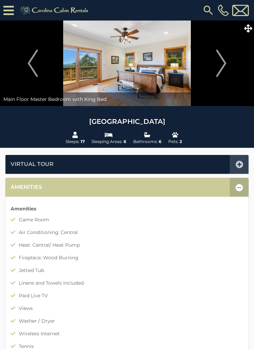
click at [224, 62] on img "Next" at bounding box center [221, 63] width 10 height 27
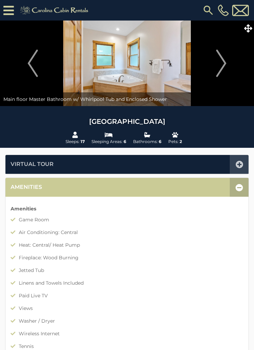
click at [224, 63] on img "Next" at bounding box center [221, 63] width 10 height 27
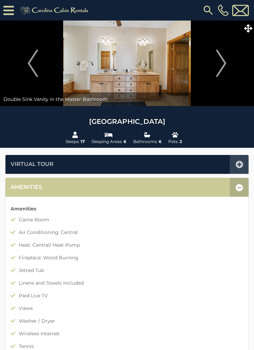
click at [225, 62] on img "Next" at bounding box center [221, 63] width 10 height 27
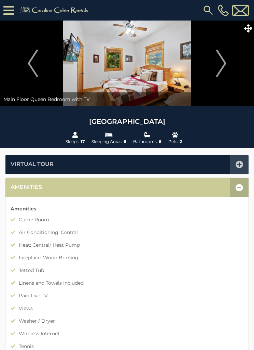
click at [220, 65] on img "Next" at bounding box center [221, 63] width 10 height 27
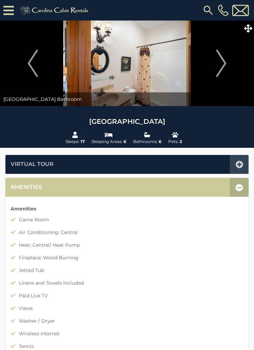
click at [221, 62] on img "Next" at bounding box center [221, 63] width 10 height 27
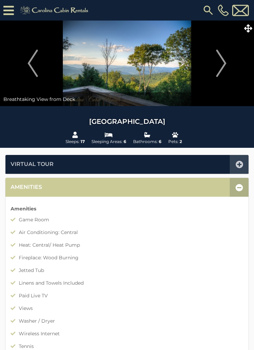
click at [224, 61] on img "Next" at bounding box center [221, 63] width 10 height 27
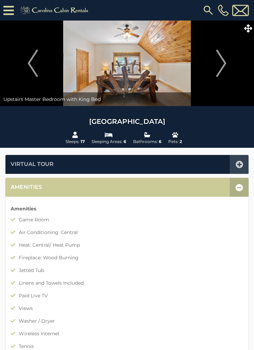
click at [224, 62] on img "Next" at bounding box center [221, 63] width 10 height 27
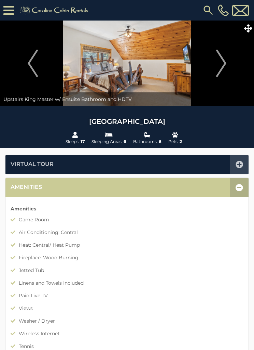
click at [224, 61] on img "Next" at bounding box center [221, 63] width 10 height 27
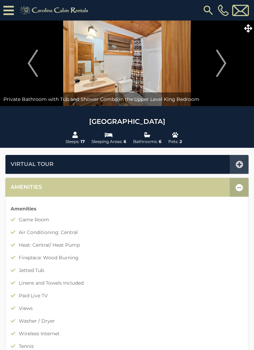
click at [221, 61] on img "Next" at bounding box center [221, 63] width 10 height 27
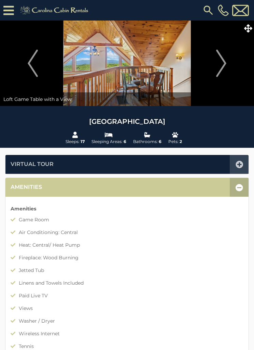
click at [221, 62] on img "Next" at bounding box center [221, 63] width 10 height 27
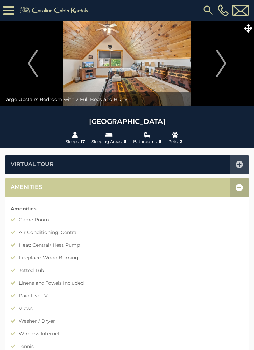
click at [221, 60] on img "Next" at bounding box center [221, 63] width 10 height 27
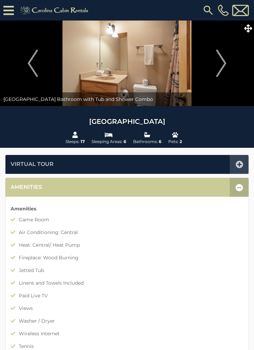
click at [222, 60] on img "Next" at bounding box center [221, 63] width 10 height 27
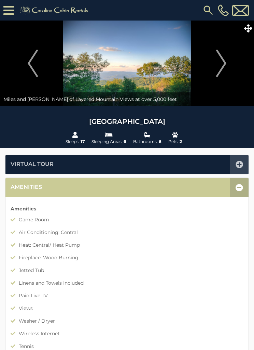
click at [224, 61] on img "Next" at bounding box center [221, 63] width 10 height 27
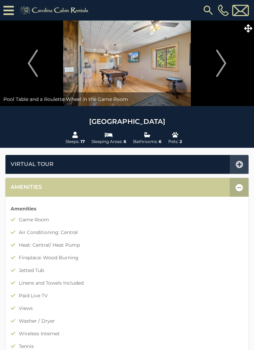
click at [222, 59] on img "Next" at bounding box center [221, 63] width 10 height 27
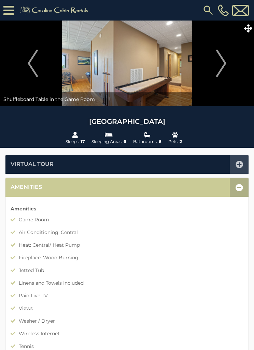
click at [221, 63] on img "Next" at bounding box center [221, 63] width 10 height 27
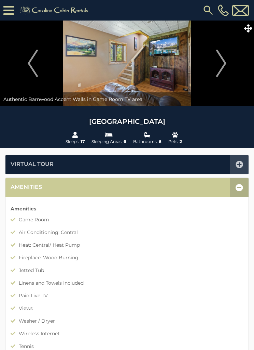
click at [221, 63] on img "Next" at bounding box center [221, 63] width 10 height 27
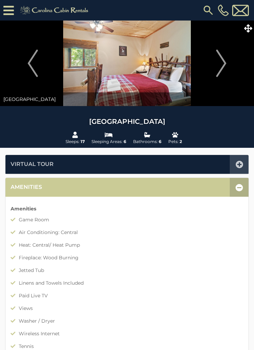
click at [222, 63] on img "Next" at bounding box center [221, 63] width 10 height 27
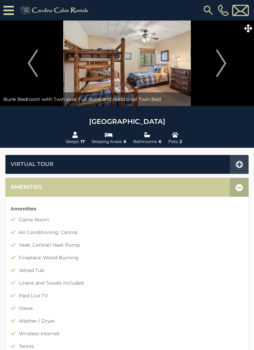
click at [219, 62] on img "Next" at bounding box center [221, 63] width 10 height 27
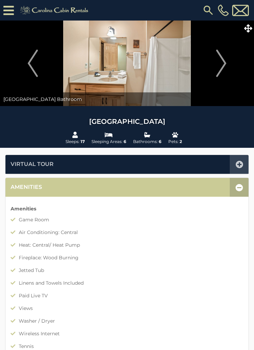
click at [219, 60] on img "Next" at bounding box center [221, 63] width 10 height 27
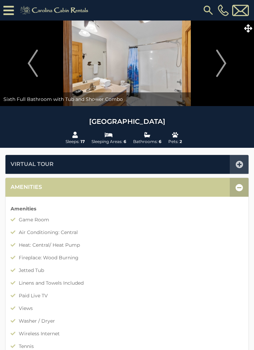
click at [221, 60] on img "Next" at bounding box center [221, 63] width 10 height 27
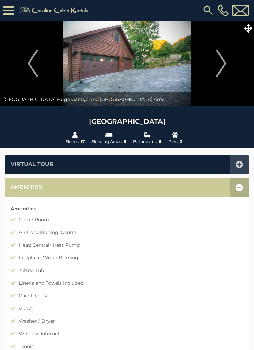
click at [227, 61] on button "Next" at bounding box center [221, 63] width 59 height 85
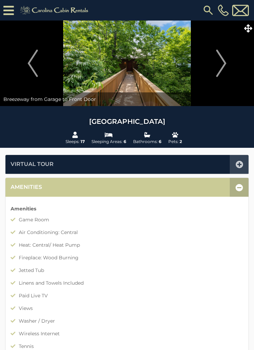
click at [224, 62] on img "Next" at bounding box center [221, 63] width 10 height 27
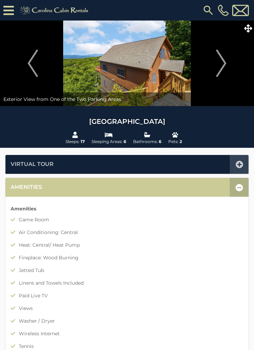
click at [229, 60] on button "Next" at bounding box center [221, 63] width 59 height 85
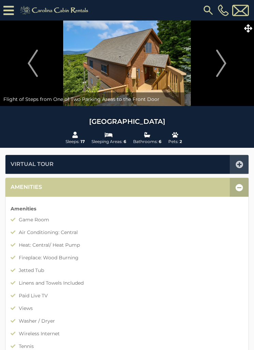
click at [223, 62] on img "Next" at bounding box center [221, 63] width 10 height 27
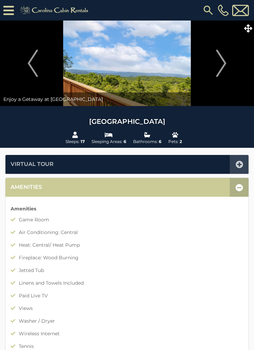
click at [225, 64] on img "Next" at bounding box center [221, 63] width 10 height 27
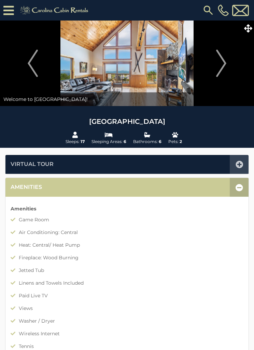
click at [224, 63] on img "Next" at bounding box center [221, 63] width 10 height 27
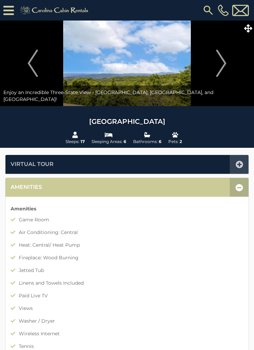
click at [228, 65] on button "Next" at bounding box center [221, 63] width 59 height 85
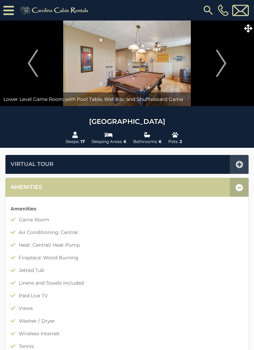
click at [230, 62] on button "Next" at bounding box center [221, 63] width 59 height 85
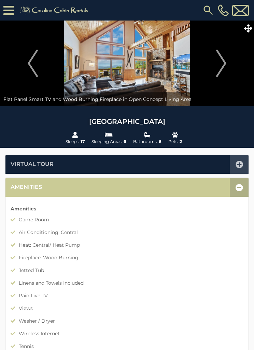
click at [32, 67] on img "Previous" at bounding box center [33, 63] width 10 height 27
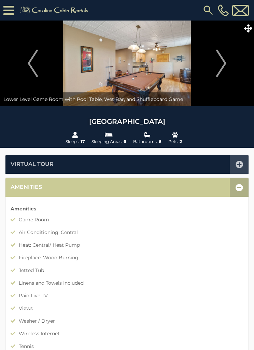
click at [13, 12] on icon at bounding box center [8, 10] width 11 height 12
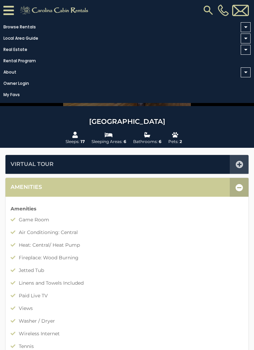
click at [12, 11] on icon at bounding box center [8, 10] width 11 height 12
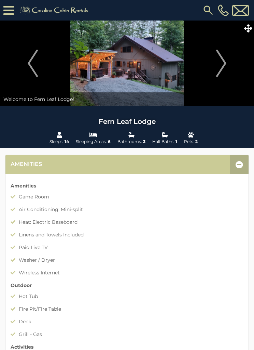
click at [224, 60] on img "Next" at bounding box center [221, 63] width 10 height 27
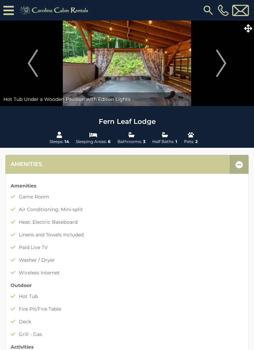
click at [223, 65] on img "Next" at bounding box center [221, 63] width 10 height 27
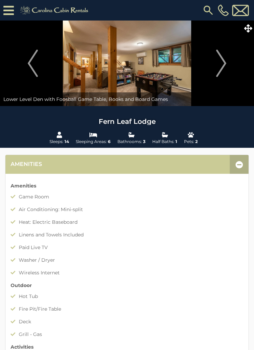
click at [224, 63] on img "Next" at bounding box center [221, 63] width 10 height 27
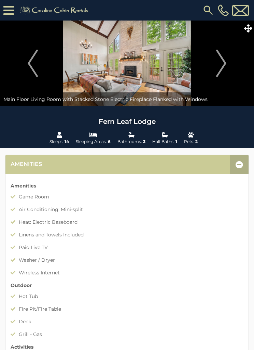
click at [223, 63] on img "Next" at bounding box center [221, 63] width 10 height 27
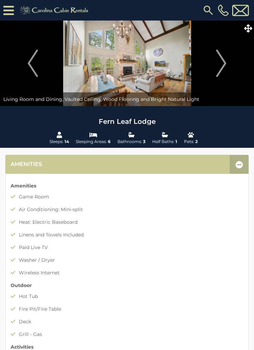
click at [221, 60] on img "Next" at bounding box center [221, 63] width 10 height 27
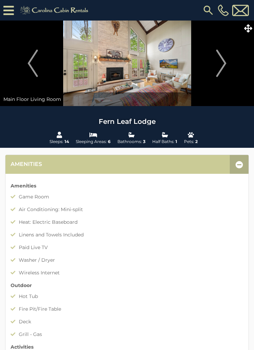
click at [222, 62] on img "Next" at bounding box center [221, 63] width 10 height 27
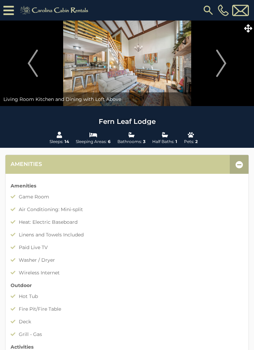
click at [216, 64] on img "Next" at bounding box center [221, 63] width 10 height 27
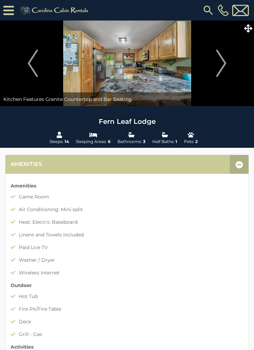
click at [221, 62] on img "Next" at bounding box center [221, 63] width 10 height 27
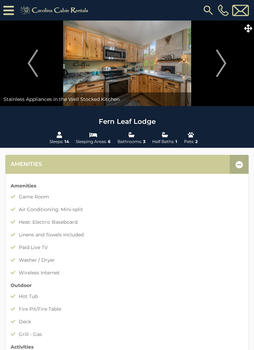
click at [218, 64] on img "Next" at bounding box center [221, 63] width 10 height 27
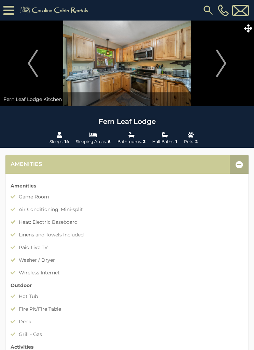
click at [218, 62] on img "Next" at bounding box center [221, 63] width 10 height 27
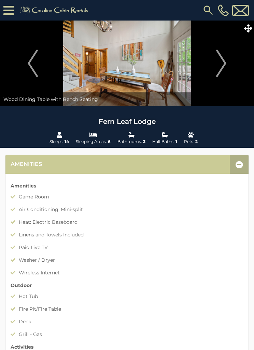
click at [224, 60] on img "Next" at bounding box center [221, 63] width 10 height 27
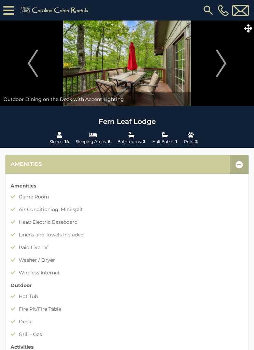
click at [223, 63] on img "Next" at bounding box center [221, 63] width 10 height 27
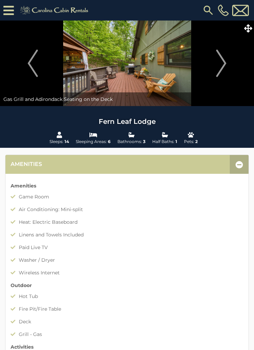
click at [222, 63] on img "Next" at bounding box center [221, 63] width 10 height 27
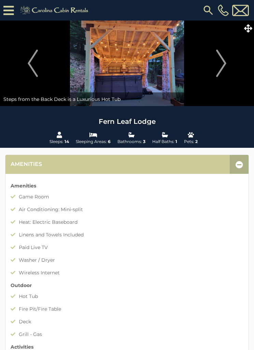
click at [222, 64] on img "Next" at bounding box center [221, 63] width 10 height 27
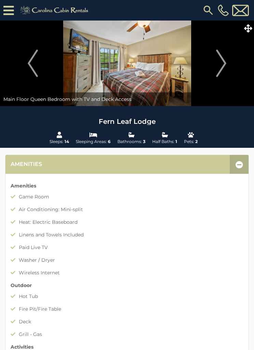
click at [31, 62] on img "Previous" at bounding box center [33, 63] width 10 height 27
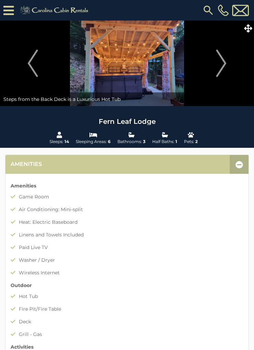
click at [222, 66] on img "Next" at bounding box center [221, 63] width 10 height 27
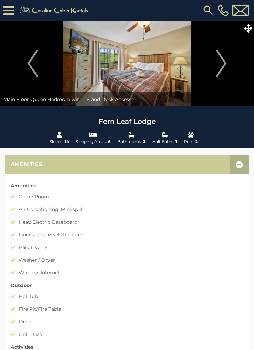
click at [221, 64] on img "Next" at bounding box center [221, 63] width 10 height 27
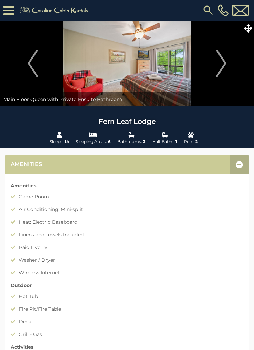
click at [224, 63] on img "Next" at bounding box center [221, 63] width 10 height 27
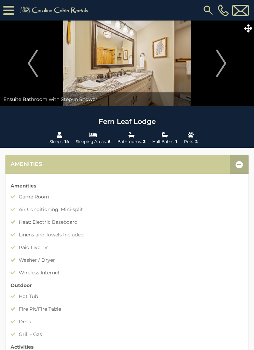
click at [224, 63] on img "Next" at bounding box center [221, 63] width 10 height 27
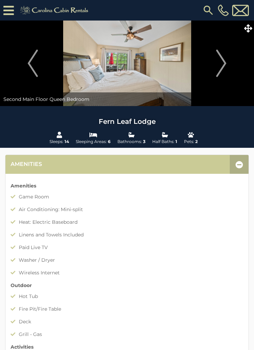
click at [219, 64] on img "Next" at bounding box center [221, 63] width 10 height 27
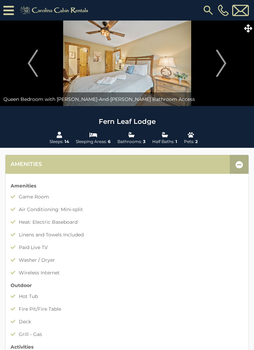
click at [220, 65] on img "Next" at bounding box center [221, 63] width 10 height 27
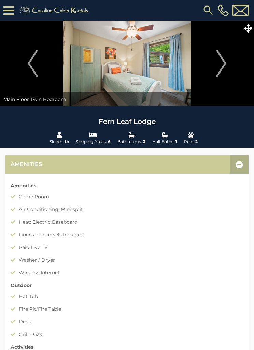
click at [222, 63] on img "Next" at bounding box center [221, 63] width 10 height 27
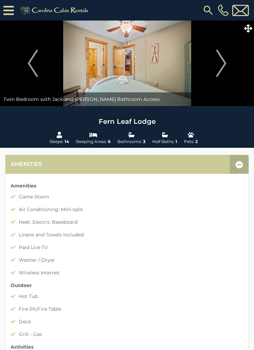
click at [220, 60] on img "Next" at bounding box center [221, 63] width 10 height 27
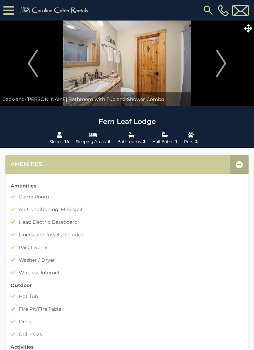
click at [226, 63] on img "Next" at bounding box center [221, 63] width 10 height 27
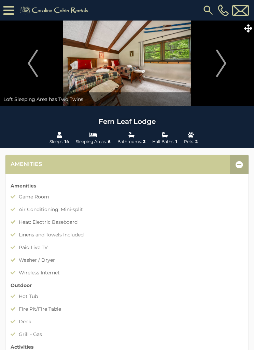
click at [222, 62] on img "Next" at bounding box center [221, 63] width 10 height 27
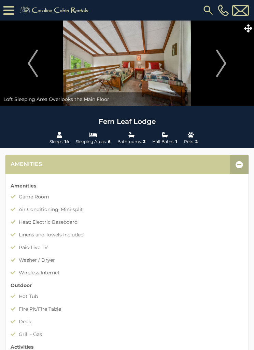
click at [220, 60] on img "Next" at bounding box center [221, 63] width 10 height 27
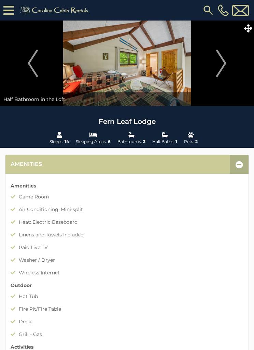
click at [222, 60] on img "Next" at bounding box center [221, 63] width 10 height 27
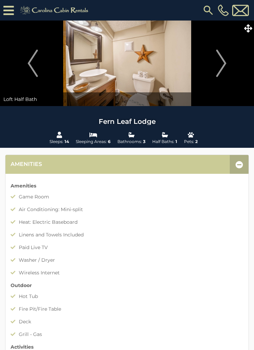
click at [225, 59] on img "Next" at bounding box center [221, 63] width 10 height 27
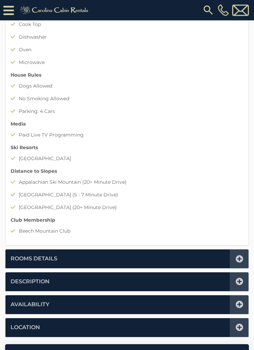
scroll to position [421, 0]
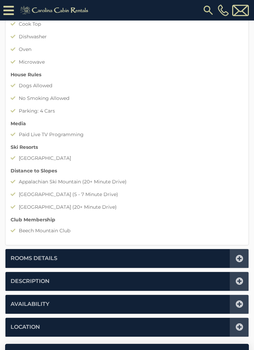
click at [240, 326] on icon at bounding box center [240, 327] width 8 height 8
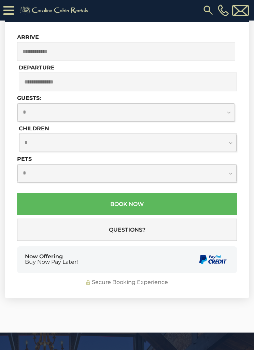
scroll to position [168, 0]
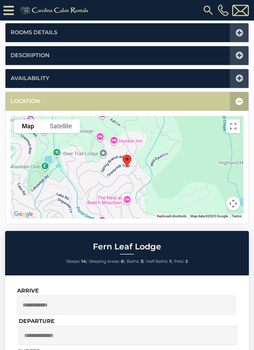
click at [145, 305] on input "text" at bounding box center [126, 304] width 218 height 19
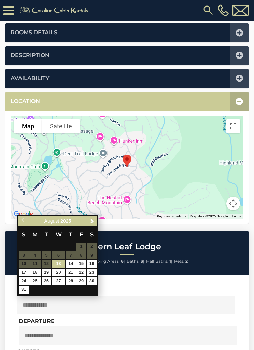
click at [96, 219] on link "Next" at bounding box center [92, 221] width 9 height 9
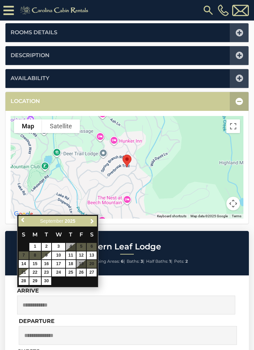
click at [98, 218] on div "Previous Next September 2025 S M T W T F S 1 2 3 4 5 6 7 8 9 10 11 12 13 14 15 …" at bounding box center [57, 250] width 81 height 73
click at [93, 220] on span "Next" at bounding box center [92, 220] width 5 height 5
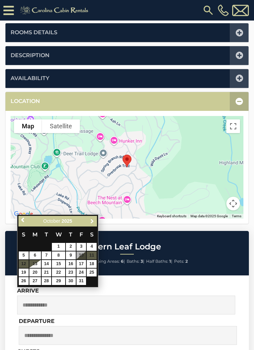
click at [94, 218] on link "Next" at bounding box center [92, 221] width 9 height 9
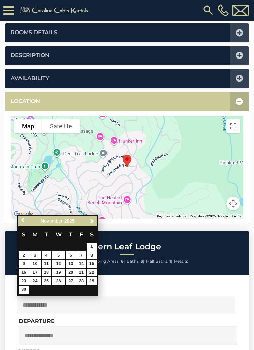
click at [95, 219] on link "Next" at bounding box center [92, 221] width 9 height 9
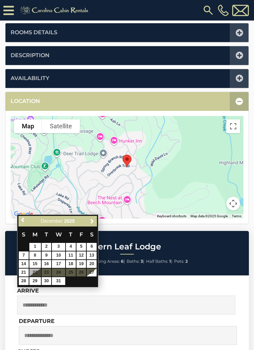
click at [96, 217] on link "Next" at bounding box center [92, 221] width 9 height 9
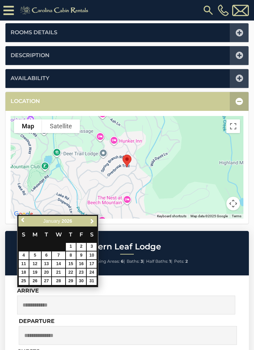
click at [97, 217] on div "Previous Next January 2026" at bounding box center [57, 221] width 79 height 11
click at [92, 221] on span "Next" at bounding box center [92, 220] width 5 height 5
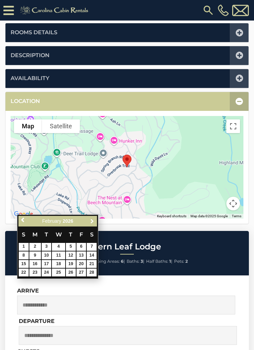
click at [92, 218] on span "Next" at bounding box center [92, 220] width 5 height 5
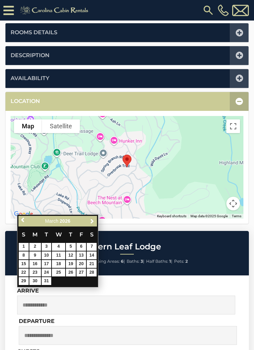
click at [95, 219] on link "Next" at bounding box center [92, 221] width 9 height 9
click at [96, 217] on link "Next" at bounding box center [92, 221] width 9 height 9
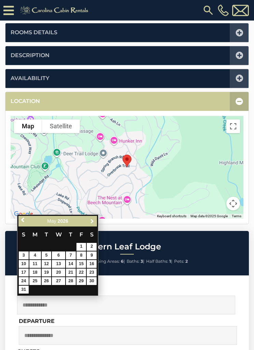
click at [94, 217] on link "Next" at bounding box center [92, 221] width 9 height 9
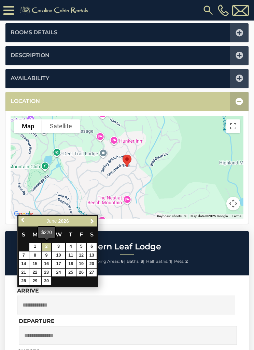
click at [42, 247] on link "2" at bounding box center [47, 247] width 10 height 8
type input "**********"
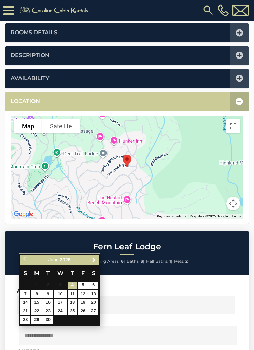
click at [97, 259] on link "Next" at bounding box center [94, 259] width 9 height 9
click at [98, 261] on link "Next" at bounding box center [94, 259] width 9 height 9
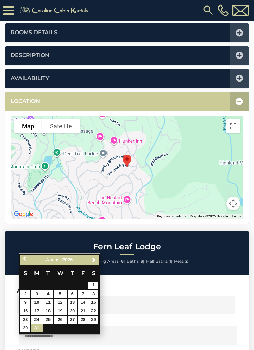
click at [42, 324] on link "31" at bounding box center [37, 328] width 12 height 8
type input "**********"
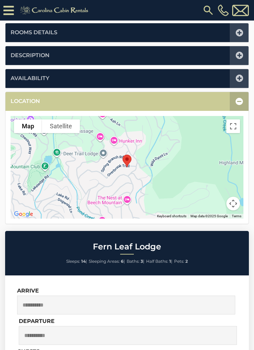
click at [114, 302] on input "**********" at bounding box center [126, 304] width 218 height 19
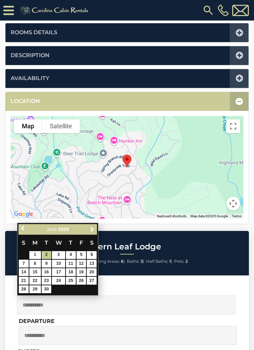
click at [121, 303] on input "**********" at bounding box center [126, 304] width 218 height 19
click at [92, 227] on span "Next" at bounding box center [92, 228] width 5 height 5
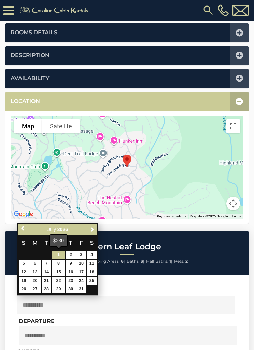
click at [62, 255] on link "1" at bounding box center [58, 255] width 13 height 8
type input "**********"
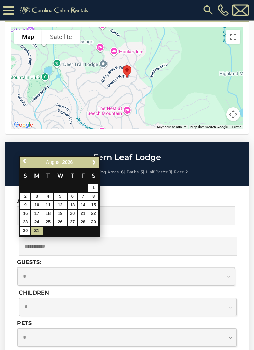
scroll to position [258, 0]
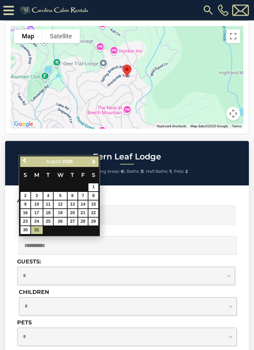
click at [230, 275] on select "**********" at bounding box center [126, 276] width 218 height 18
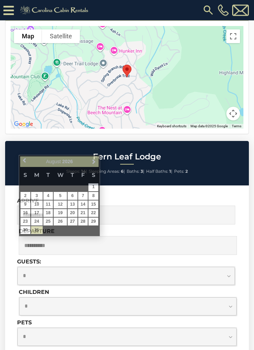
scroll to position [258, 0]
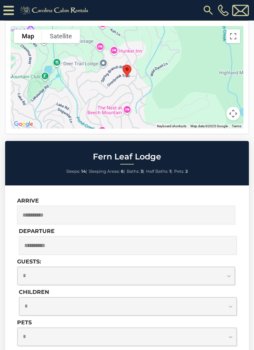
select select "*"
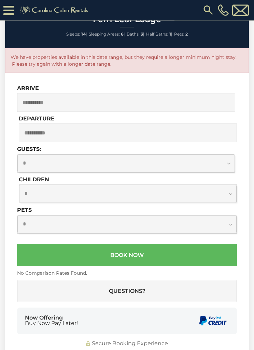
scroll to position [395, 0]
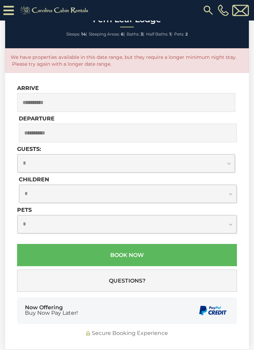
click at [65, 130] on input "**********" at bounding box center [128, 132] width 218 height 19
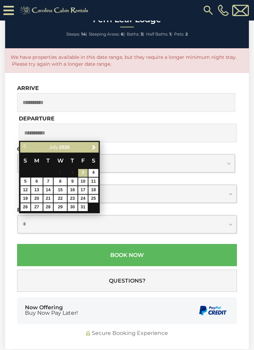
click at [50, 129] on input "**********" at bounding box center [128, 132] width 218 height 19
click at [97, 146] on link "Next" at bounding box center [94, 147] width 9 height 9
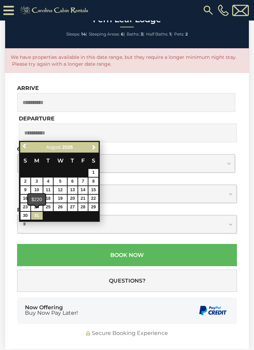
click at [41, 214] on link "31" at bounding box center [37, 216] width 12 height 8
type input "**********"
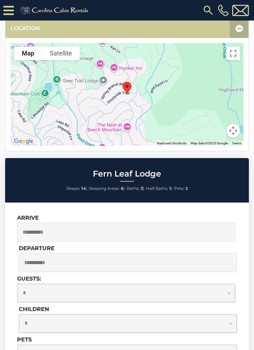
scroll to position [241, 0]
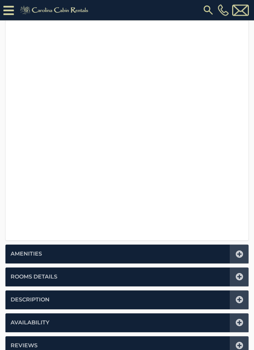
scroll to position [294, 0]
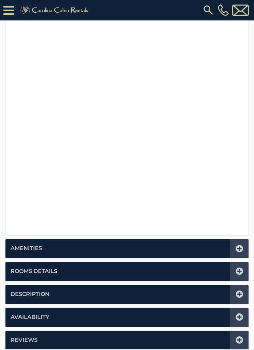
click at [241, 246] on icon at bounding box center [240, 249] width 8 height 8
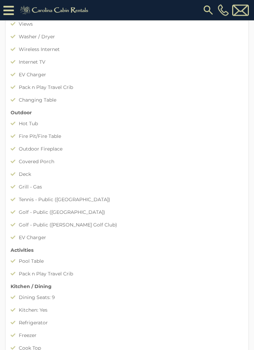
scroll to position [279, 0]
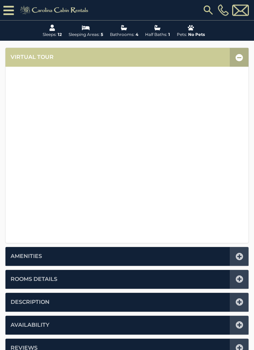
scroll to position [121, 0]
click at [243, 254] on icon at bounding box center [240, 257] width 8 height 8
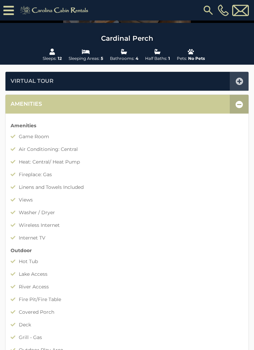
scroll to position [0, 0]
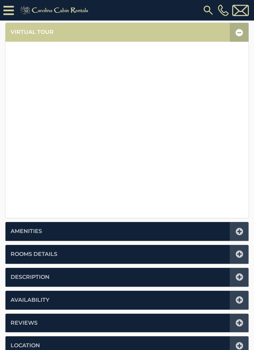
click at [241, 228] on icon at bounding box center [240, 232] width 8 height 8
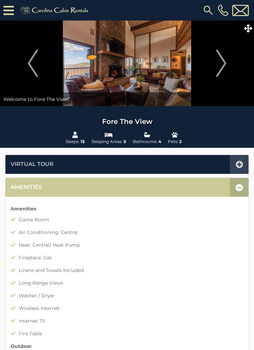
click at [226, 62] on img "Next" at bounding box center [221, 63] width 10 height 27
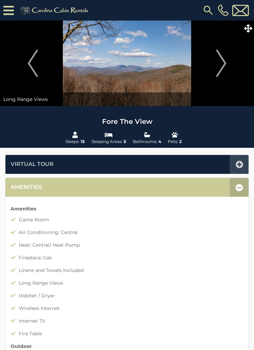
click at [225, 59] on img "Next" at bounding box center [221, 63] width 10 height 27
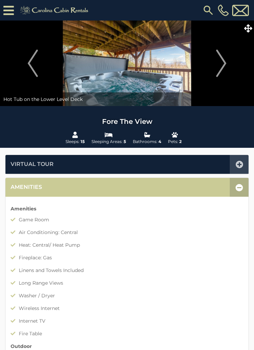
click at [226, 66] on img "Next" at bounding box center [221, 63] width 10 height 27
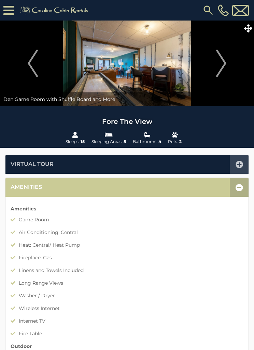
click at [221, 61] on img "Next" at bounding box center [221, 63] width 10 height 27
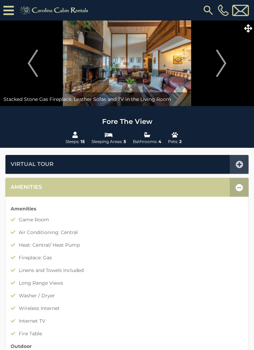
click at [220, 66] on img "Next" at bounding box center [221, 63] width 10 height 27
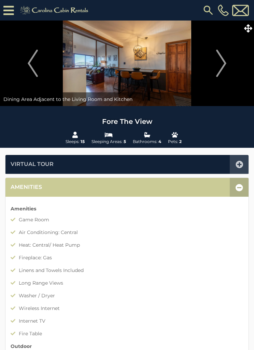
click at [225, 68] on img "Next" at bounding box center [221, 63] width 10 height 27
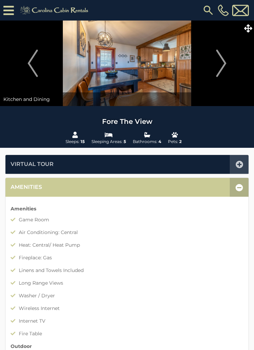
click at [226, 62] on img "Next" at bounding box center [221, 63] width 10 height 27
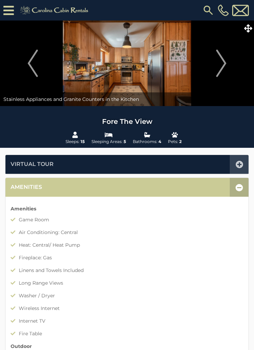
click at [225, 62] on img "Next" at bounding box center [221, 63] width 10 height 27
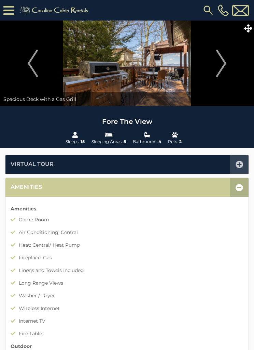
click at [223, 64] on img "Next" at bounding box center [221, 63] width 10 height 27
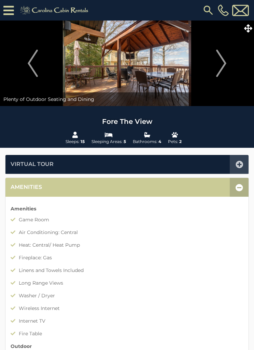
click at [221, 64] on img "Next" at bounding box center [221, 63] width 10 height 27
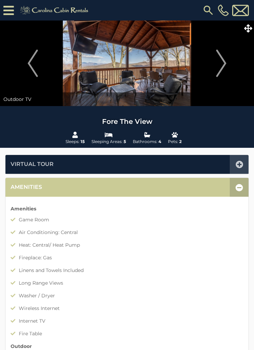
click at [218, 64] on img "Next" at bounding box center [221, 63] width 10 height 27
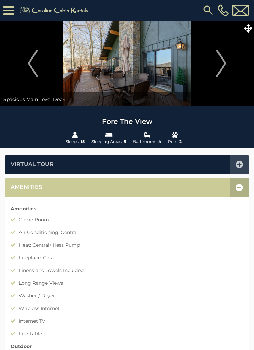
click at [219, 64] on img "Next" at bounding box center [221, 63] width 10 height 27
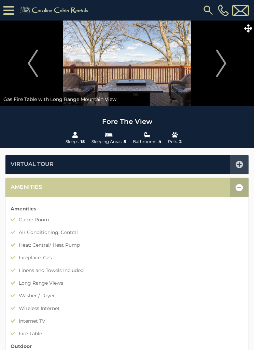
click at [221, 64] on img "Next" at bounding box center [221, 63] width 10 height 27
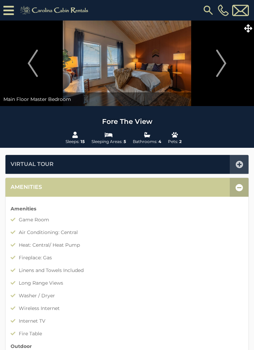
click at [222, 63] on img "Next" at bounding box center [221, 63] width 10 height 27
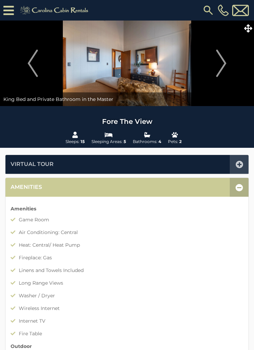
click at [220, 66] on img "Next" at bounding box center [221, 63] width 10 height 27
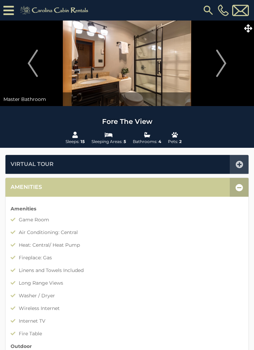
click at [218, 67] on img "Next" at bounding box center [221, 63] width 10 height 27
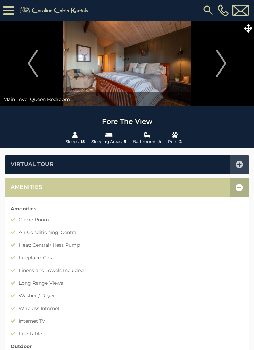
click at [223, 64] on img "Next" at bounding box center [221, 63] width 10 height 27
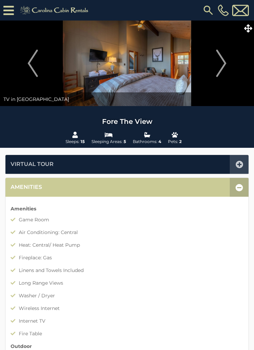
click at [225, 66] on img "Next" at bounding box center [221, 63] width 10 height 27
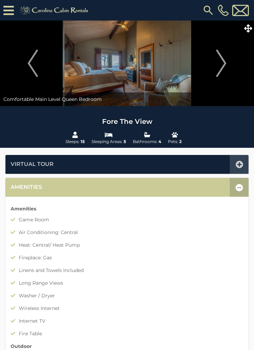
click at [222, 64] on img "Next" at bounding box center [221, 63] width 10 height 27
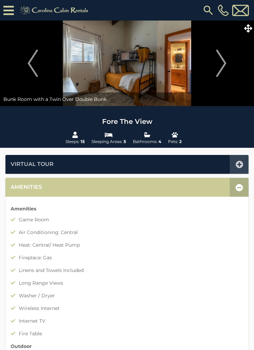
click at [226, 63] on img "Next" at bounding box center [221, 63] width 10 height 27
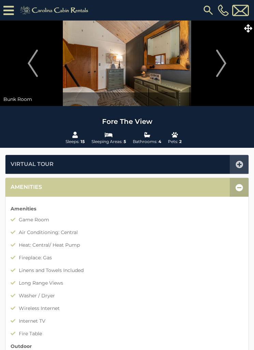
click at [224, 62] on img "Next" at bounding box center [221, 63] width 10 height 27
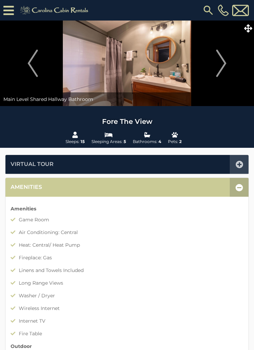
click at [222, 66] on img "Next" at bounding box center [221, 63] width 10 height 27
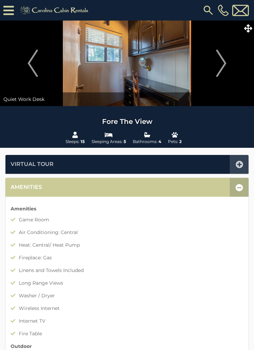
click at [218, 63] on img "Next" at bounding box center [221, 63] width 10 height 27
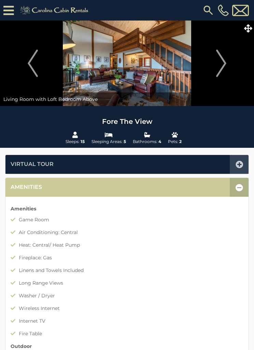
click at [218, 62] on img "Next" at bounding box center [221, 63] width 10 height 27
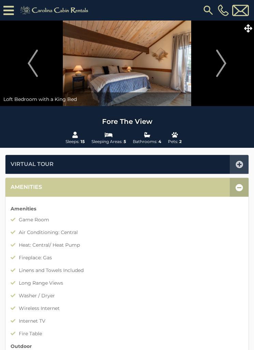
click at [217, 59] on img "Next" at bounding box center [221, 63] width 10 height 27
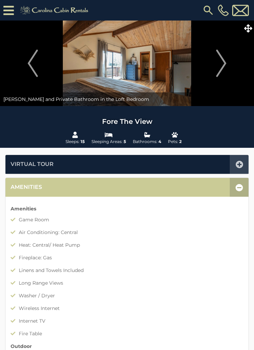
click at [217, 63] on img "Next" at bounding box center [221, 63] width 10 height 27
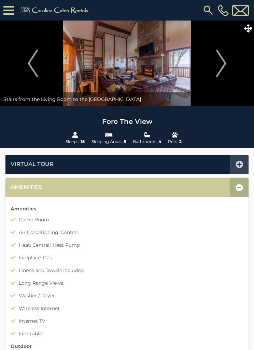
click at [220, 67] on img "Next" at bounding box center [221, 63] width 10 height 27
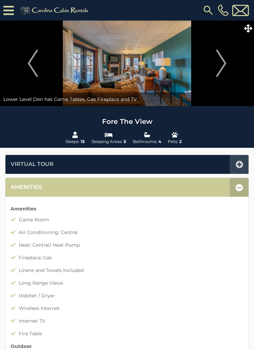
click at [220, 66] on img "Next" at bounding box center [221, 63] width 10 height 27
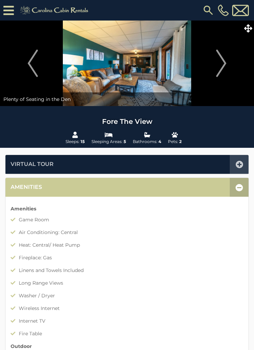
click at [221, 65] on img "Next" at bounding box center [221, 63] width 10 height 27
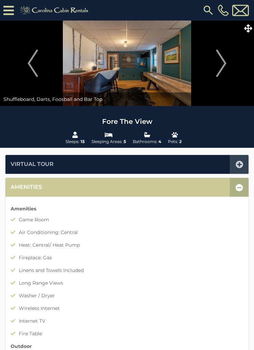
click at [222, 66] on img "Next" at bounding box center [221, 63] width 10 height 27
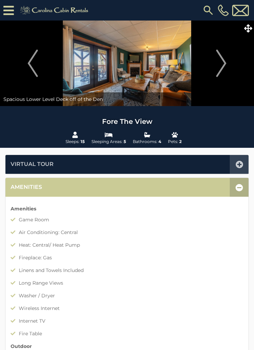
click at [225, 62] on img "Next" at bounding box center [221, 63] width 10 height 27
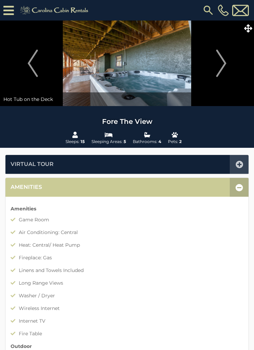
click at [218, 64] on img "Next" at bounding box center [221, 63] width 10 height 27
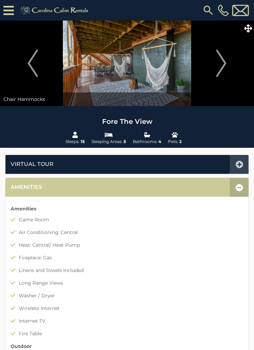
click at [224, 65] on img "Next" at bounding box center [221, 63] width 10 height 27
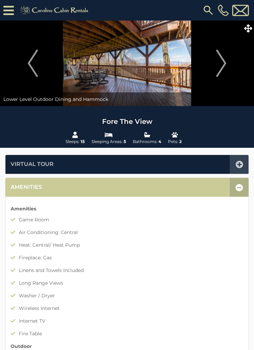
click at [221, 64] on img "Next" at bounding box center [221, 63] width 10 height 27
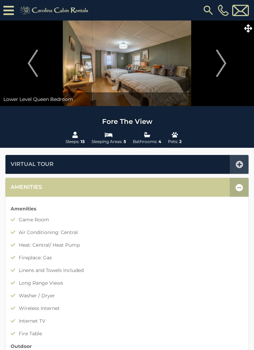
click at [222, 65] on img "Next" at bounding box center [221, 63] width 10 height 27
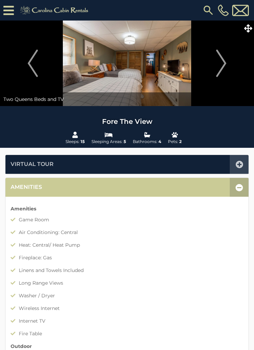
click at [225, 64] on img "Next" at bounding box center [221, 63] width 10 height 27
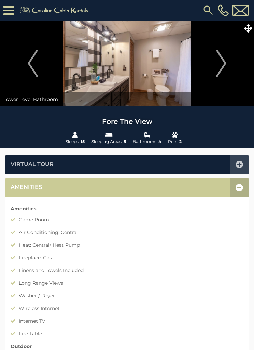
click at [224, 61] on img "Next" at bounding box center [221, 63] width 10 height 27
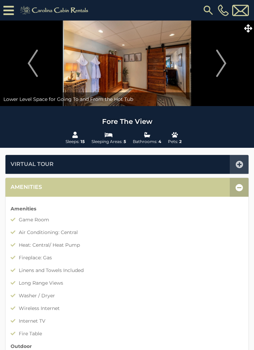
click at [225, 68] on img "Next" at bounding box center [221, 63] width 10 height 27
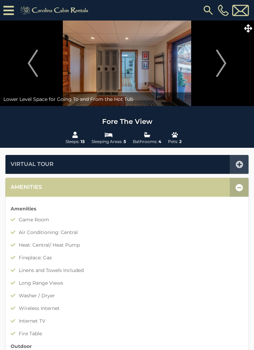
click at [222, 67] on img "Next" at bounding box center [221, 63] width 10 height 27
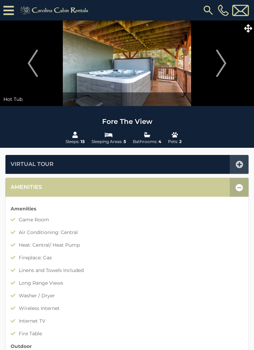
click at [224, 63] on img "Next" at bounding box center [221, 63] width 10 height 27
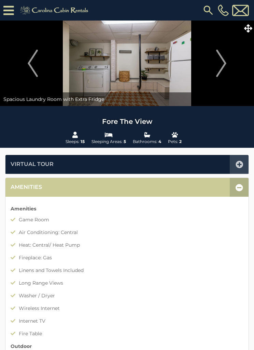
click at [223, 60] on img "Next" at bounding box center [221, 63] width 10 height 27
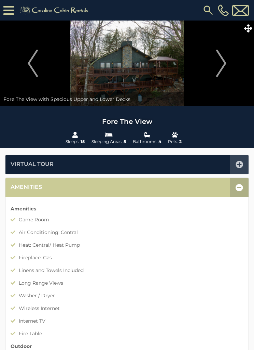
click at [224, 64] on img "Next" at bounding box center [221, 63] width 10 height 27
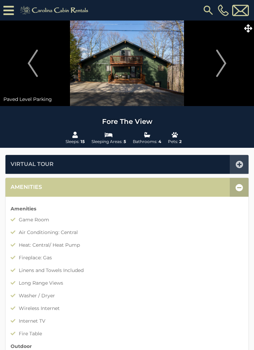
click at [224, 63] on img "Next" at bounding box center [221, 63] width 10 height 27
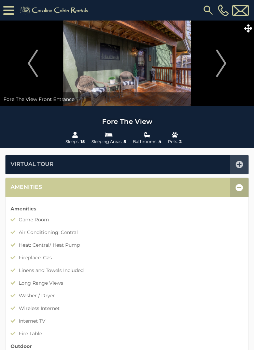
click at [225, 66] on img "Next" at bounding box center [221, 63] width 10 height 27
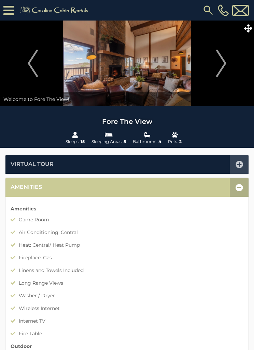
click at [185, 67] on img at bounding box center [127, 63] width 254 height 85
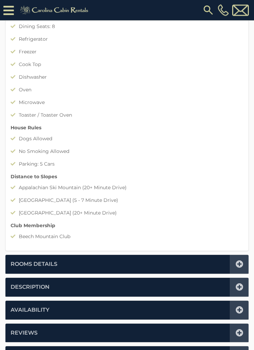
scroll to position [467, 0]
click at [239, 306] on icon at bounding box center [240, 310] width 8 height 8
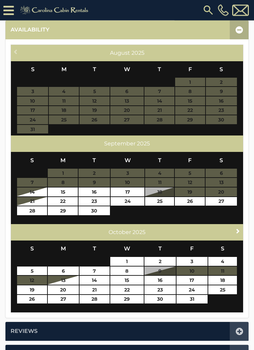
scroll to position [252, 0]
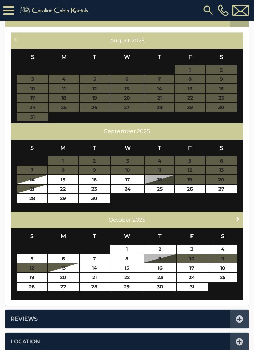
click at [237, 216] on span "Next" at bounding box center [237, 218] width 5 height 5
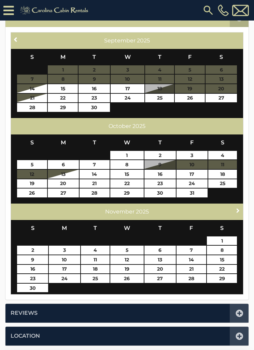
click at [237, 207] on span "Next" at bounding box center [237, 209] width 5 height 5
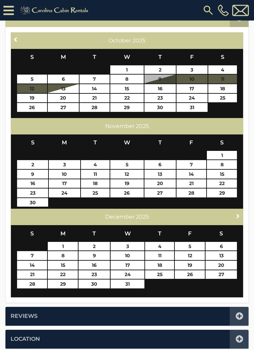
click at [237, 213] on span "Next" at bounding box center [237, 215] width 5 height 5
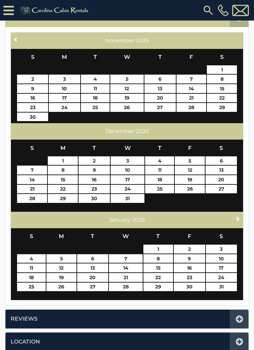
click at [238, 216] on span "Next" at bounding box center [237, 218] width 5 height 5
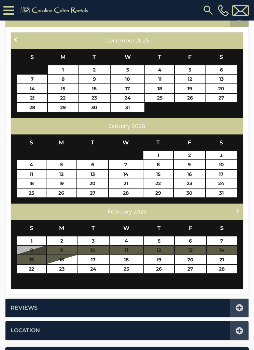
click at [238, 208] on span "Next" at bounding box center [237, 209] width 5 height 5
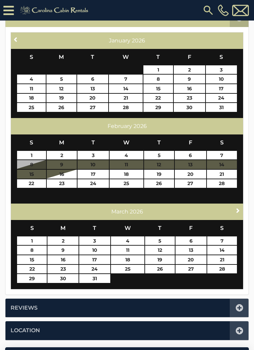
click at [240, 208] on span "Next" at bounding box center [237, 209] width 5 height 5
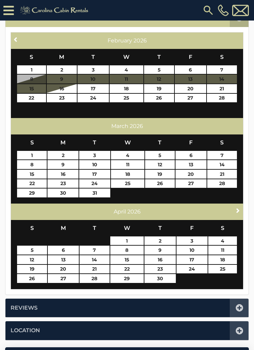
click at [239, 209] on span "Next" at bounding box center [237, 209] width 5 height 5
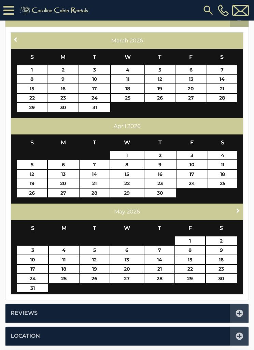
click at [239, 208] on span "Next" at bounding box center [237, 209] width 5 height 5
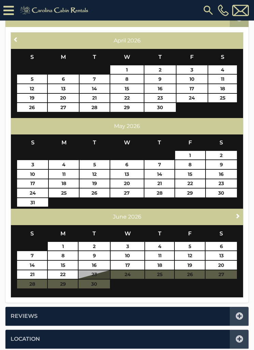
click at [237, 213] on span "Next" at bounding box center [237, 215] width 5 height 5
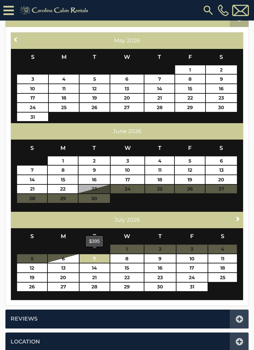
click at [100, 256] on link "7" at bounding box center [95, 258] width 30 height 9
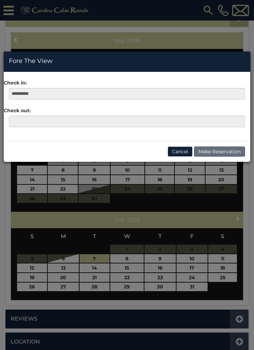
click at [238, 214] on div "**********" at bounding box center [127, 175] width 254 height 350
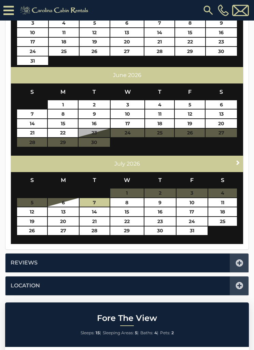
scroll to position [312, 0]
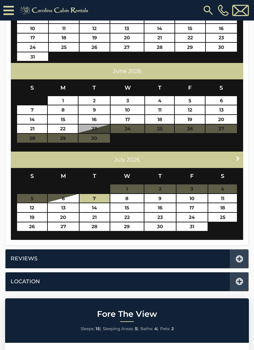
click at [239, 156] on span "Next" at bounding box center [237, 158] width 5 height 5
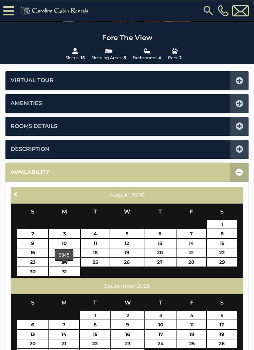
scroll to position [97, 0]
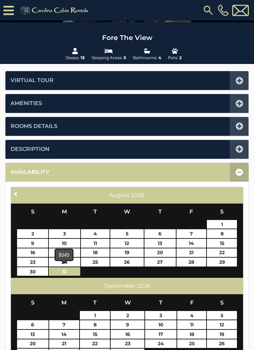
click at [73, 271] on link "31" at bounding box center [64, 271] width 31 height 9
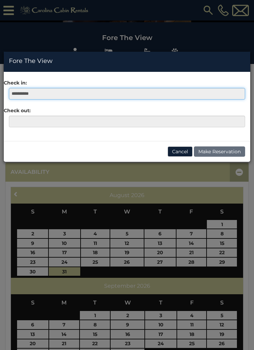
click at [93, 94] on input "**********" at bounding box center [127, 94] width 237 height 12
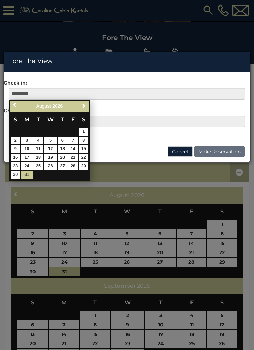
click at [18, 105] on span "Previous" at bounding box center [14, 104] width 5 height 5
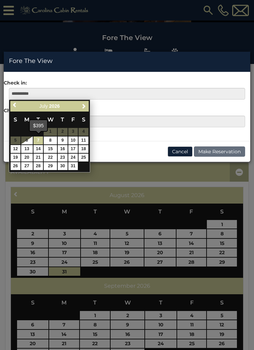
click at [43, 139] on link "7" at bounding box center [38, 140] width 10 height 8
type input "**********"
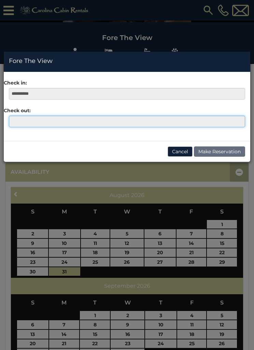
click at [54, 123] on input "text" at bounding box center [127, 122] width 237 height 12
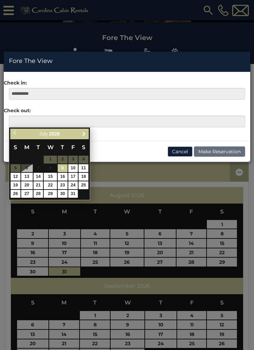
click at [88, 134] on link "Next" at bounding box center [84, 134] width 9 height 9
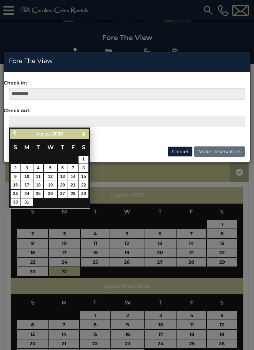
click at [32, 201] on link "31" at bounding box center [27, 202] width 12 height 8
type input "**********"
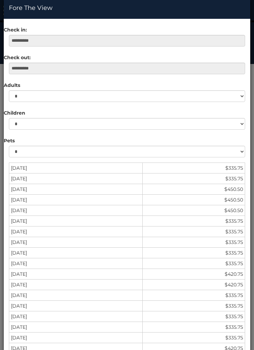
scroll to position [51, 0]
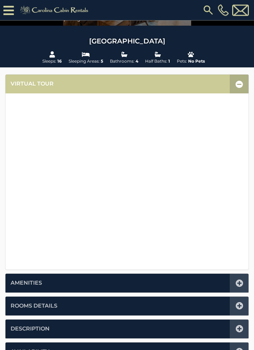
scroll to position [94, 0]
click at [240, 281] on icon at bounding box center [240, 283] width 8 height 8
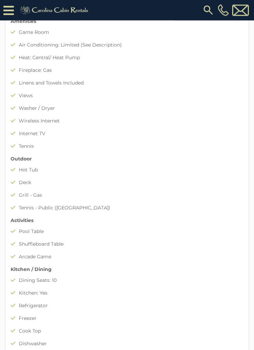
scroll to position [195, 0]
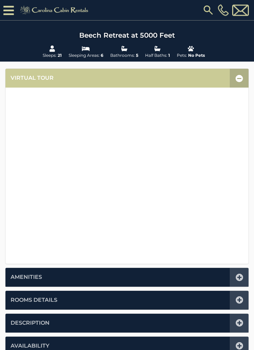
scroll to position [100, 0]
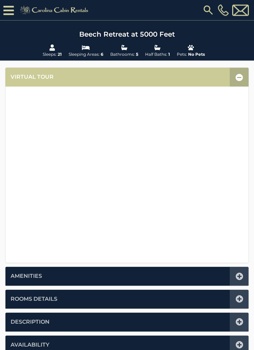
click at [240, 274] on icon at bounding box center [240, 277] width 8 height 8
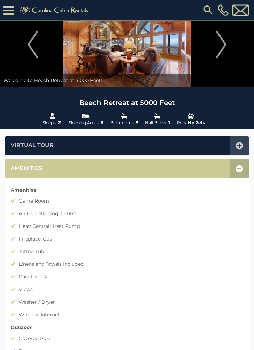
scroll to position [0, 0]
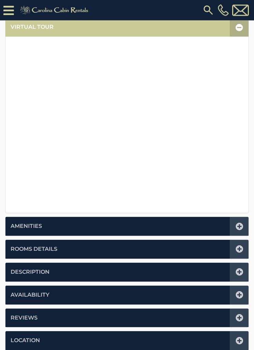
click at [241, 294] on icon at bounding box center [240, 295] width 8 height 8
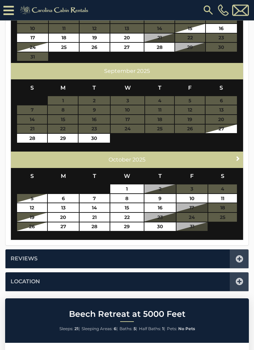
scroll to position [313, 0]
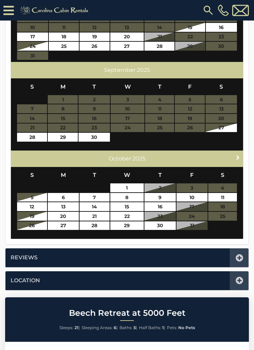
click at [234, 154] on link "Next" at bounding box center [238, 157] width 9 height 9
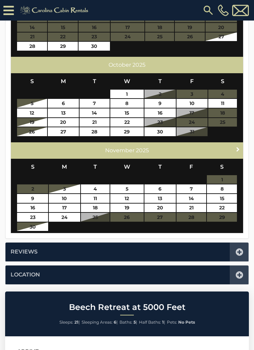
click at [238, 148] on span "Next" at bounding box center [237, 148] width 5 height 5
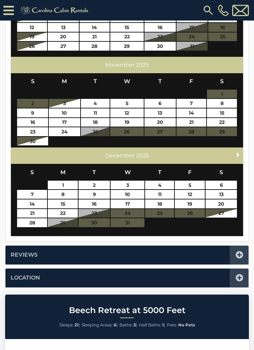
click at [238, 153] on span "Next" at bounding box center [237, 154] width 5 height 5
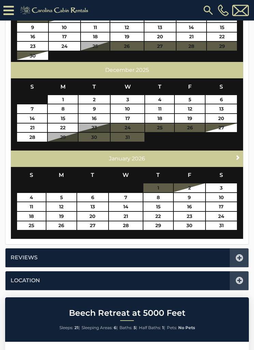
click at [240, 156] on span "Next" at bounding box center [237, 156] width 5 height 5
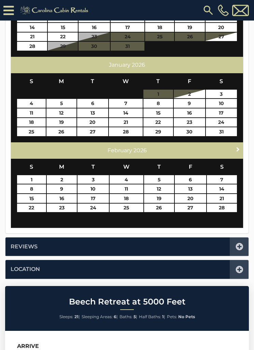
click at [238, 148] on span "Next" at bounding box center [237, 148] width 5 height 5
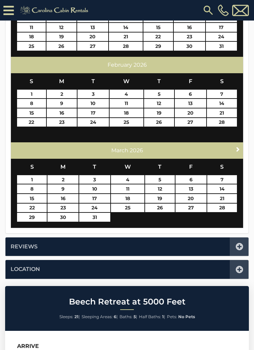
click at [237, 150] on link "Next" at bounding box center [238, 149] width 9 height 9
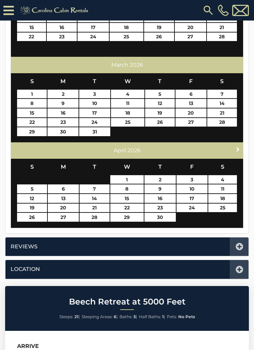
click at [236, 149] on span "Next" at bounding box center [237, 148] width 5 height 5
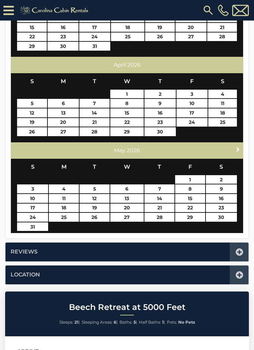
click at [237, 148] on span "Next" at bounding box center [237, 148] width 5 height 5
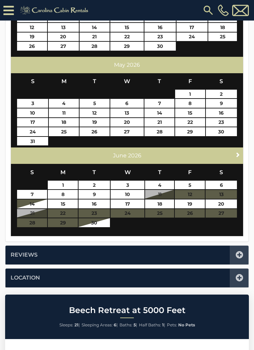
click at [237, 152] on span "Next" at bounding box center [237, 154] width 5 height 5
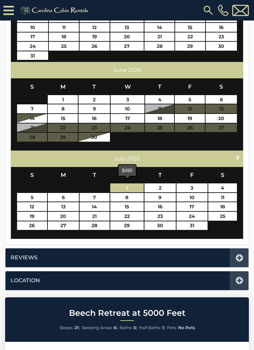
click at [136, 185] on link "1" at bounding box center [127, 187] width 34 height 9
type input "**********"
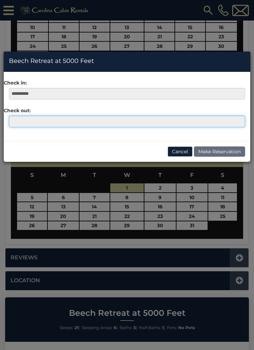
click at [112, 124] on input "text" at bounding box center [127, 122] width 237 height 12
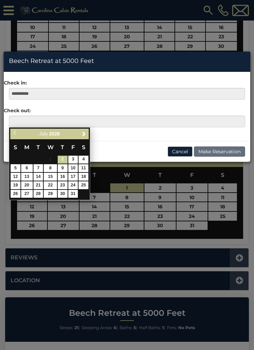
click at [86, 133] on span "Next" at bounding box center [83, 133] width 5 height 5
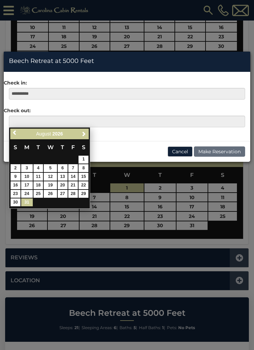
click at [31, 200] on link "31" at bounding box center [27, 202] width 12 height 8
type input "**********"
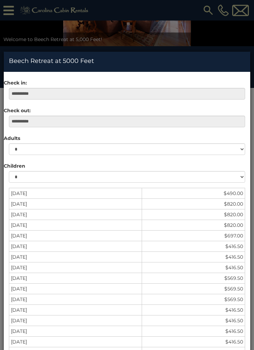
scroll to position [73, 0]
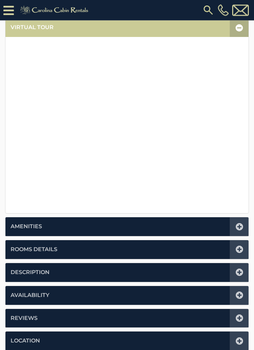
scroll to position [154, 0]
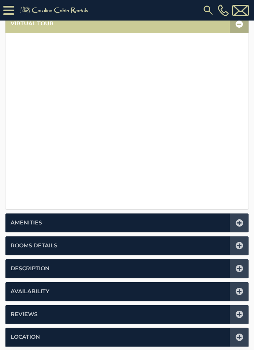
click at [241, 266] on icon at bounding box center [240, 269] width 8 height 8
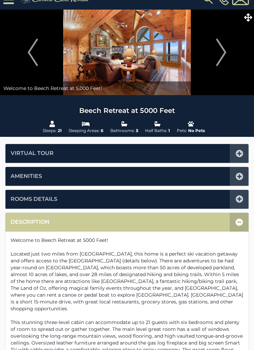
scroll to position [0, 0]
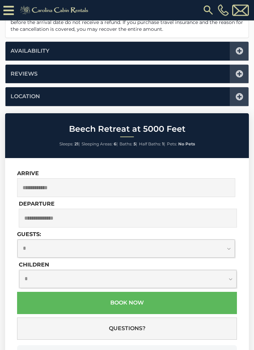
click at [233, 270] on select "**********" at bounding box center [128, 279] width 218 height 18
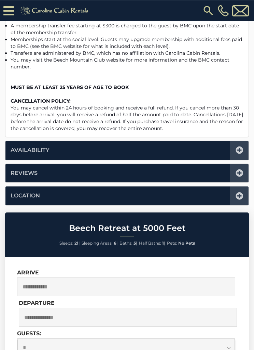
scroll to position [588, 0]
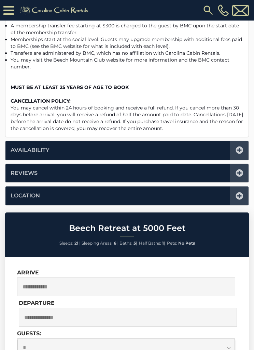
click at [241, 192] on icon at bounding box center [240, 196] width 8 height 8
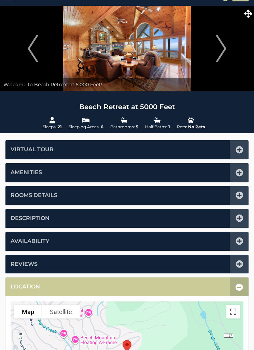
scroll to position [15, 0]
click at [236, 216] on icon at bounding box center [240, 218] width 8 height 8
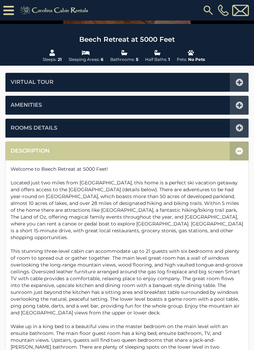
scroll to position [94, 0]
